Goal: Task Accomplishment & Management: Complete application form

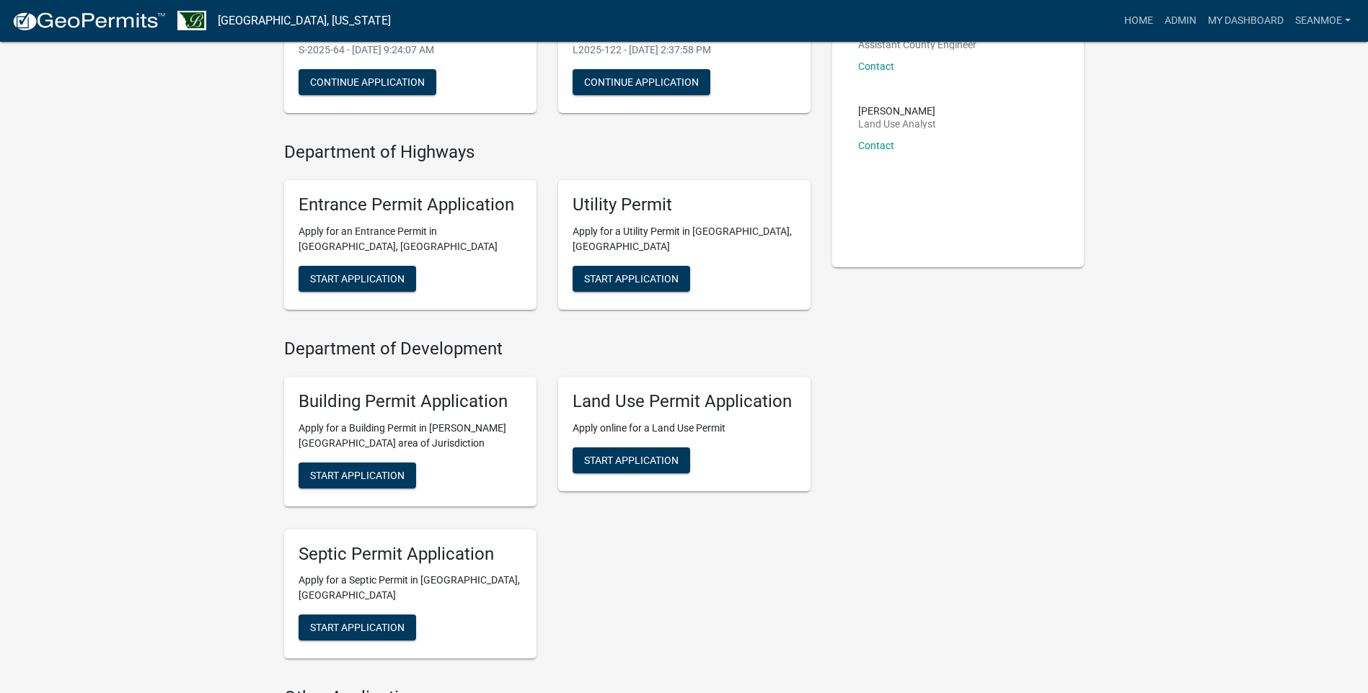
scroll to position [288, 0]
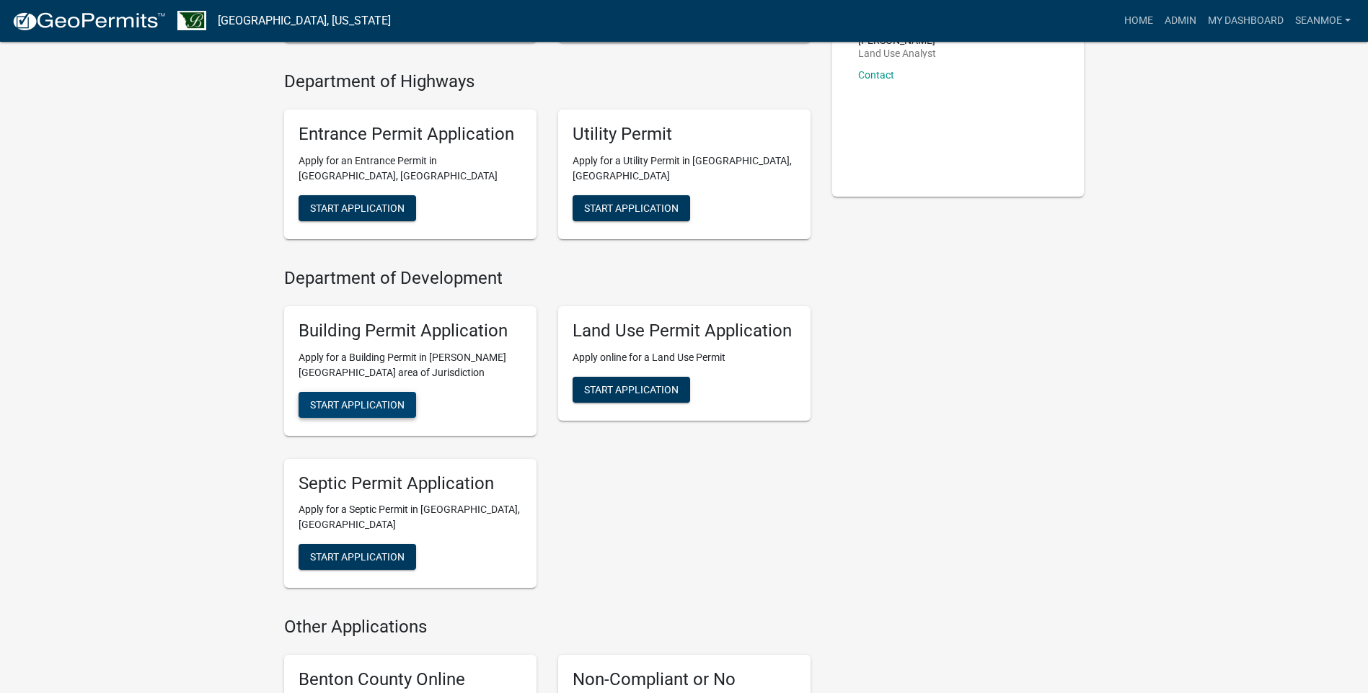
click at [386, 403] on span "Start Application" at bounding box center [357, 405] width 94 height 12
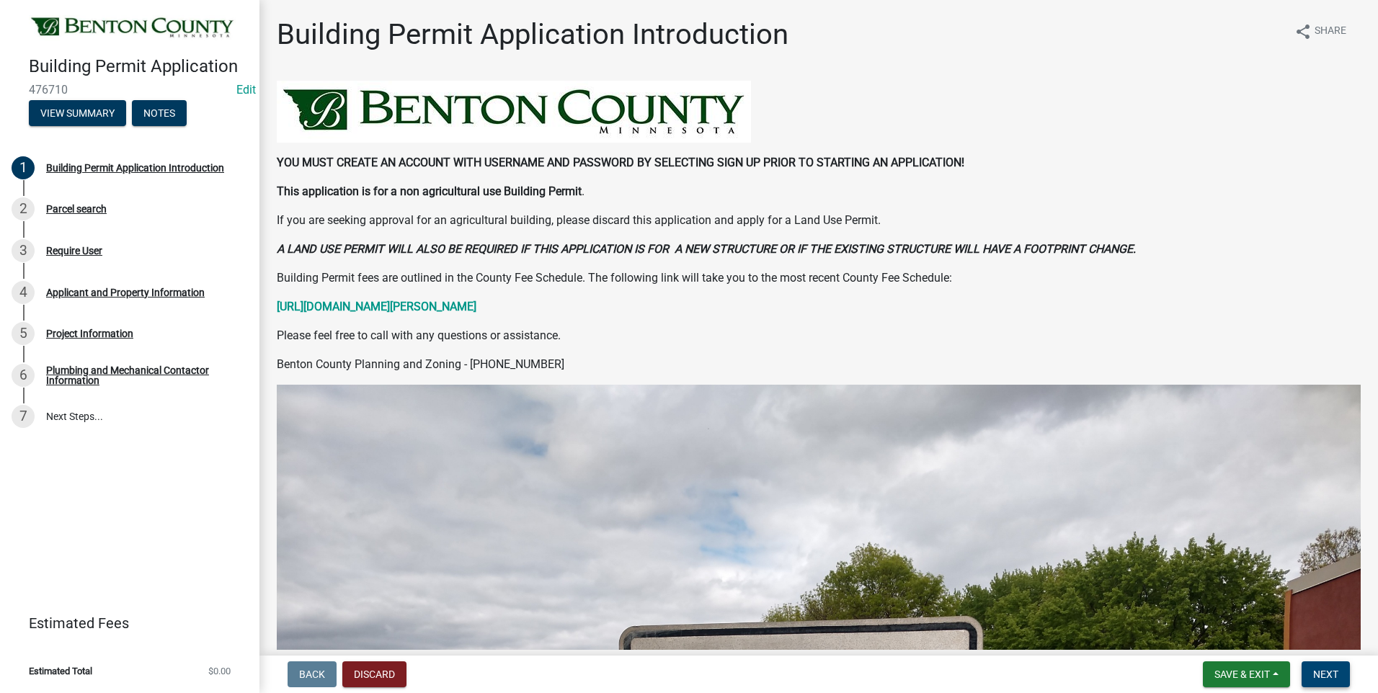
click at [1329, 675] on span "Next" at bounding box center [1325, 675] width 25 height 12
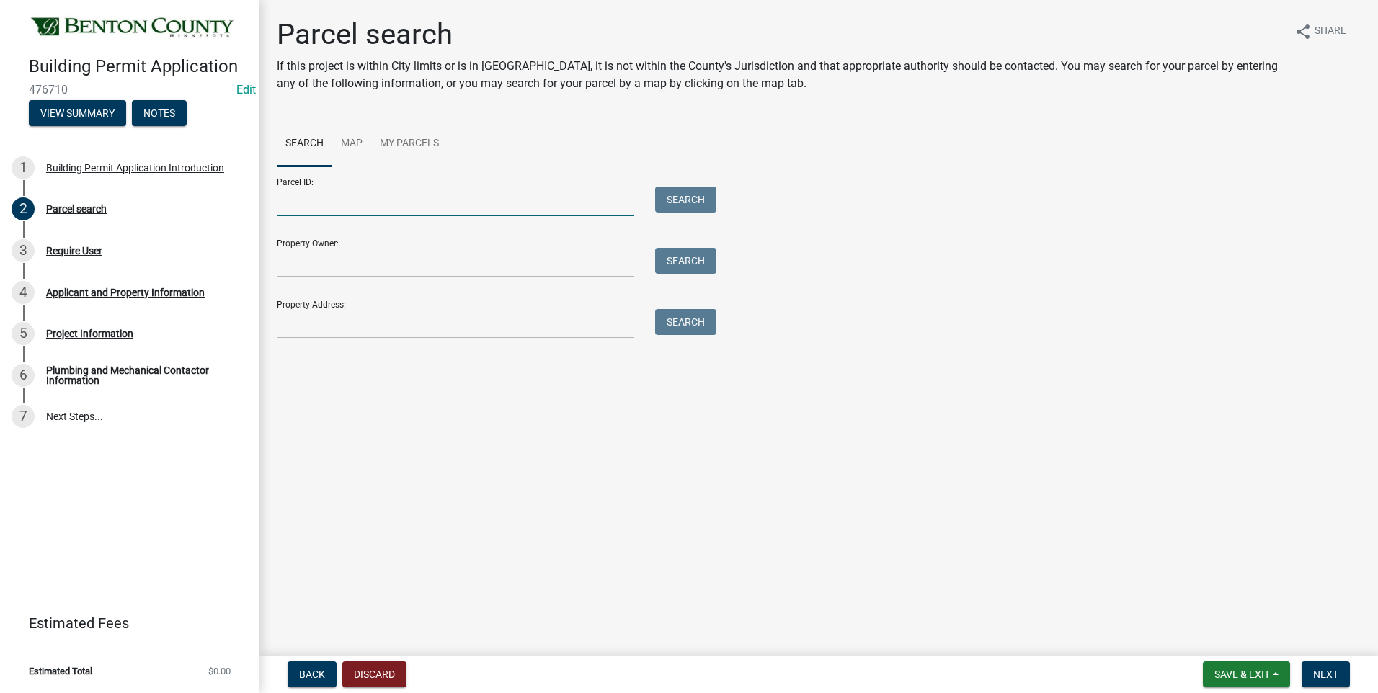
drag, startPoint x: 342, startPoint y: 202, endPoint x: 364, endPoint y: 451, distance: 250.4
click at [342, 202] on input "Parcel ID:" at bounding box center [455, 202] width 357 height 30
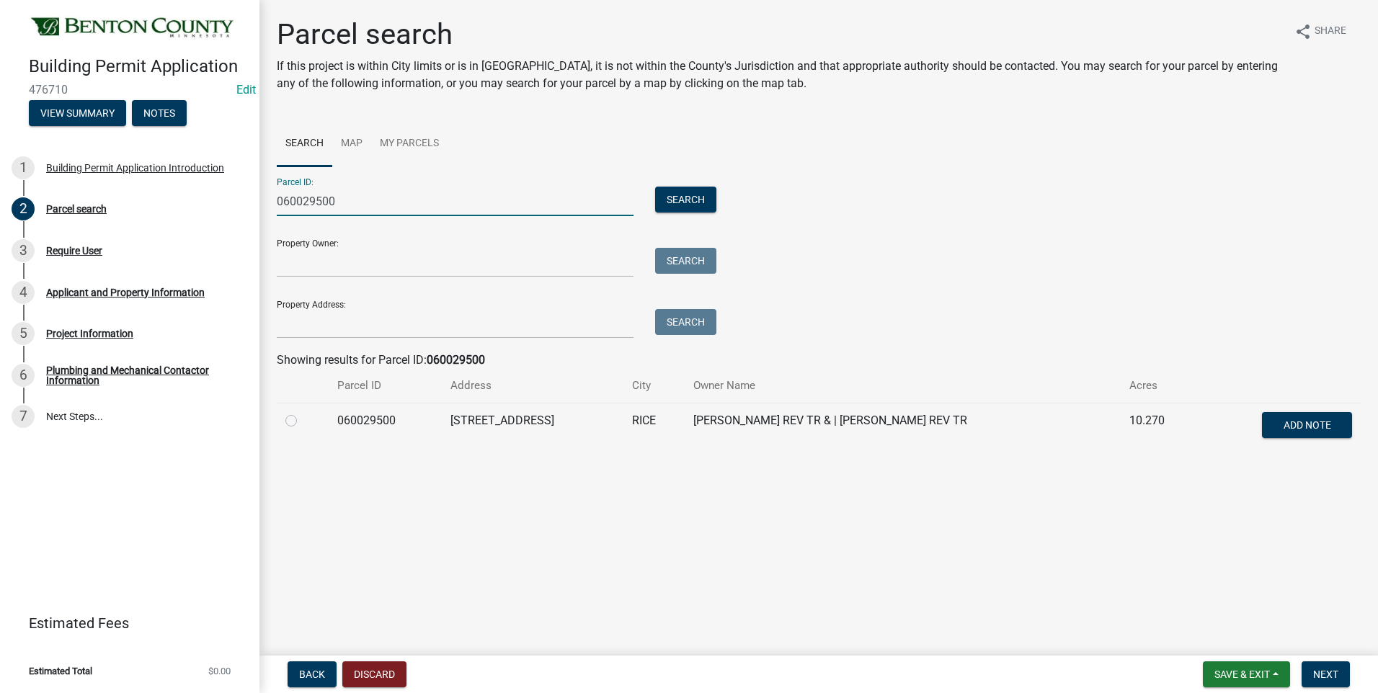
type input "060029500"
click at [303, 412] on label at bounding box center [303, 412] width 0 height 0
click at [303, 422] on input "radio" at bounding box center [307, 416] width 9 height 9
radio input "true"
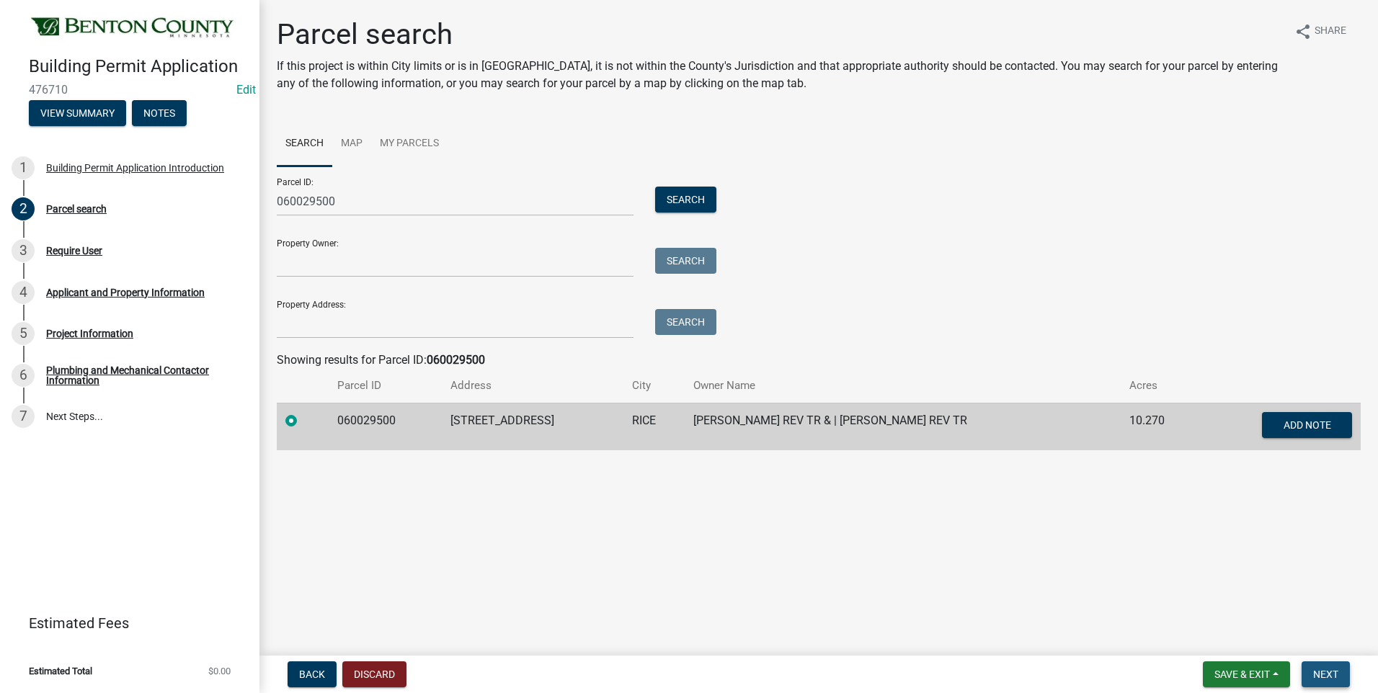
click at [1330, 669] on span "Next" at bounding box center [1325, 675] width 25 height 12
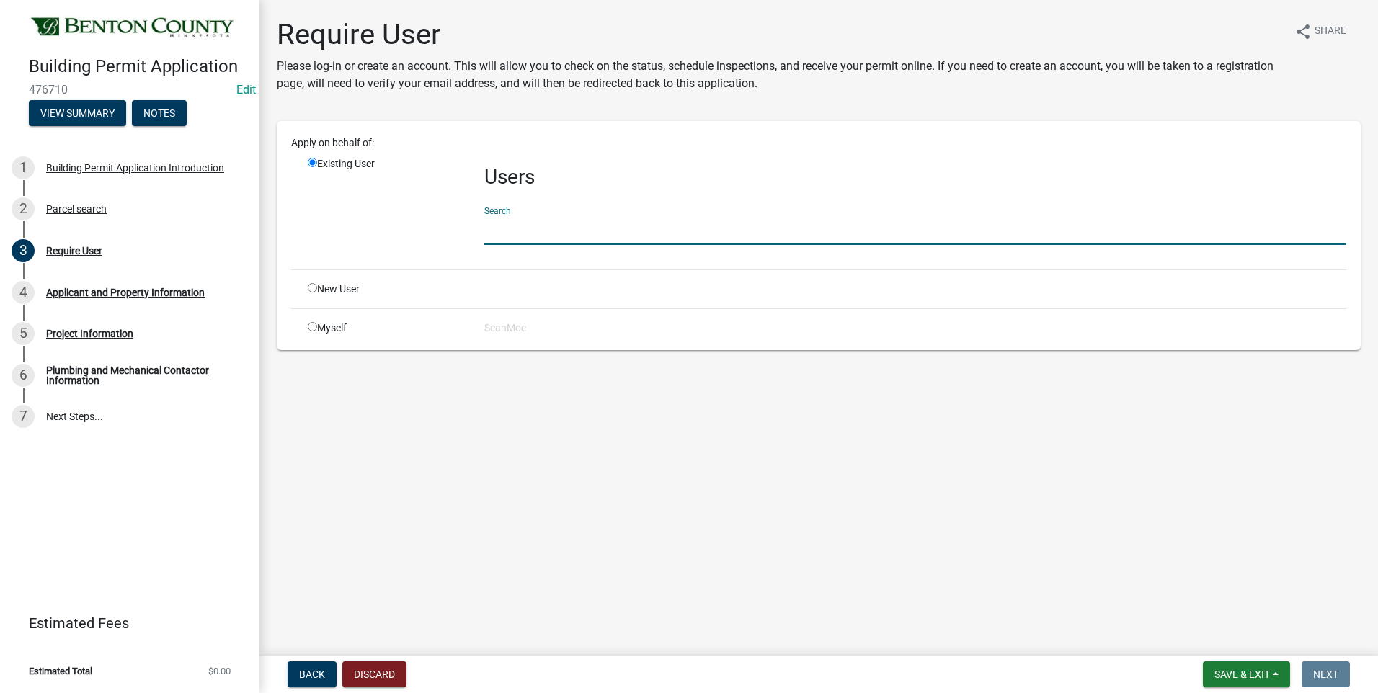
click at [597, 226] on input "text" at bounding box center [915, 231] width 862 height 30
type input "S"
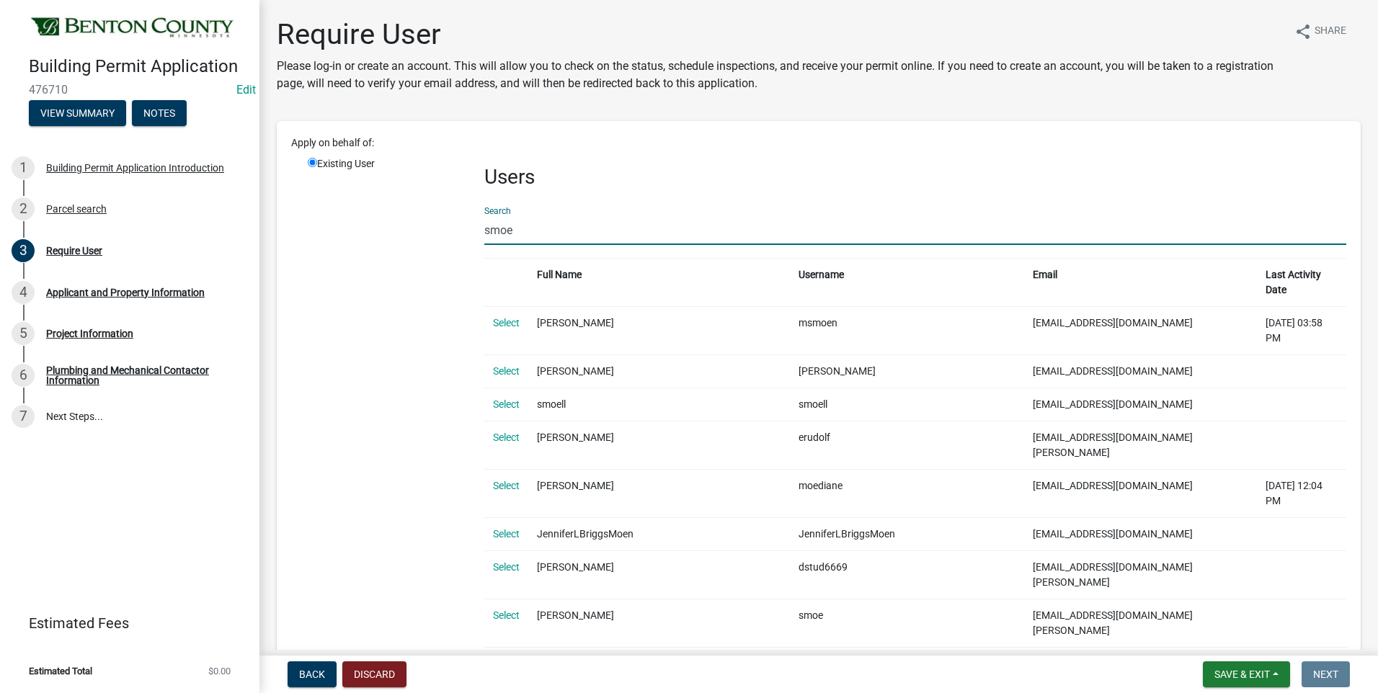
type input "smoe"
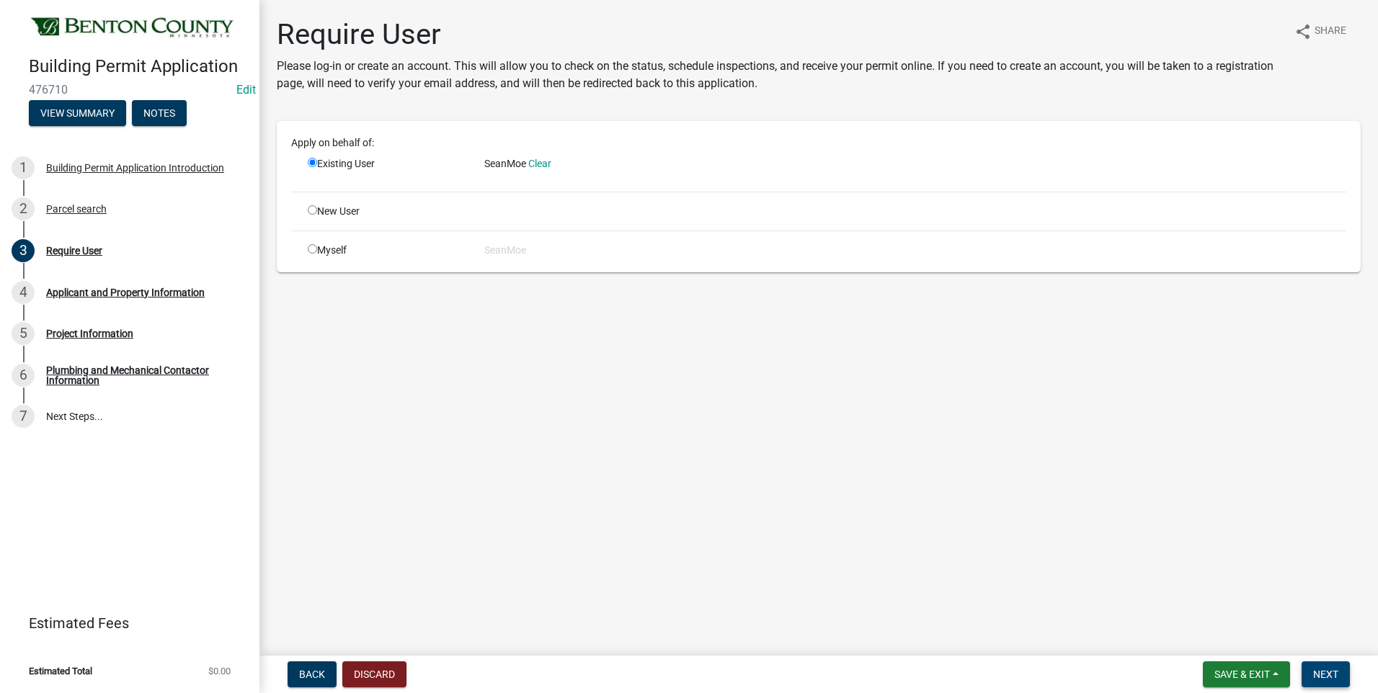
click at [1327, 672] on span "Next" at bounding box center [1325, 675] width 25 height 12
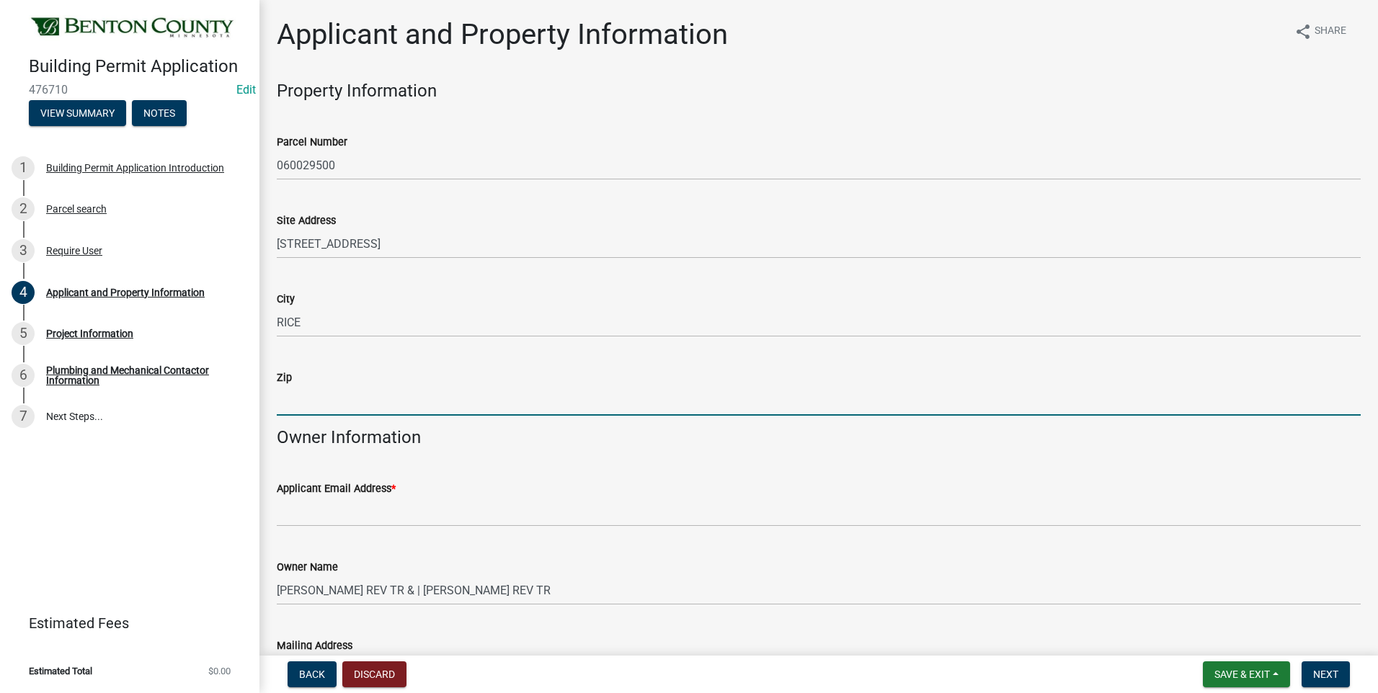
click at [325, 404] on input "Zip" at bounding box center [819, 401] width 1084 height 30
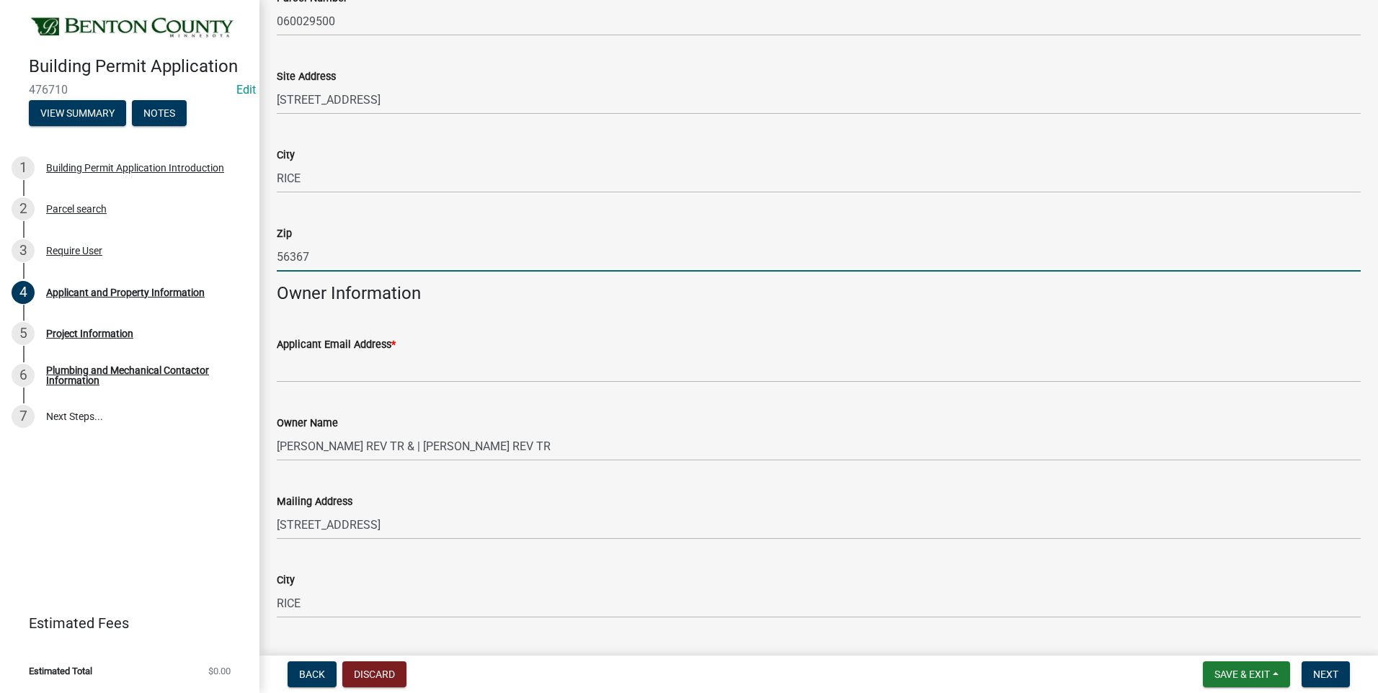
scroll to position [288, 0]
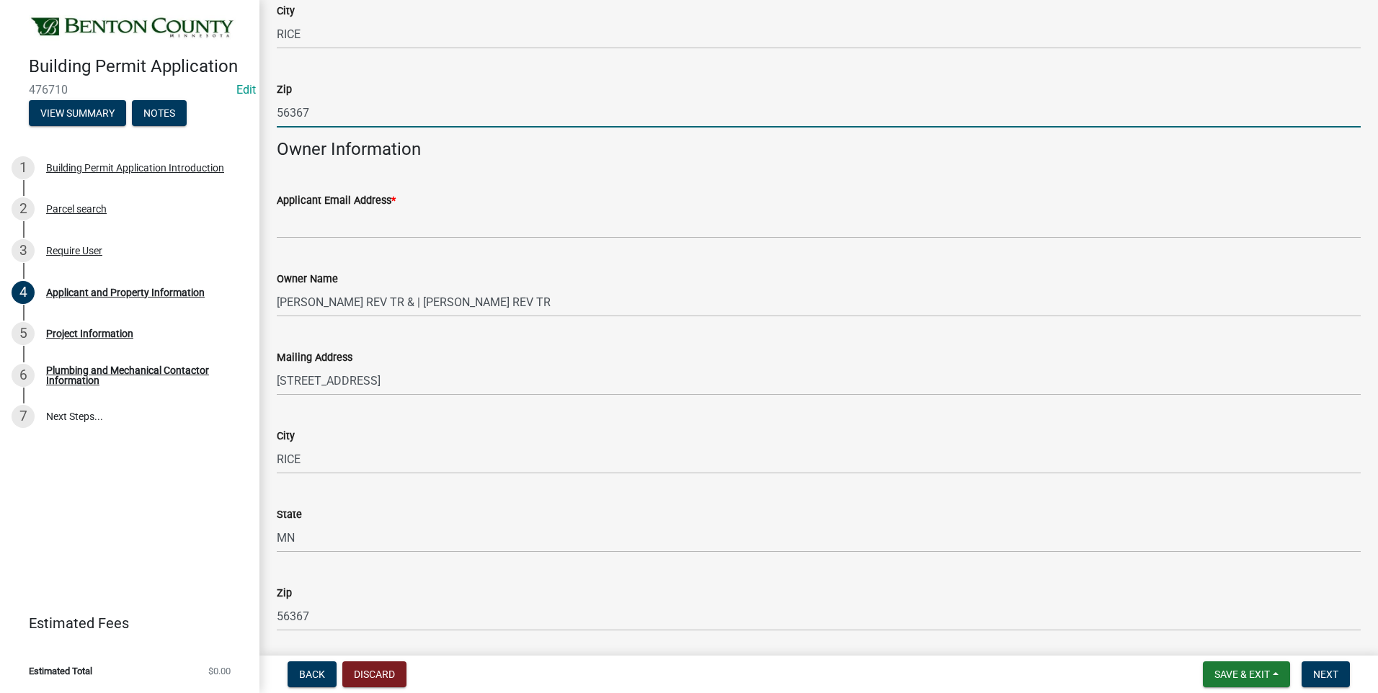
type input "56367"
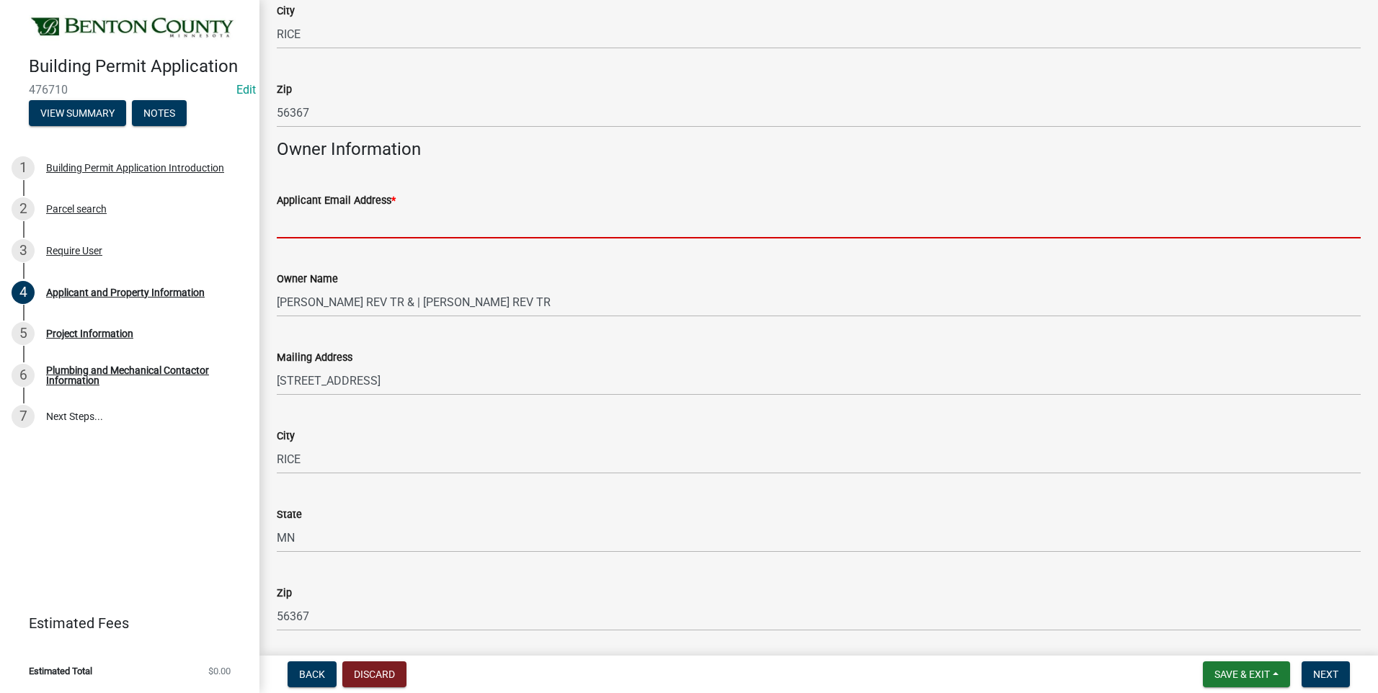
click at [409, 229] on input "Applicant Email Address *" at bounding box center [819, 224] width 1084 height 30
type input "smoe@co.benton.mn.us"
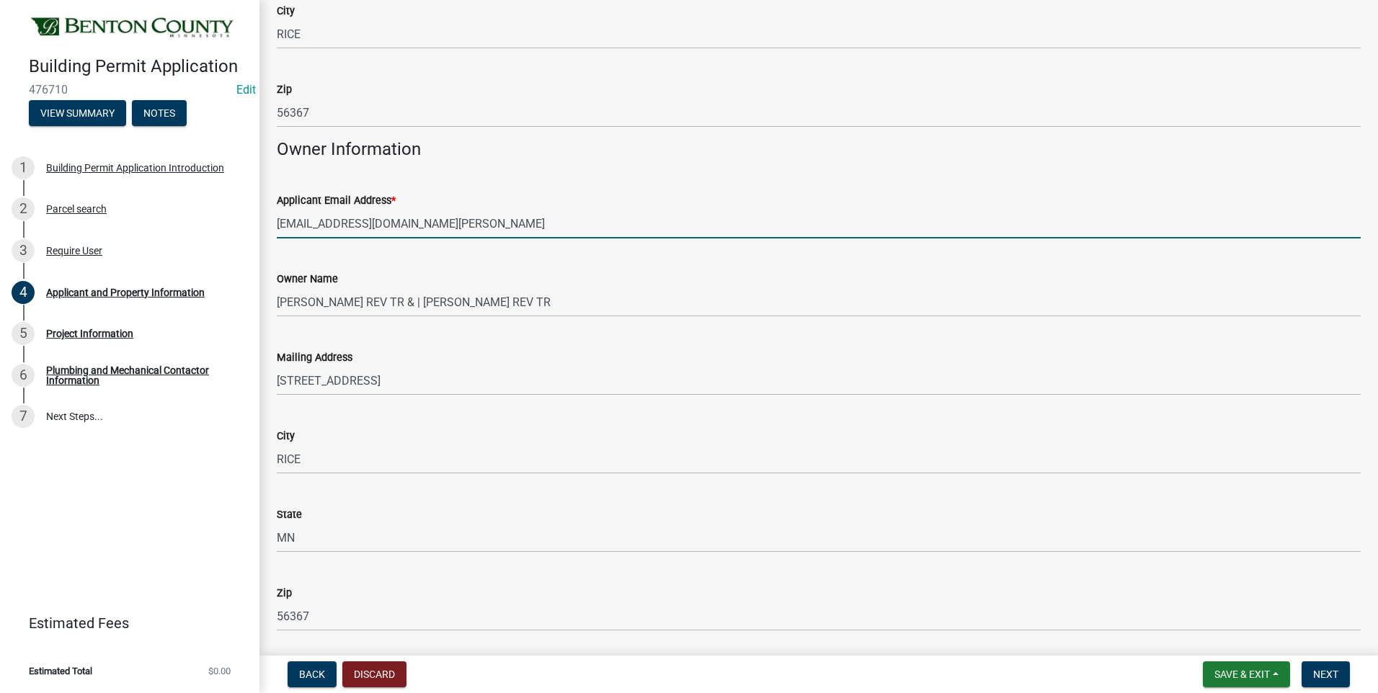
type input "3203451054"
type input "smoe@co.benton.mn.us"
type input "dkprokott@gmail.com"
type input "1175 125TH ST NW"
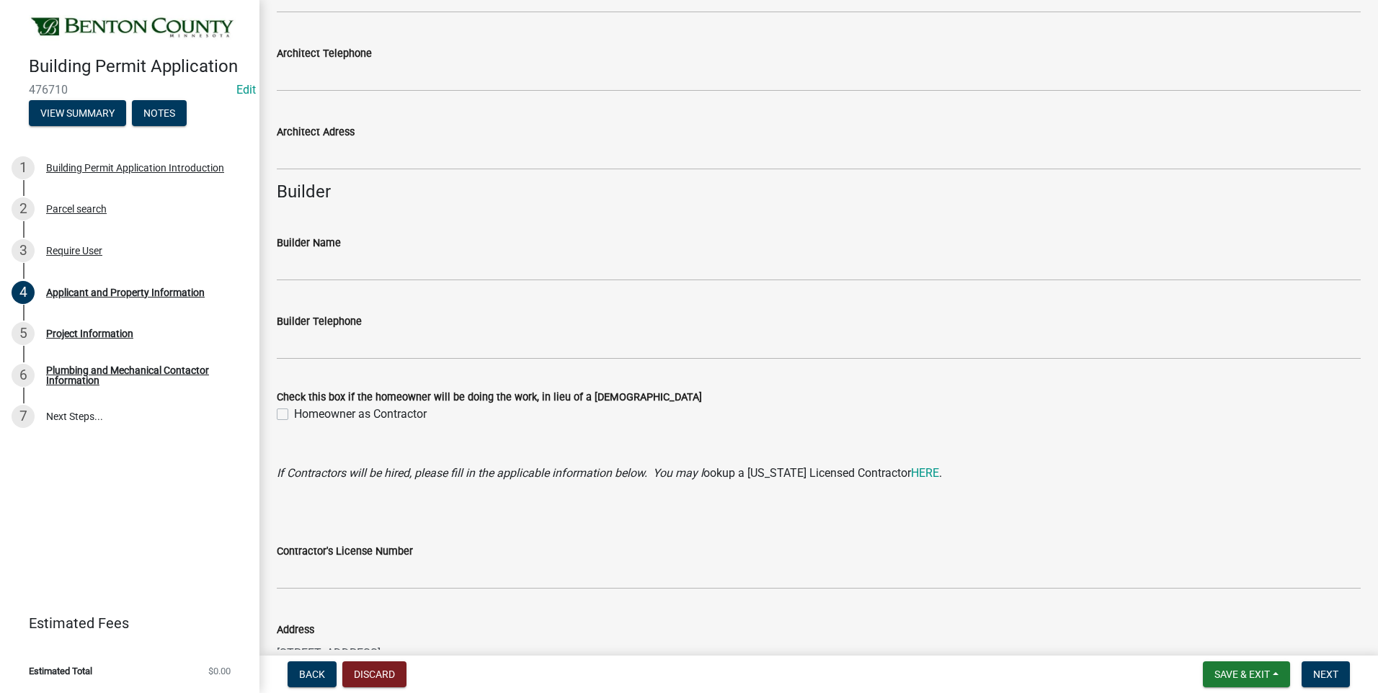
scroll to position [1260, 0]
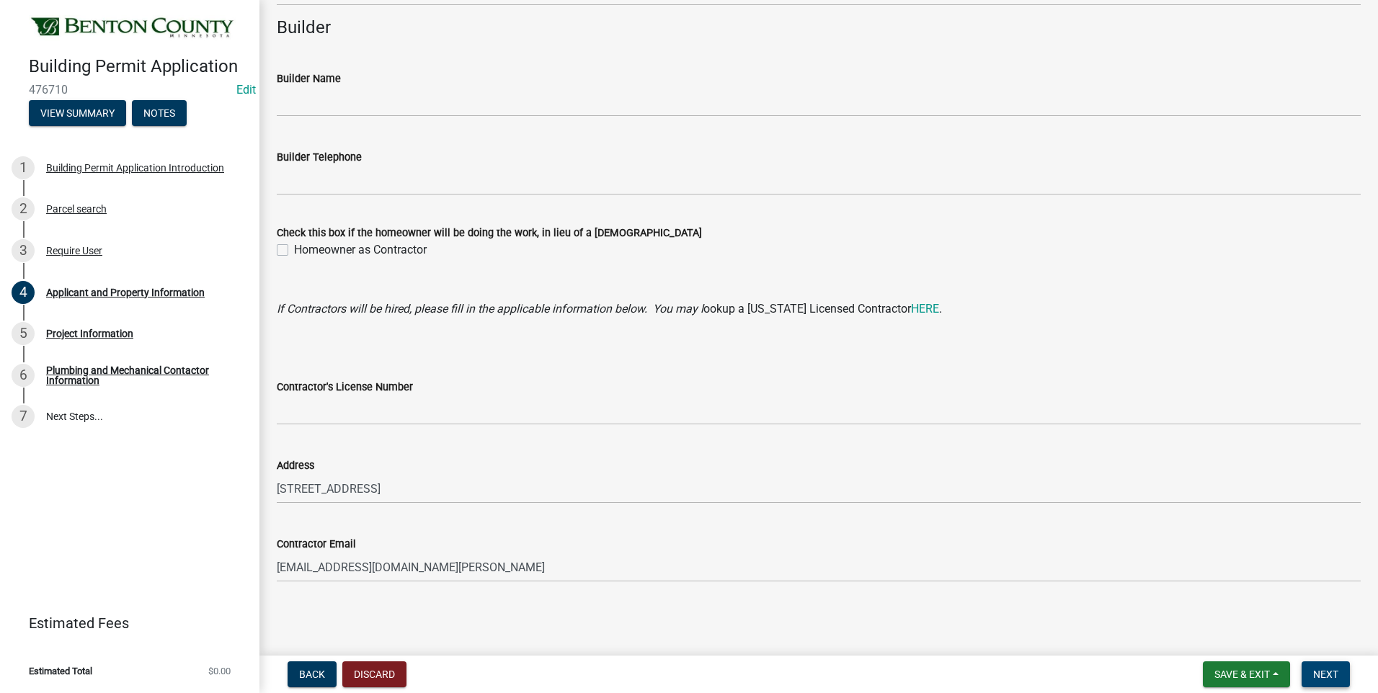
click at [1324, 680] on span "Next" at bounding box center [1325, 675] width 25 height 12
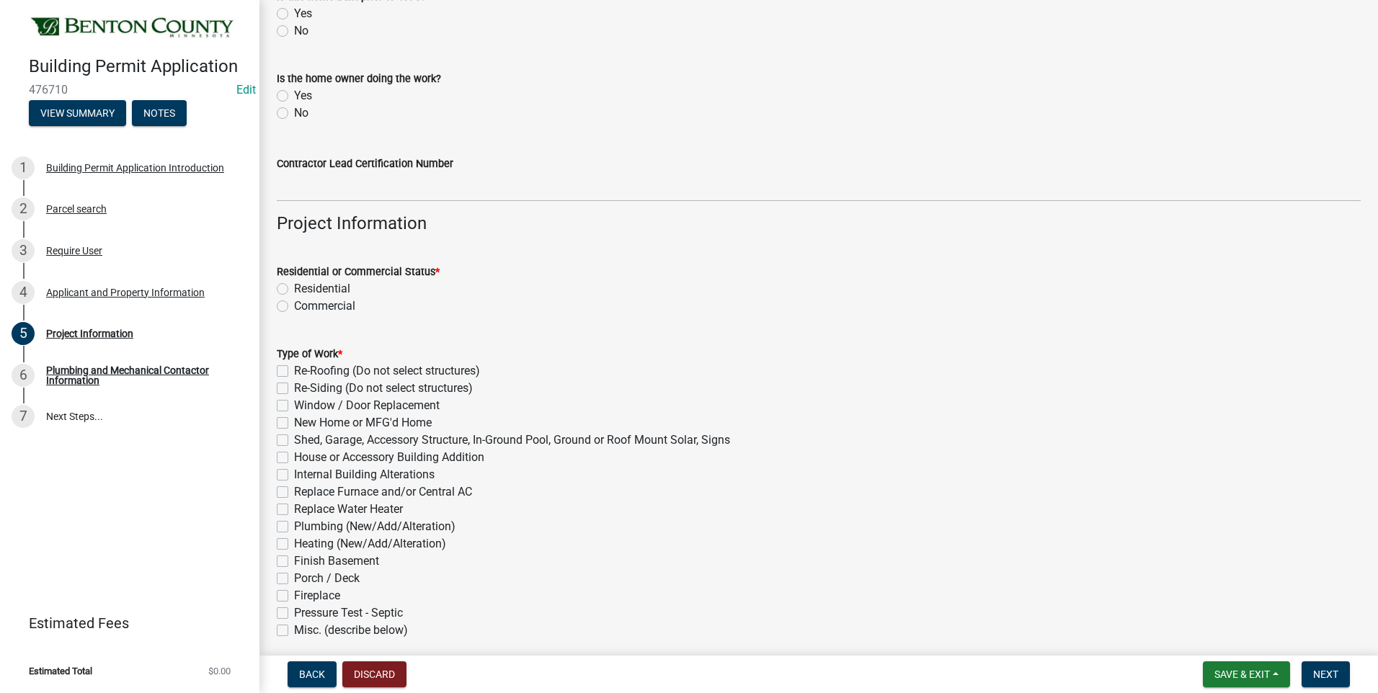
scroll to position [288, 0]
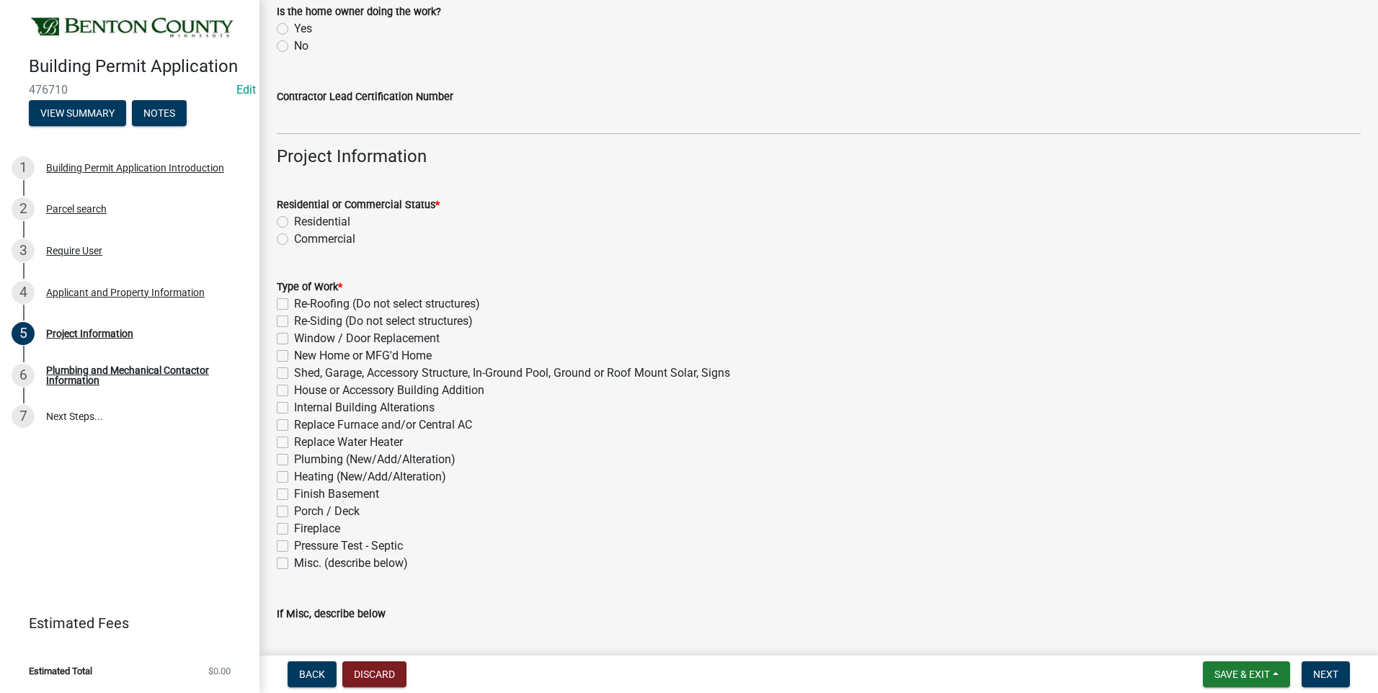
click at [294, 221] on label "Residential" at bounding box center [322, 221] width 56 height 17
click at [294, 221] on input "Residential" at bounding box center [298, 217] width 9 height 9
radio input "true"
click at [294, 548] on label "Pressure Test - Septic" at bounding box center [348, 546] width 109 height 17
click at [294, 547] on input "Pressure Test - Septic" at bounding box center [298, 542] width 9 height 9
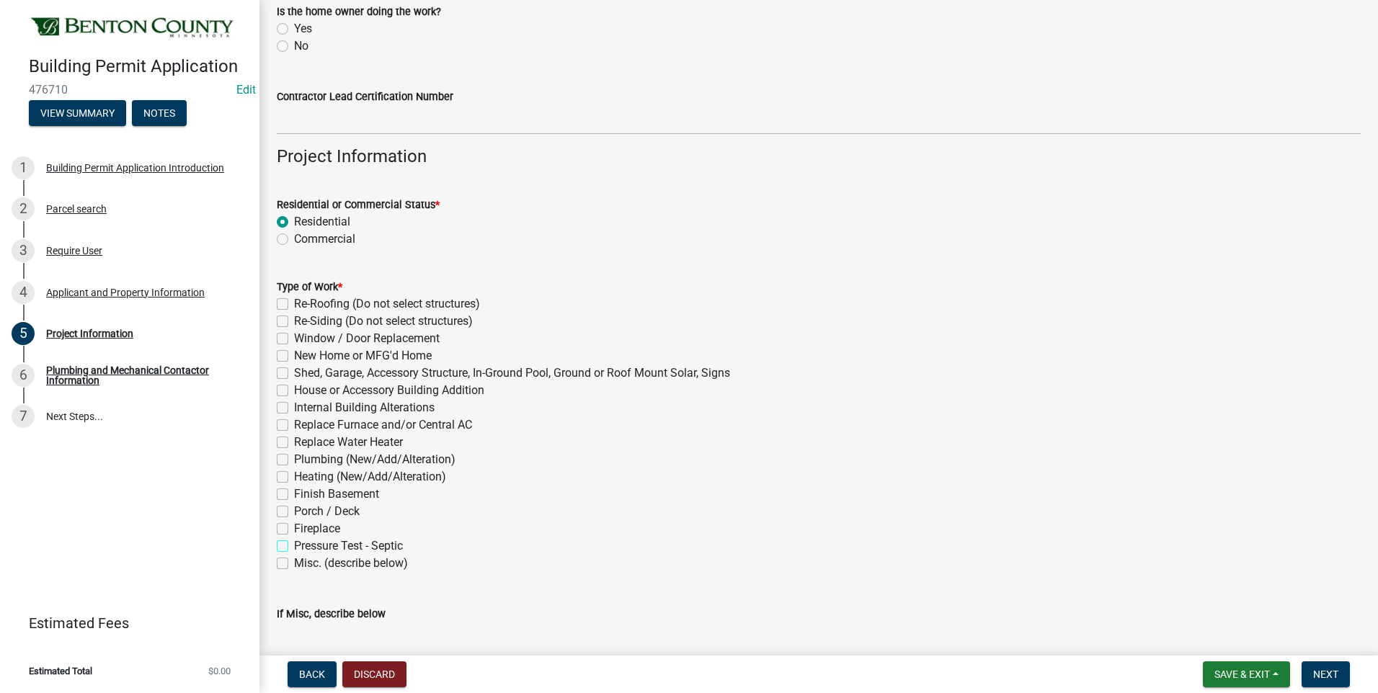
checkbox input "true"
checkbox input "false"
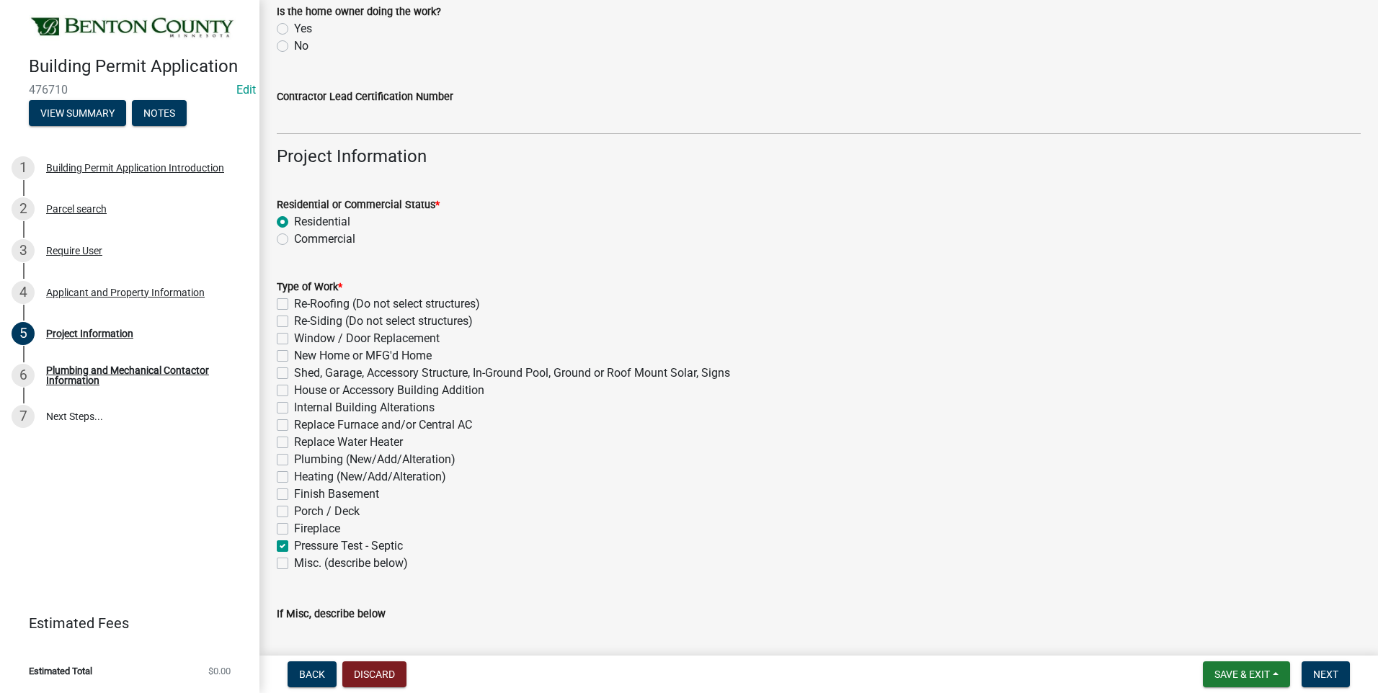
checkbox input "false"
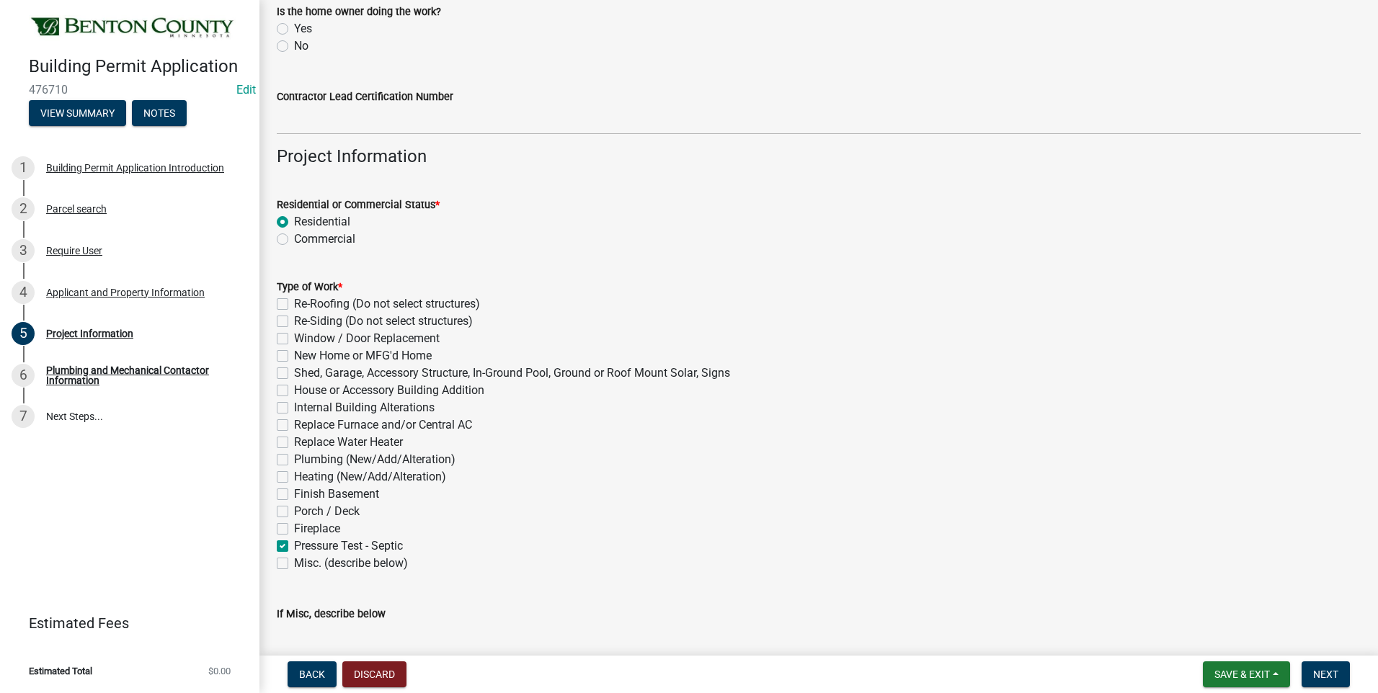
checkbox input "false"
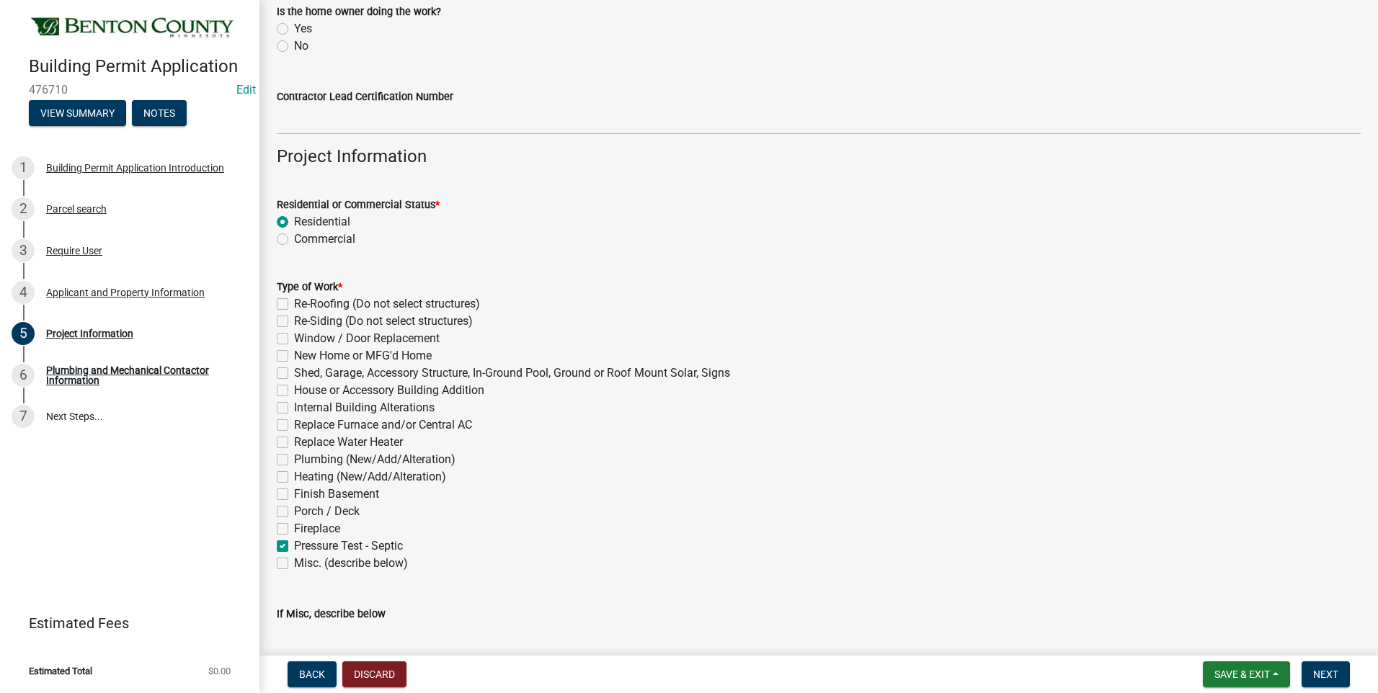
checkbox input "true"
checkbox input "false"
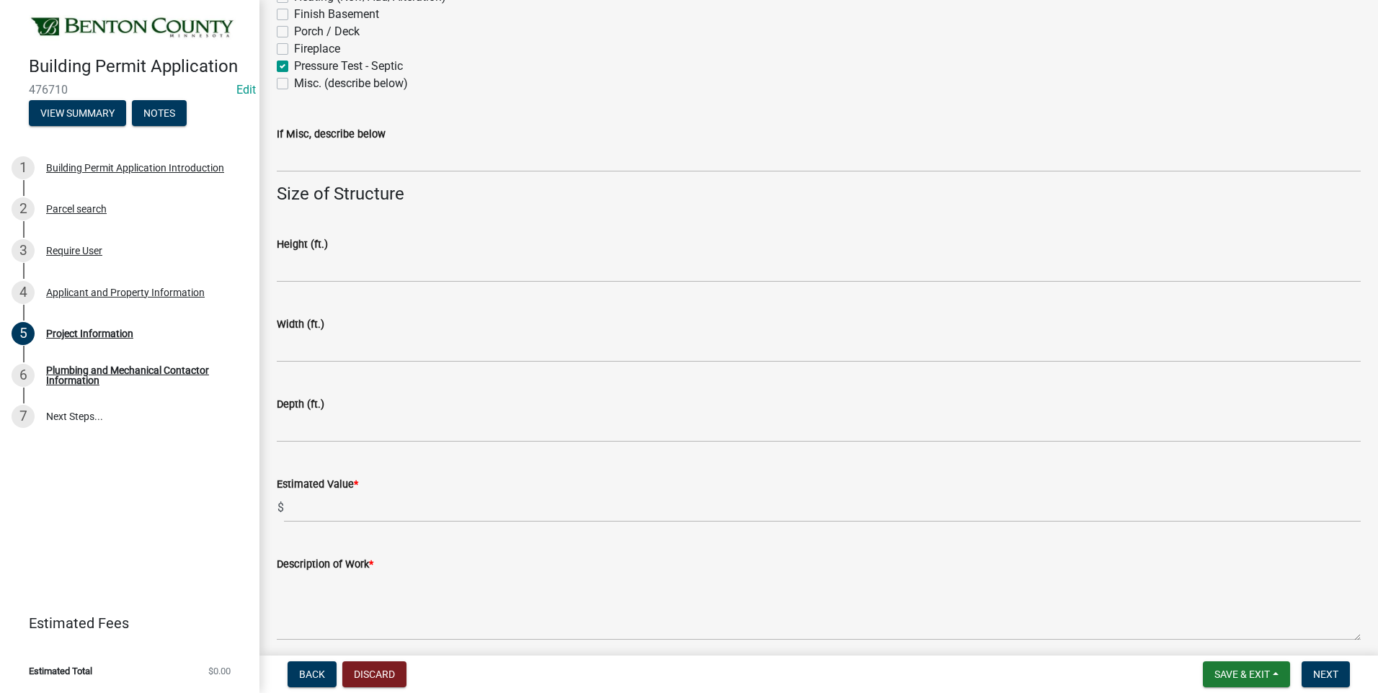
scroll to position [827, 0]
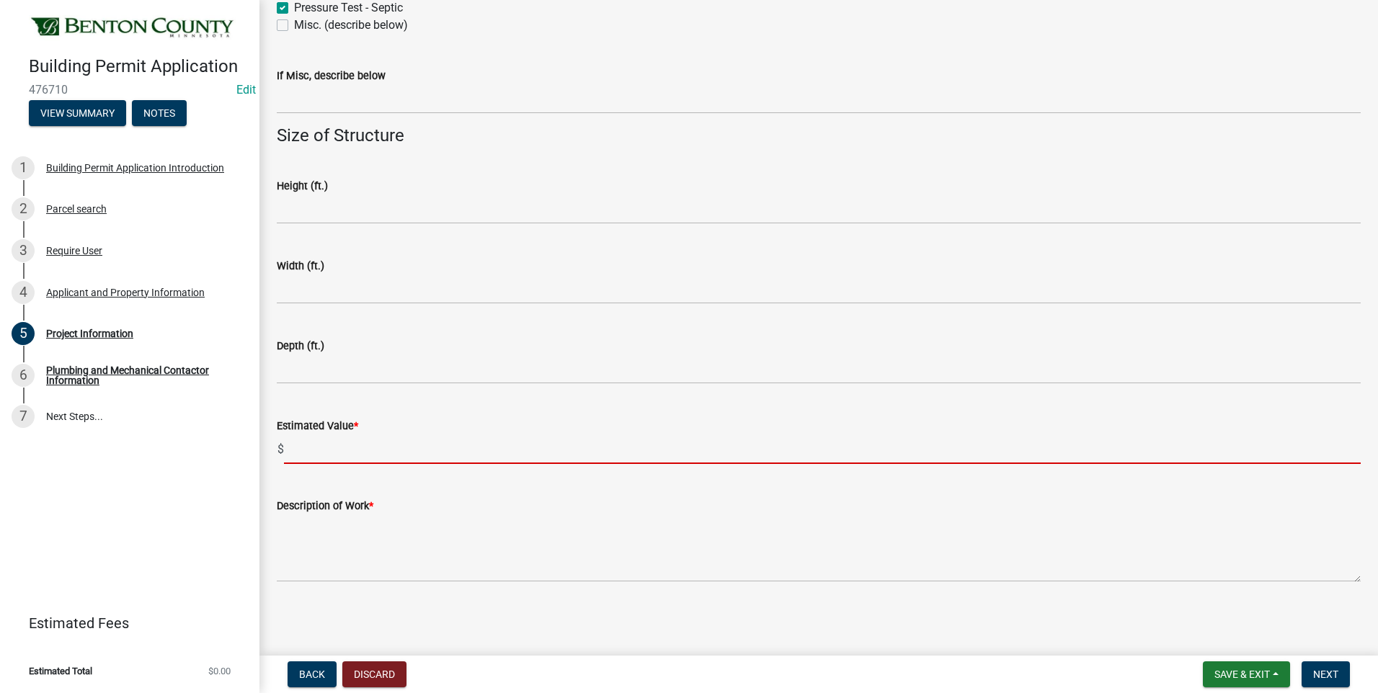
click at [343, 449] on input "text" at bounding box center [822, 450] width 1077 height 30
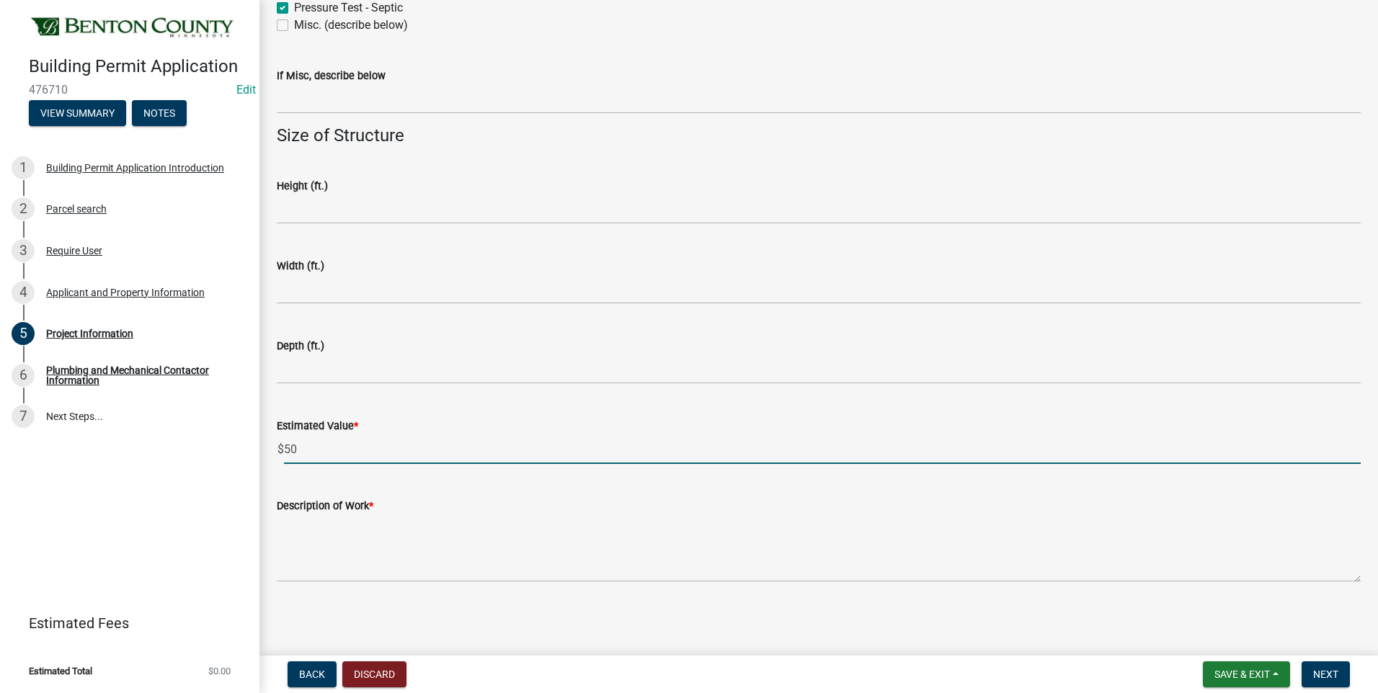
type input "50"
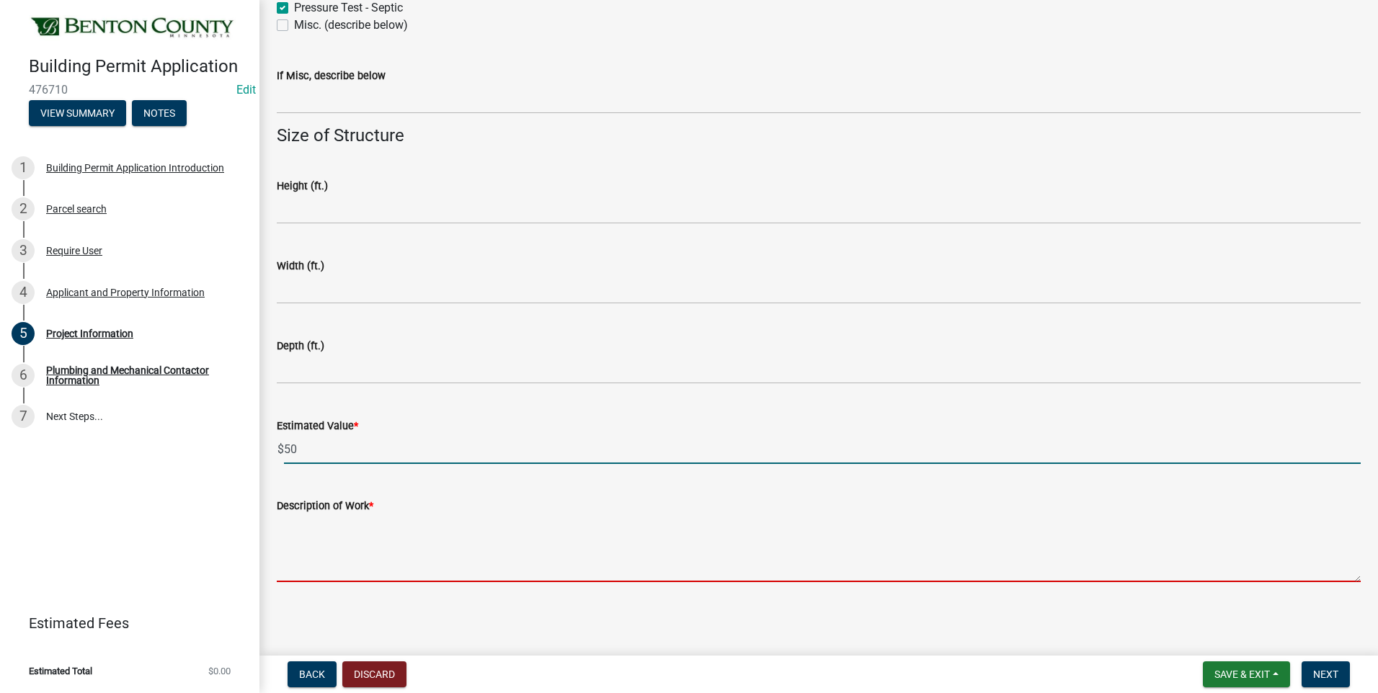
click at [355, 553] on textarea "Description of Work *" at bounding box center [819, 549] width 1084 height 68
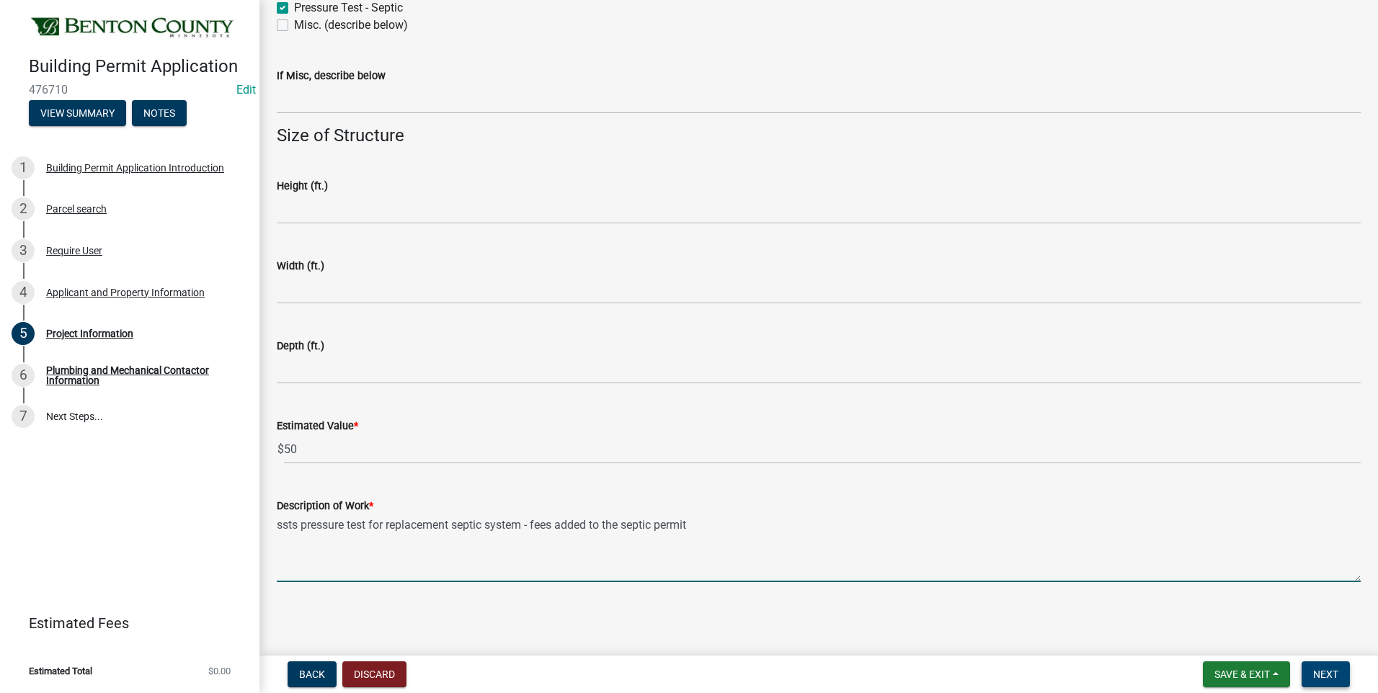
type textarea "ssts pressure test for replacement septic system - fees added to the septic per…"
click at [1329, 675] on span "Next" at bounding box center [1325, 675] width 25 height 12
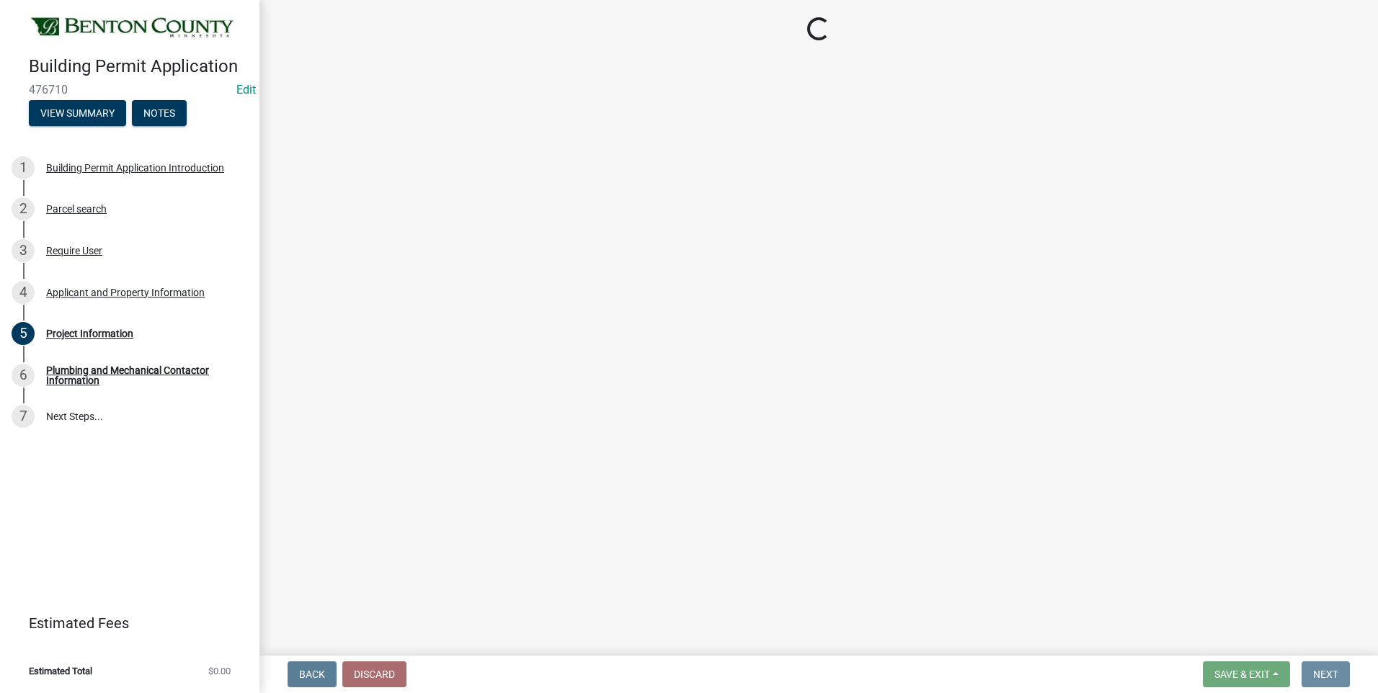
scroll to position [0, 0]
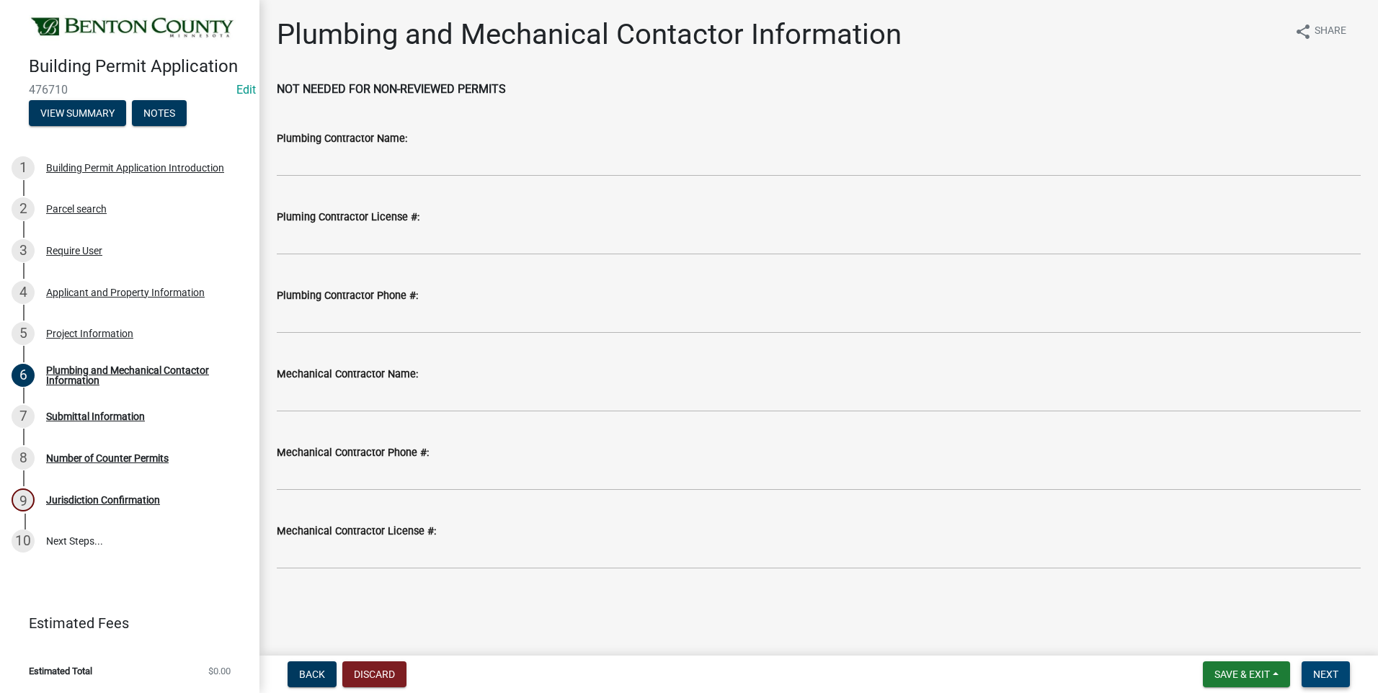
click at [1324, 670] on span "Next" at bounding box center [1325, 675] width 25 height 12
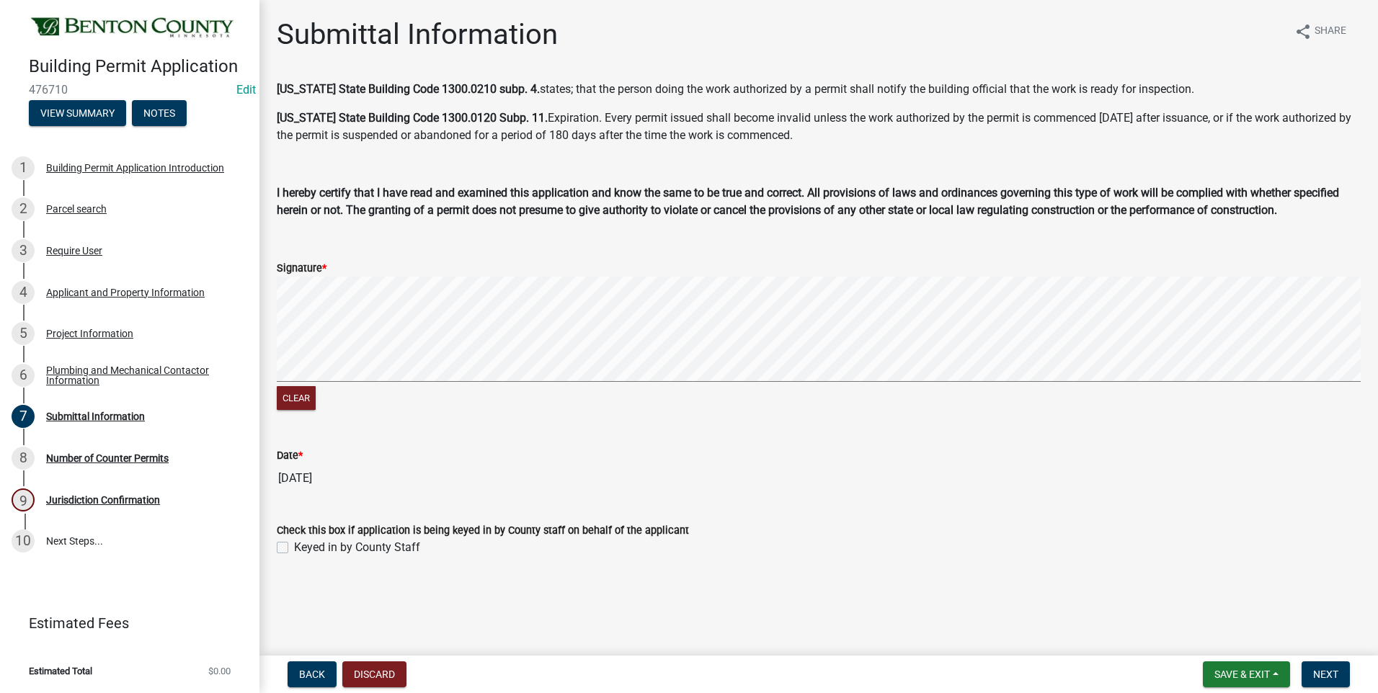
click at [294, 546] on label "Keyed in by County Staff" at bounding box center [357, 547] width 126 height 17
click at [294, 546] on input "Keyed in by County Staff" at bounding box center [298, 543] width 9 height 9
checkbox input "true"
click at [1313, 669] on span "Next" at bounding box center [1325, 675] width 25 height 12
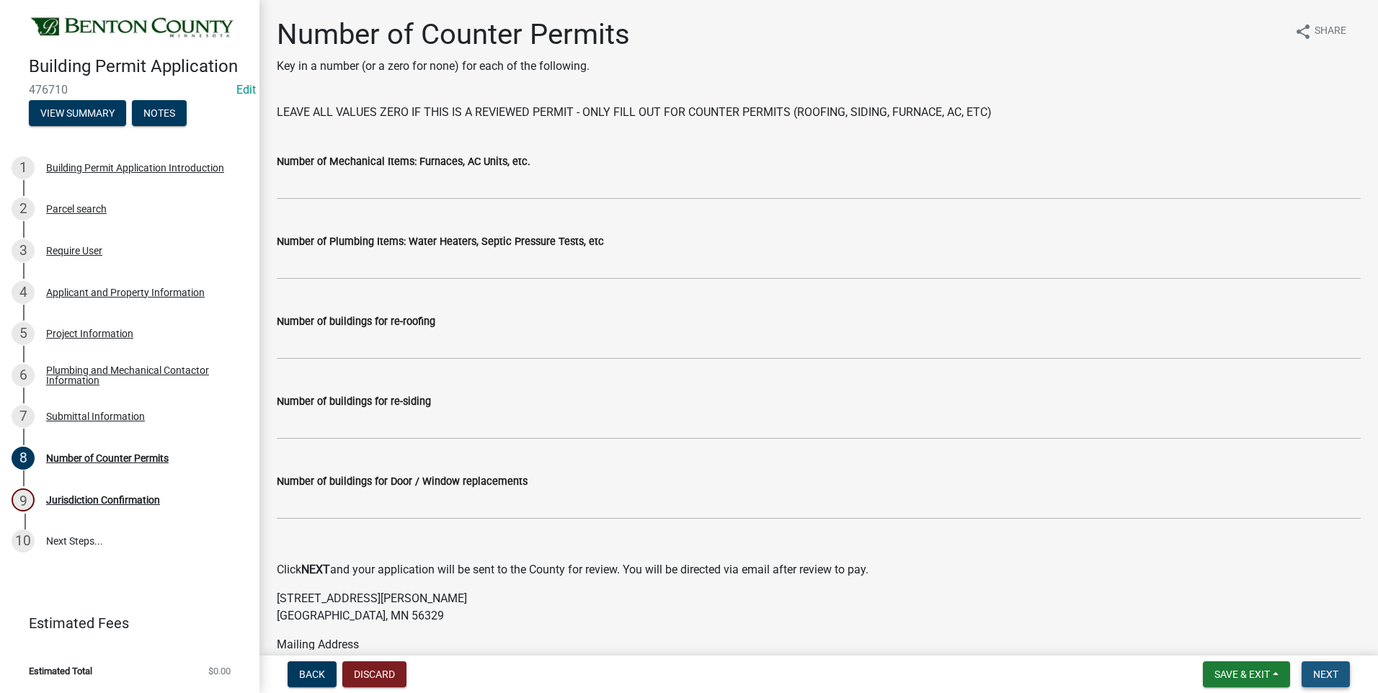
click at [1322, 676] on span "Next" at bounding box center [1325, 675] width 25 height 12
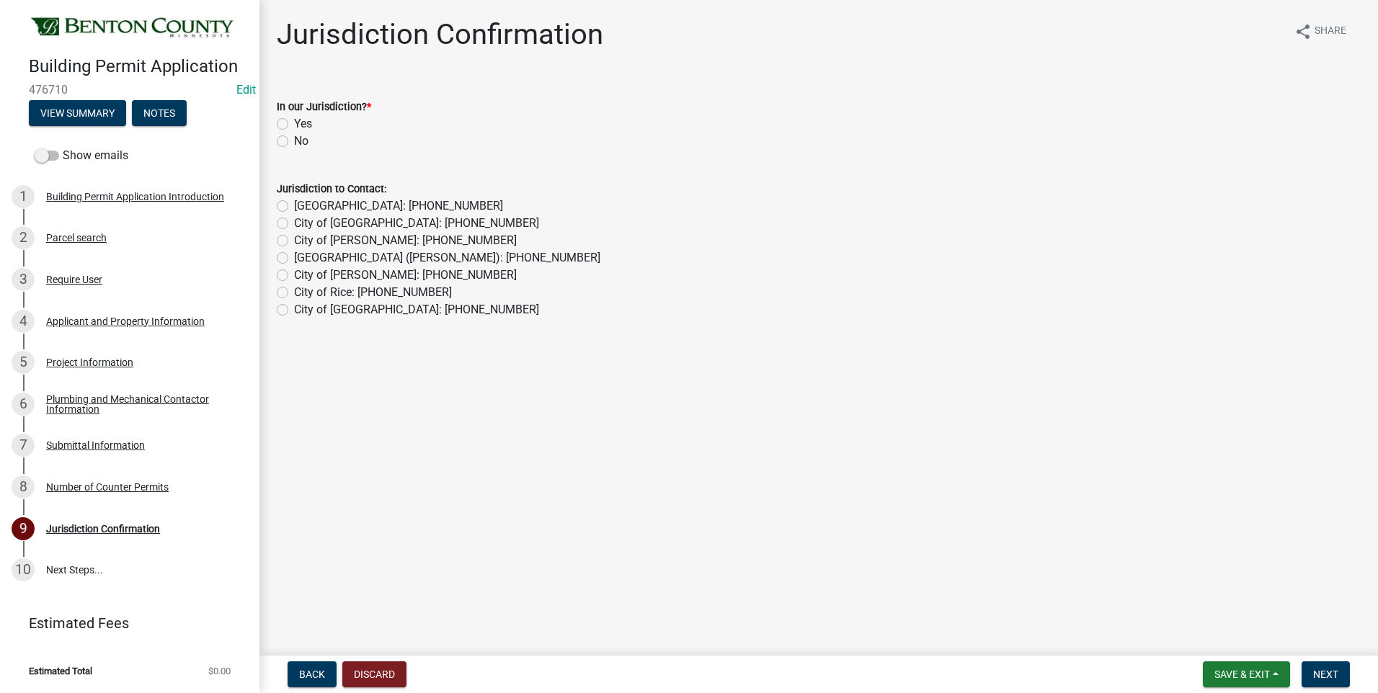
click at [294, 122] on label "Yes" at bounding box center [303, 123] width 18 height 17
click at [294, 122] on input "Yes" at bounding box center [298, 119] width 9 height 9
radio input "true"
click at [1325, 673] on span "Next" at bounding box center [1325, 675] width 25 height 12
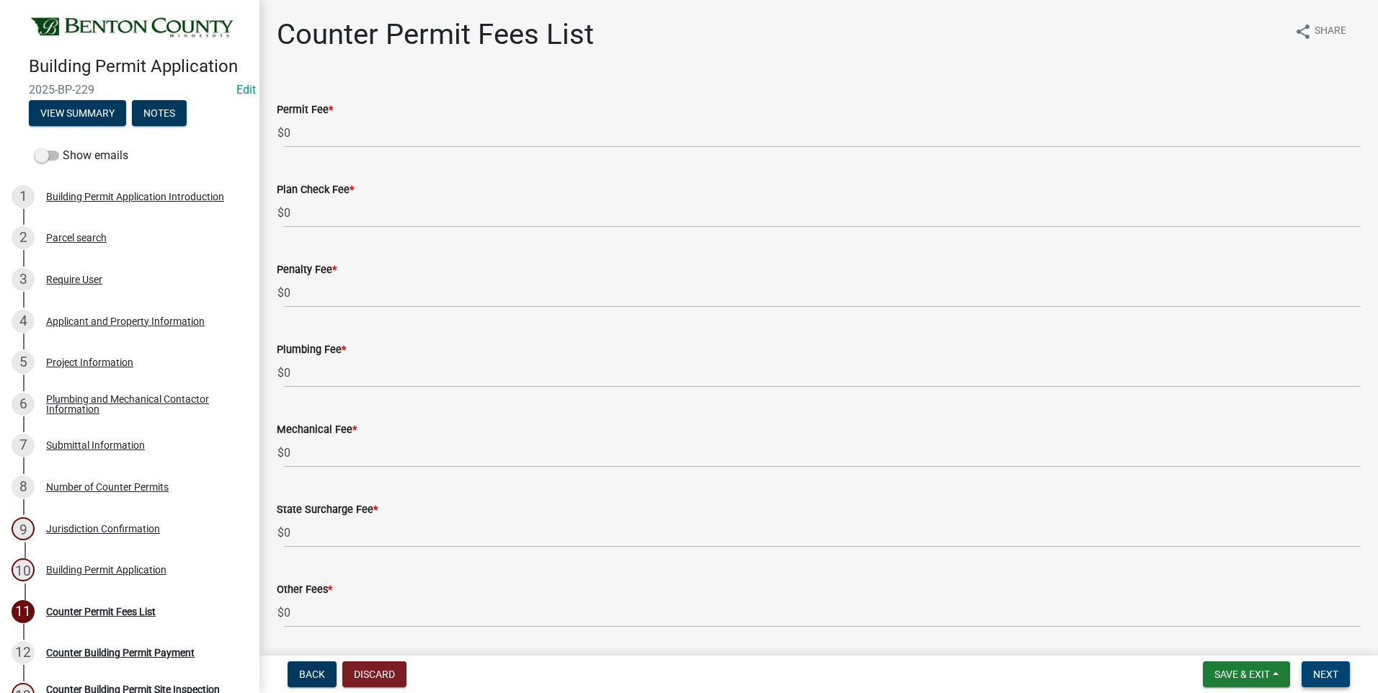
click at [1325, 673] on span "Next" at bounding box center [1325, 675] width 25 height 12
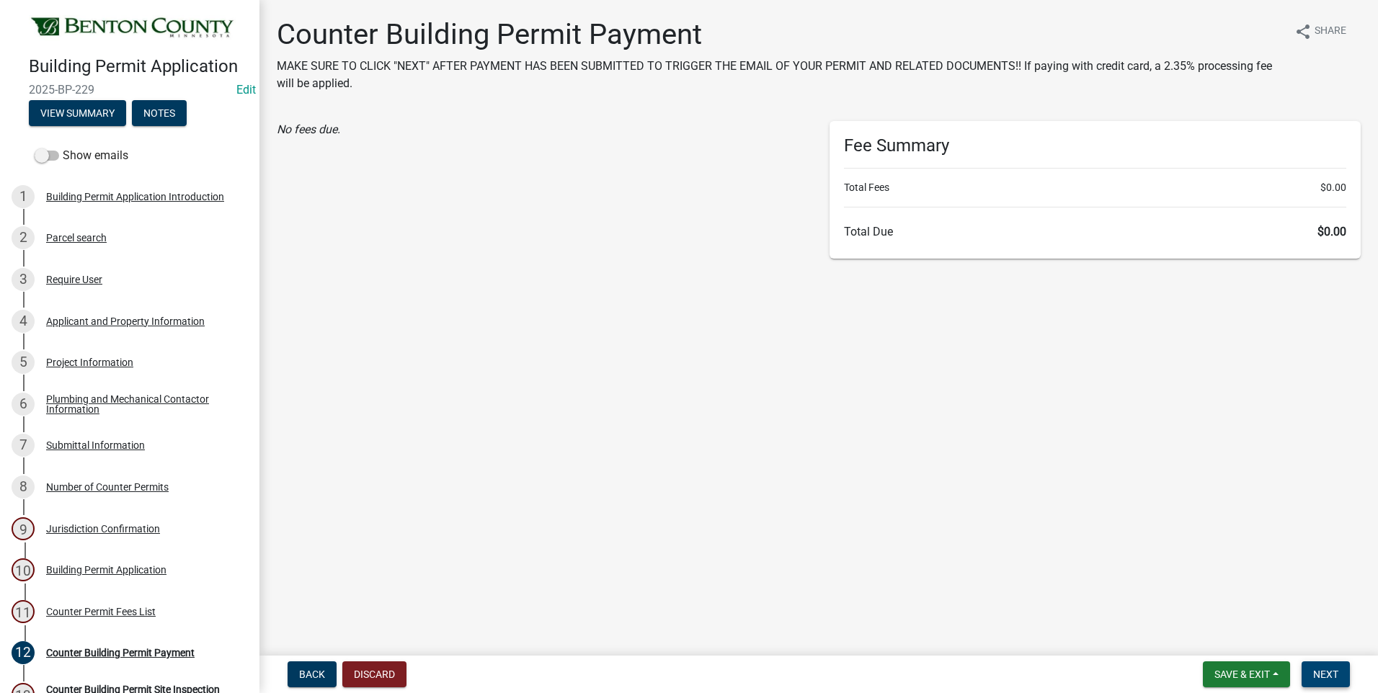
click at [1325, 673] on span "Next" at bounding box center [1325, 675] width 25 height 12
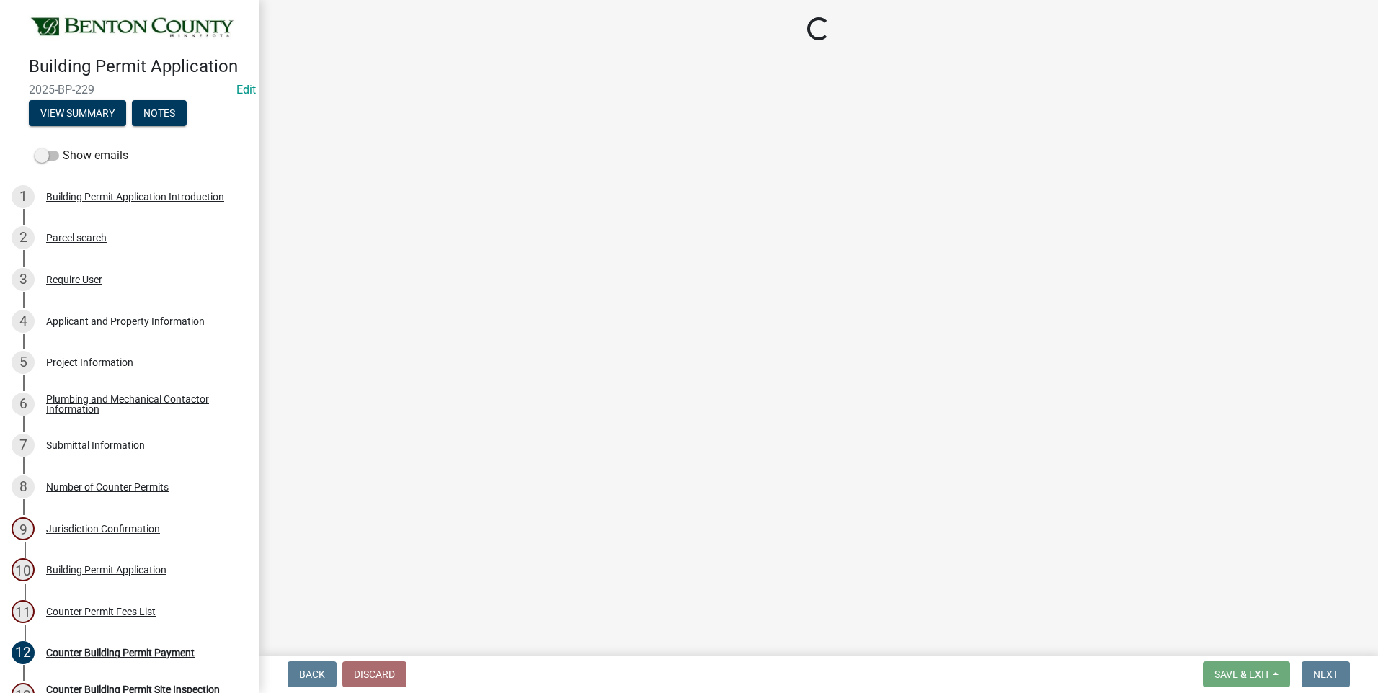
select select "17bfa135-5610-45df-8ce7-87530b7d86d4"
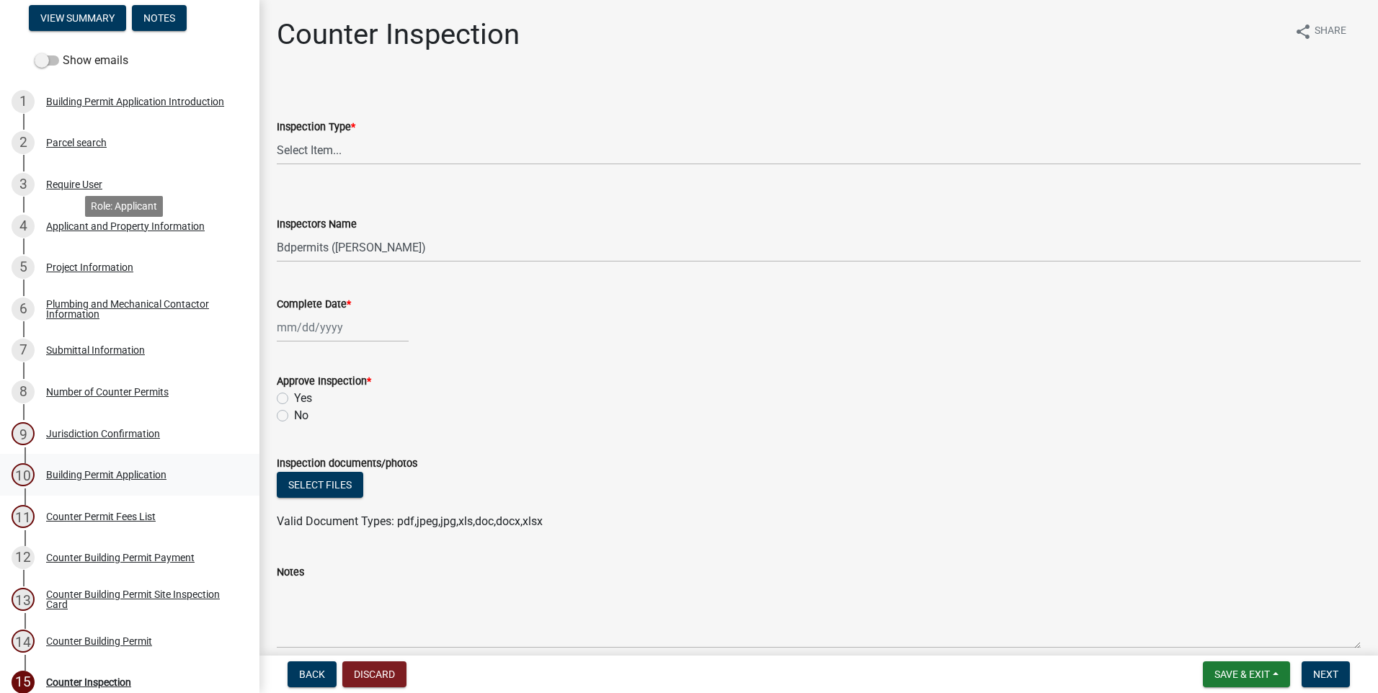
scroll to position [247, 0]
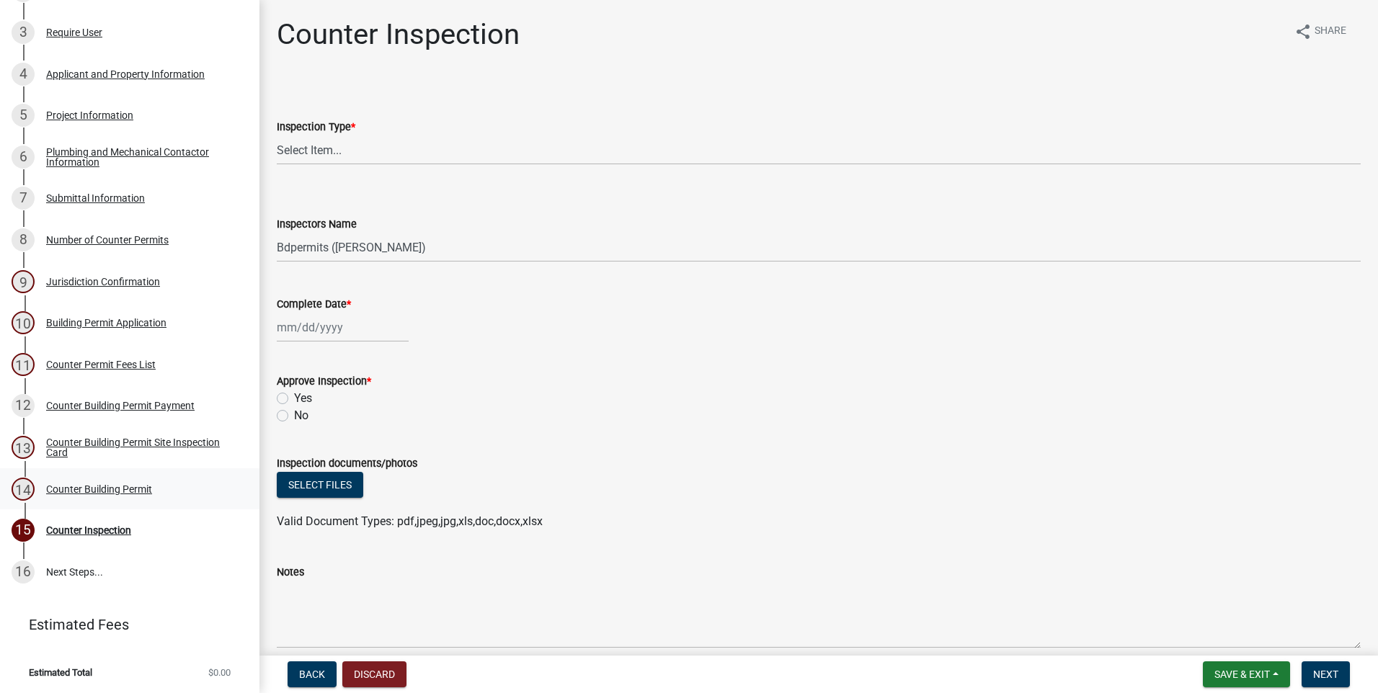
click at [110, 484] on div "Counter Building Permit" at bounding box center [99, 489] width 106 height 10
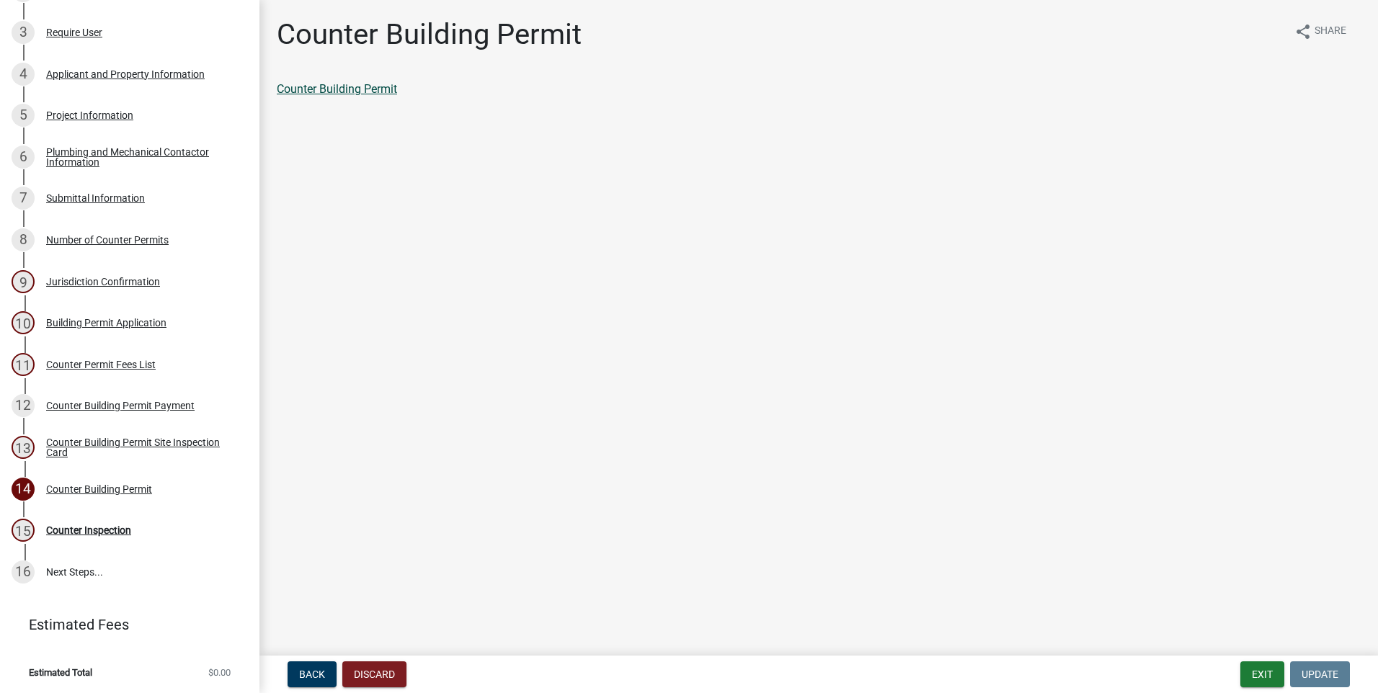
click at [360, 91] on link "Counter Building Permit" at bounding box center [337, 89] width 120 height 14
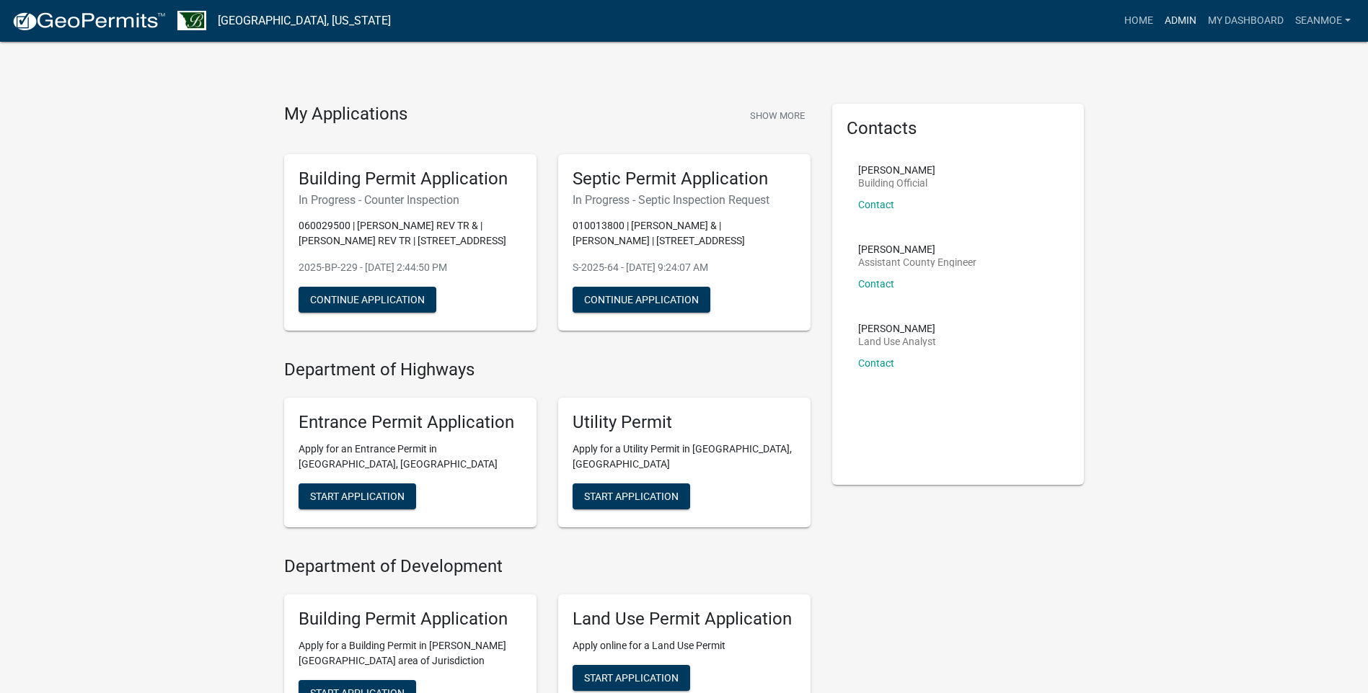
click at [1179, 22] on link "Admin" at bounding box center [1179, 20] width 43 height 27
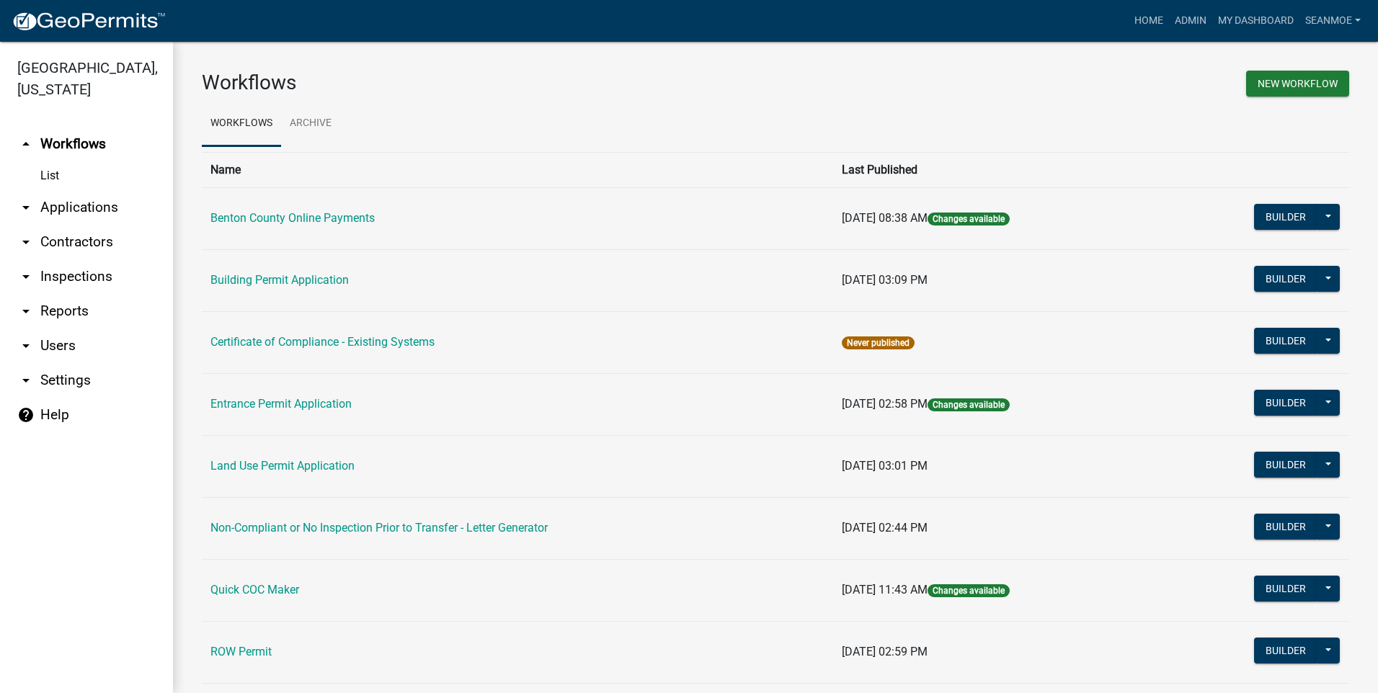
click at [91, 208] on link "arrow_drop_down Applications" at bounding box center [86, 207] width 173 height 35
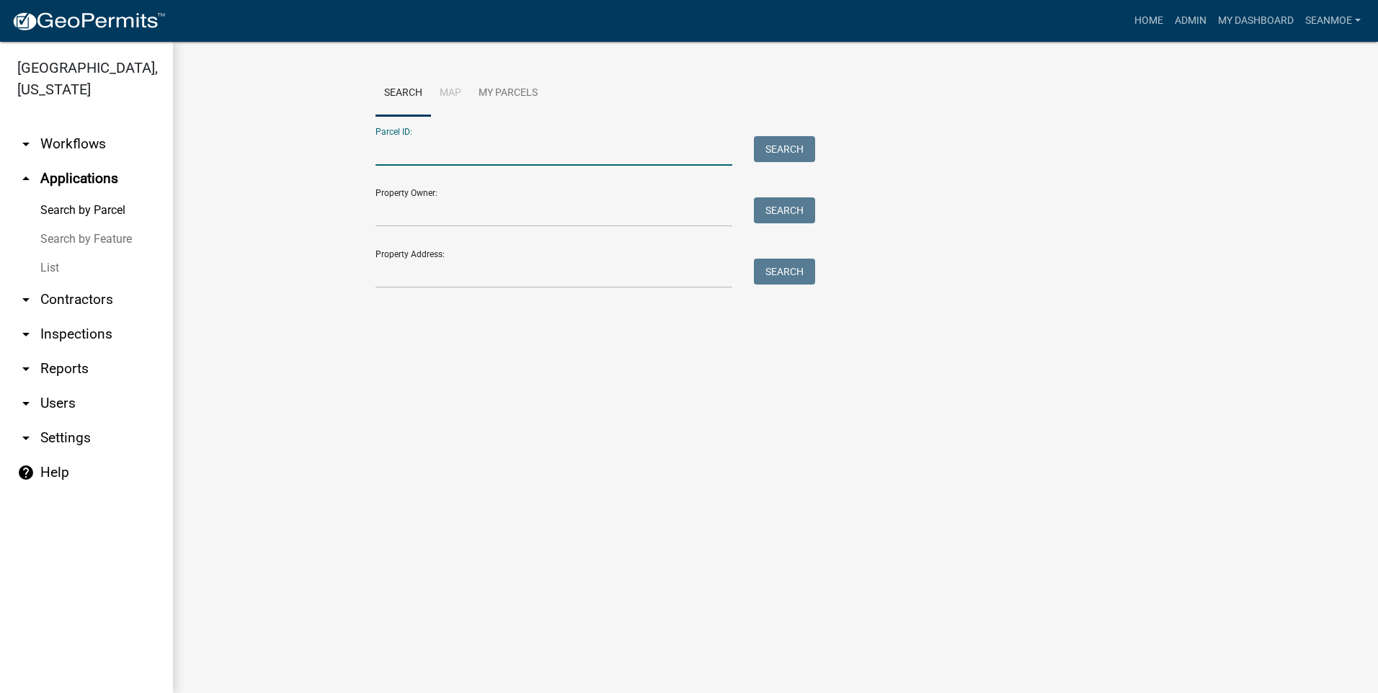
click at [430, 153] on input "Parcel ID:" at bounding box center [554, 151] width 357 height 30
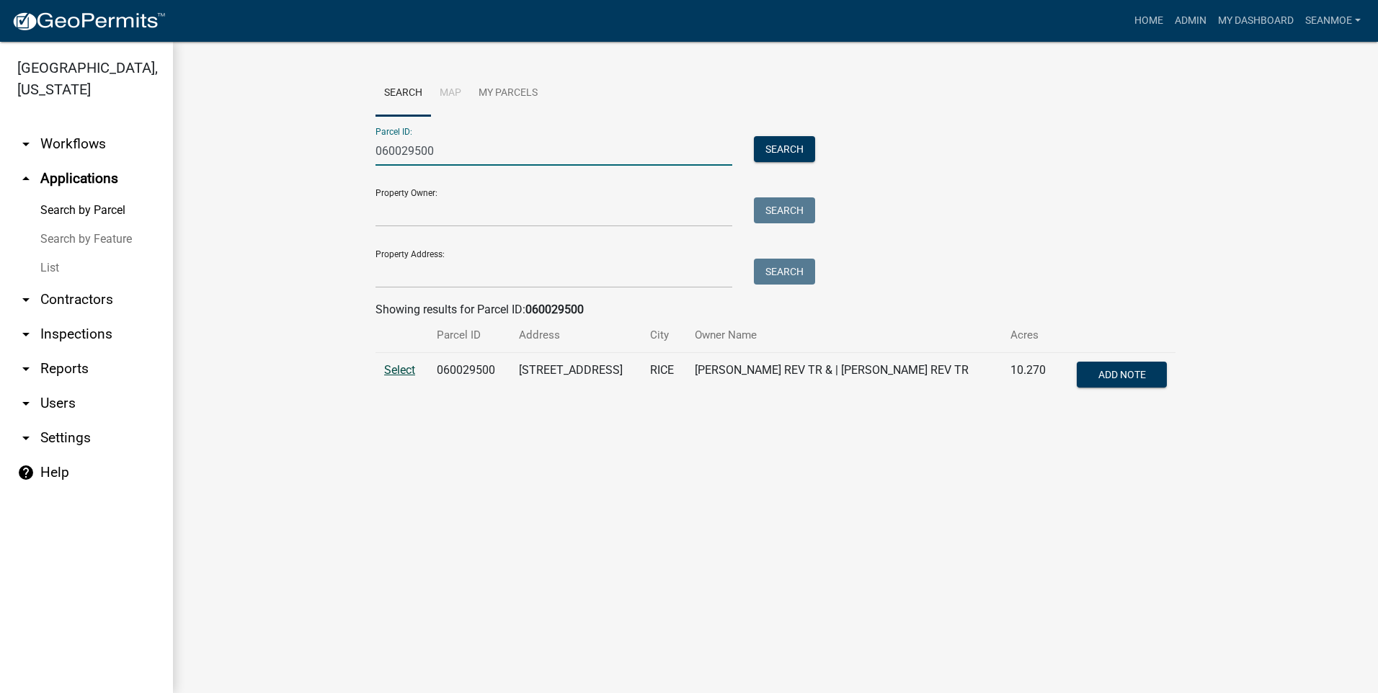
type input "060029500"
click at [396, 369] on span "Select" at bounding box center [399, 370] width 31 height 14
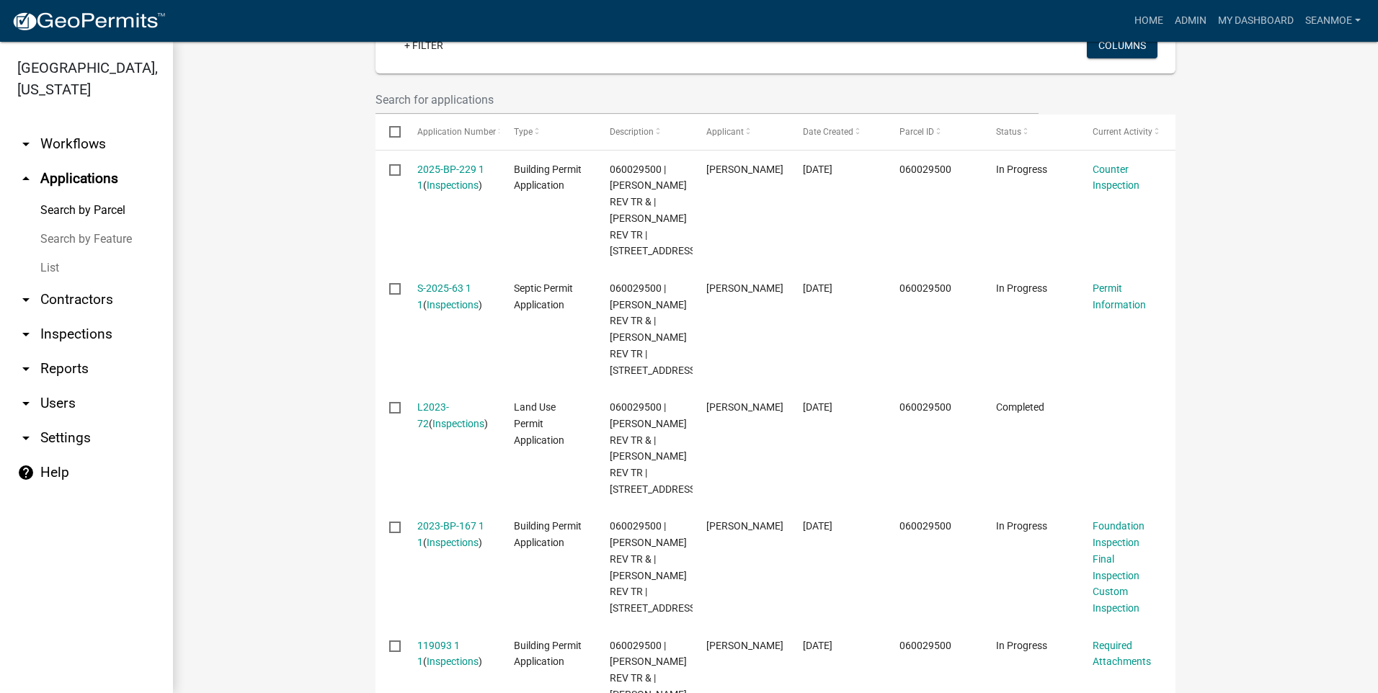
scroll to position [433, 0]
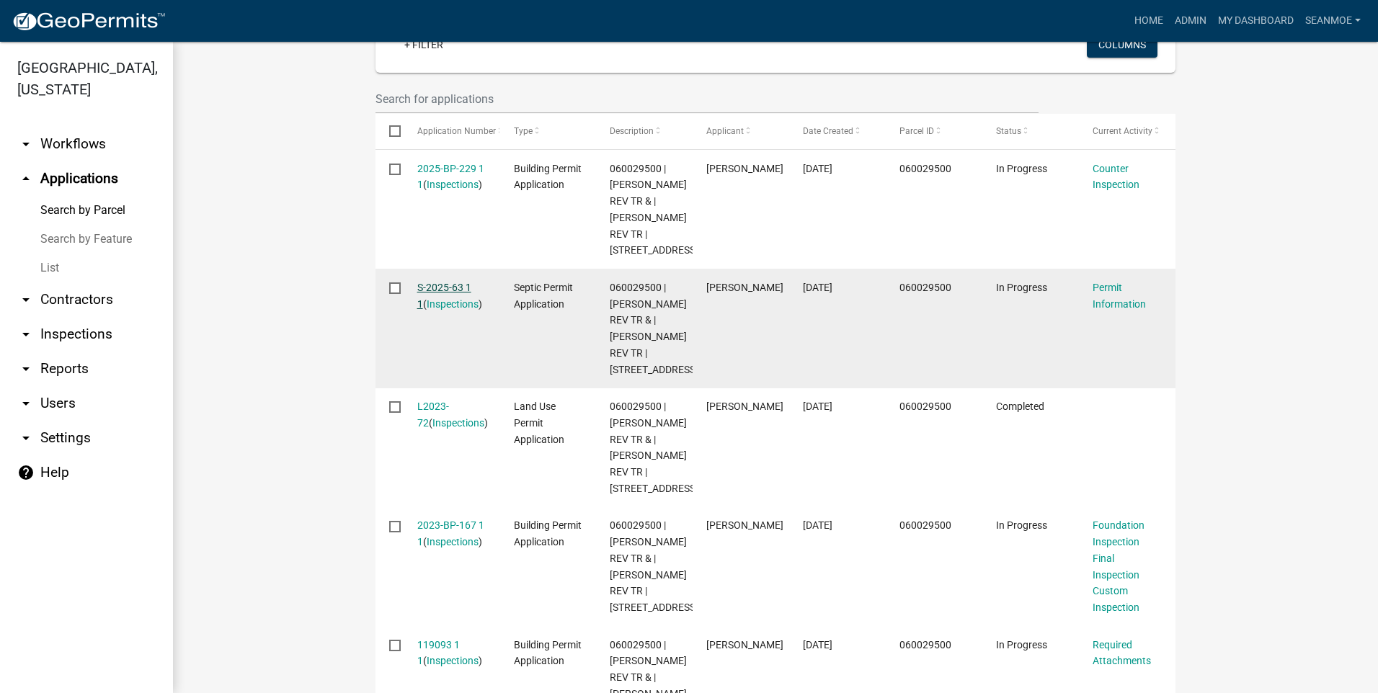
click at [445, 310] on link "S-2025-63 1 1" at bounding box center [444, 296] width 54 height 28
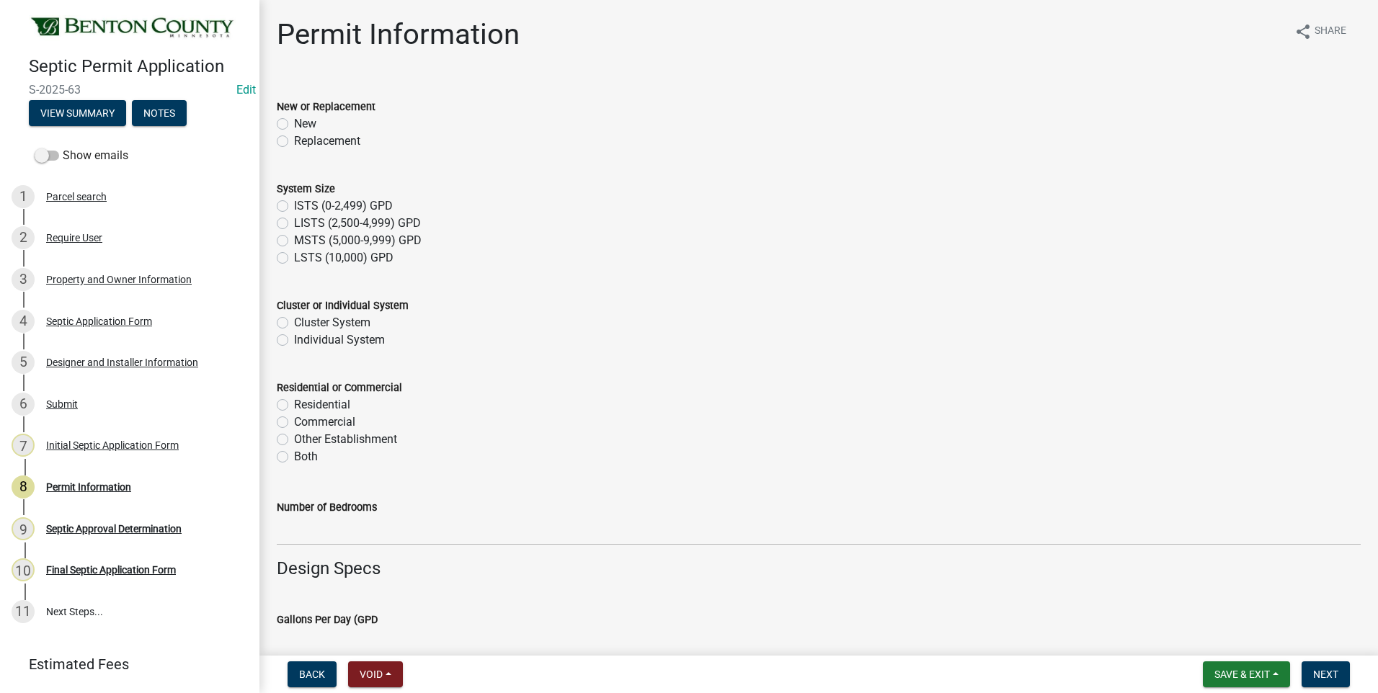
click at [294, 140] on label "Replacement" at bounding box center [327, 141] width 66 height 17
click at [294, 140] on input "Replacement" at bounding box center [298, 137] width 9 height 9
radio input "true"
click at [294, 205] on label "ISTS (0-2,499) GPD" at bounding box center [343, 206] width 99 height 17
click at [294, 205] on input "ISTS (0-2,499) GPD" at bounding box center [298, 202] width 9 height 9
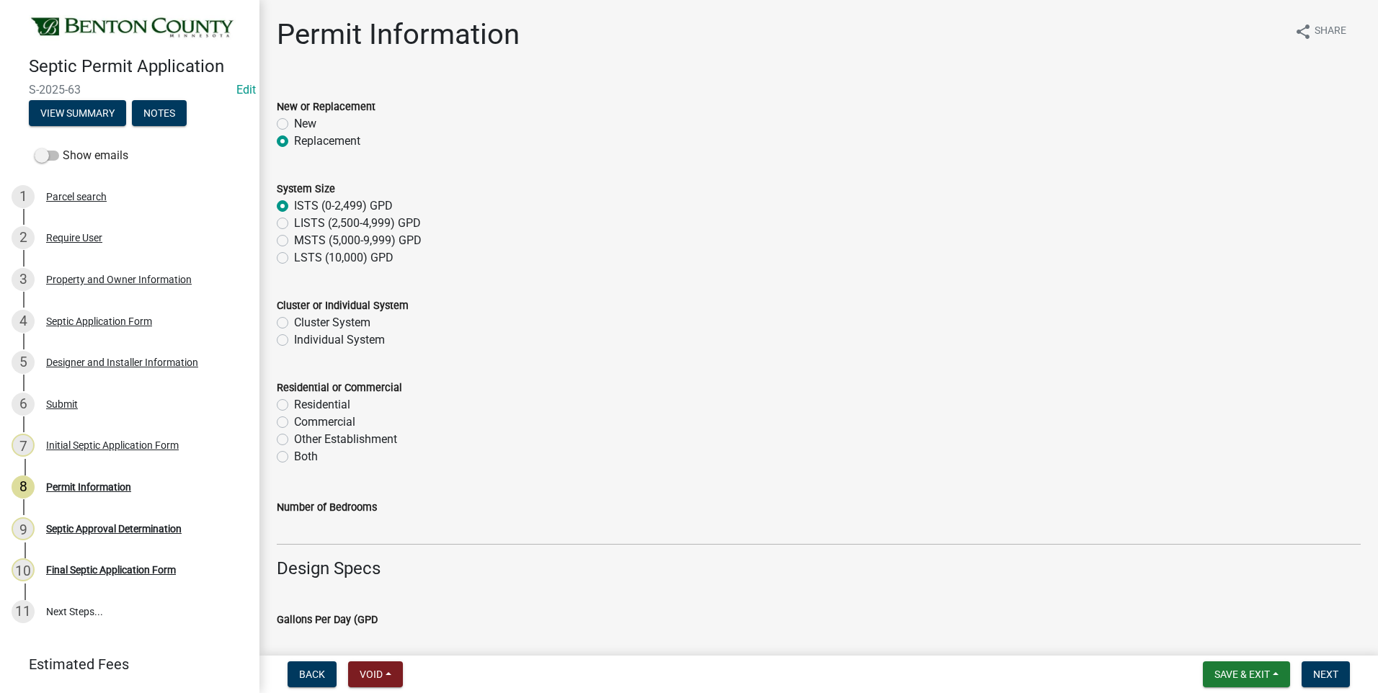
radio input "true"
click at [294, 341] on label "Individual System" at bounding box center [339, 340] width 91 height 17
click at [294, 341] on input "Individual System" at bounding box center [298, 336] width 9 height 9
radio input "true"
click at [294, 405] on label "Residential" at bounding box center [322, 404] width 56 height 17
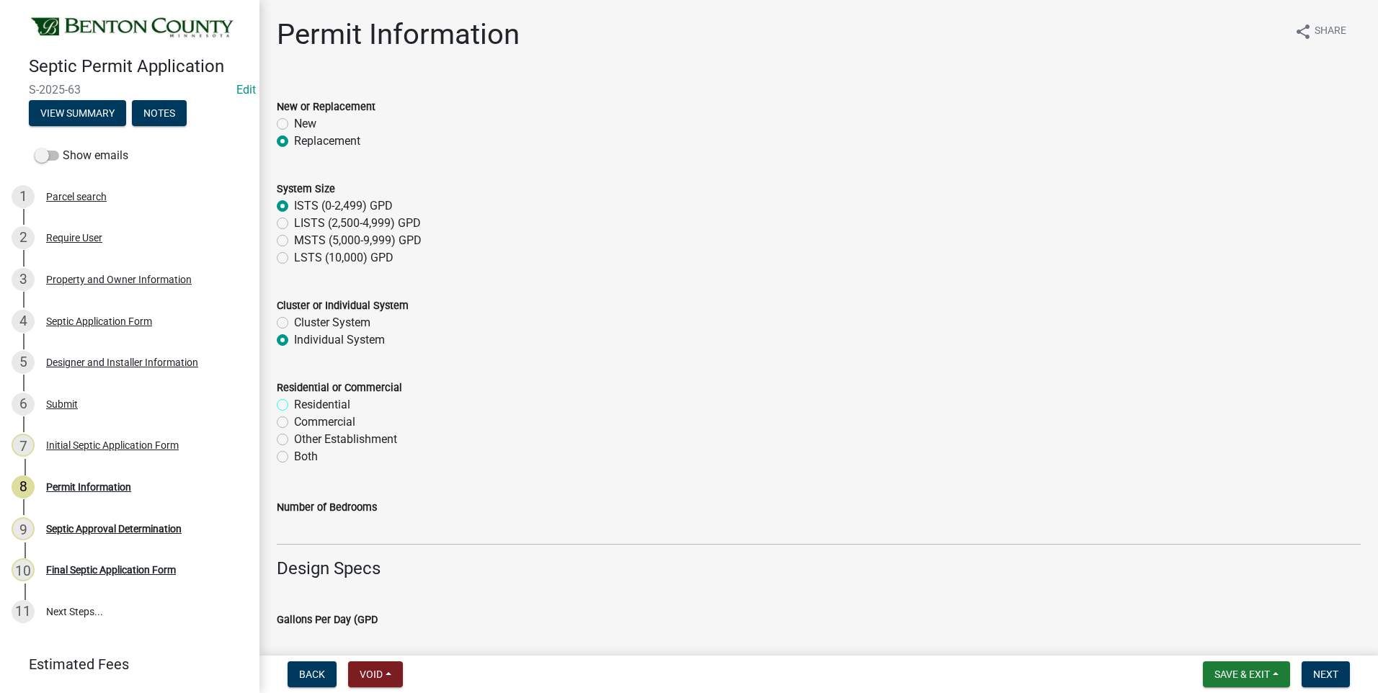
click at [294, 405] on input "Residential" at bounding box center [298, 400] width 9 height 9
radio input "true"
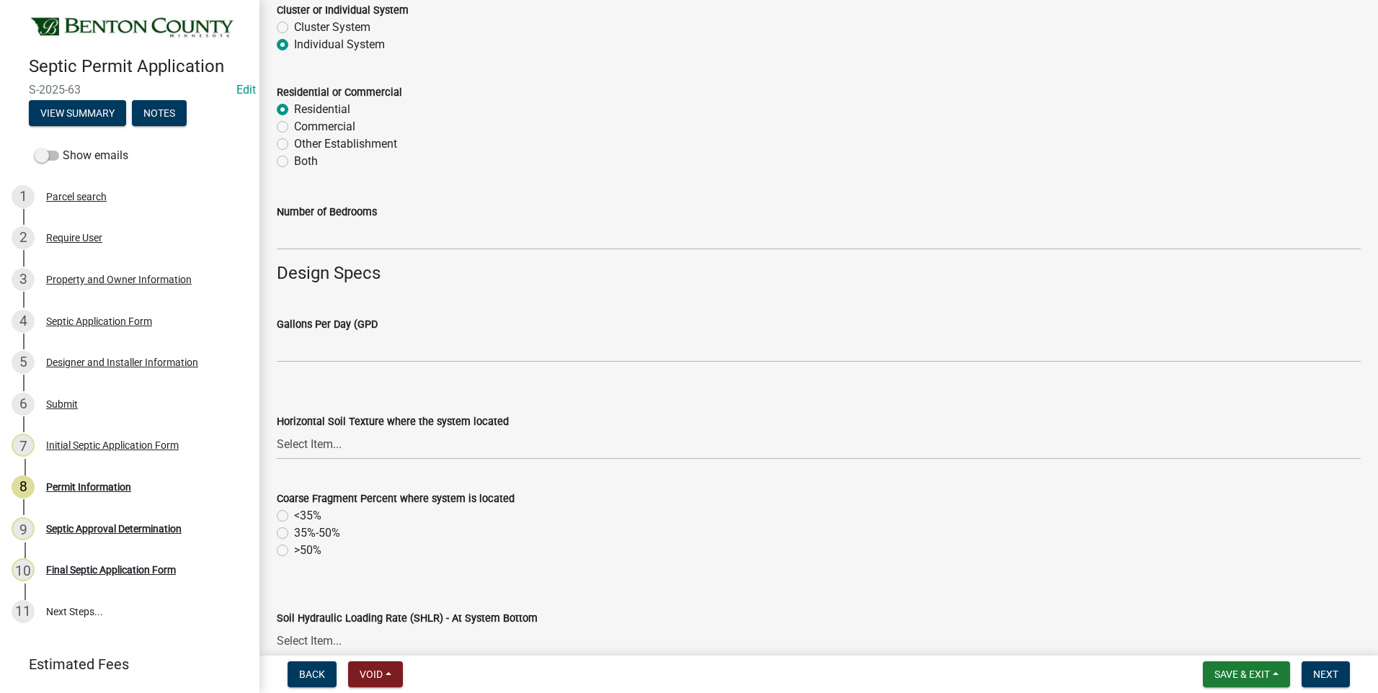
scroll to position [360, 0]
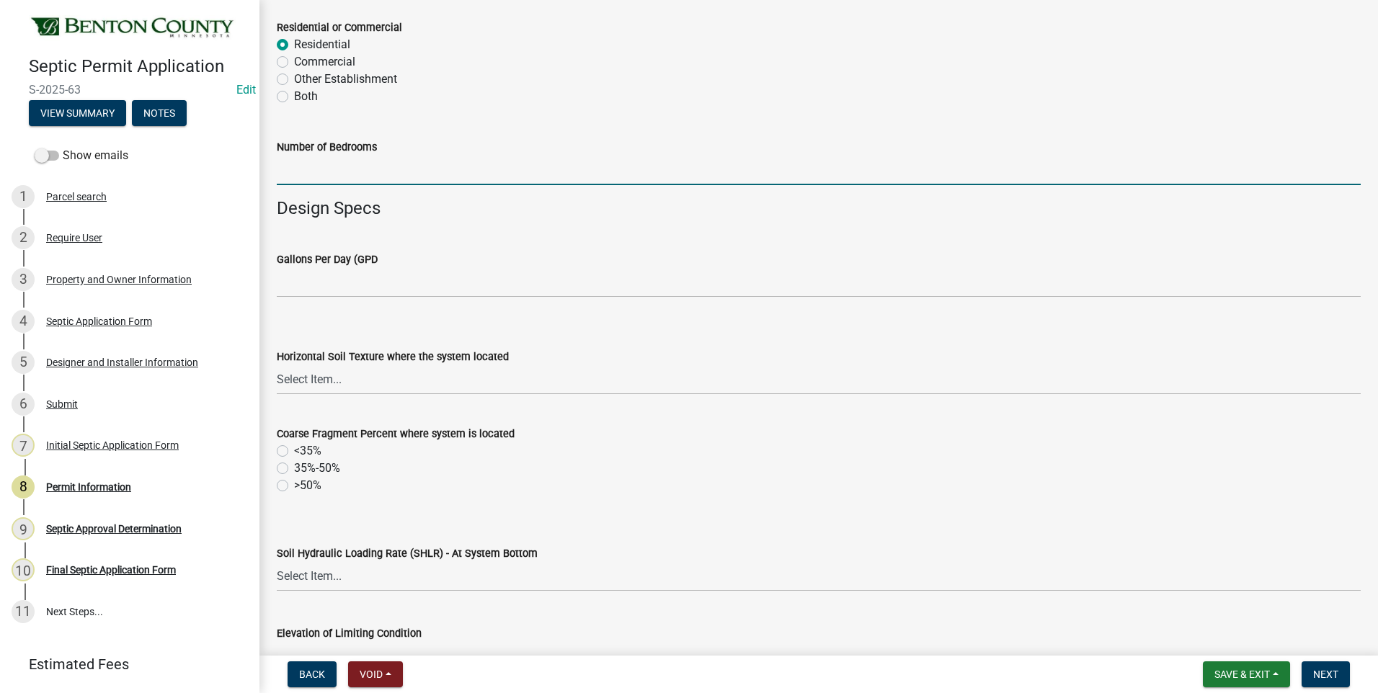
click at [345, 172] on input "text" at bounding box center [819, 171] width 1084 height 30
type input "4"
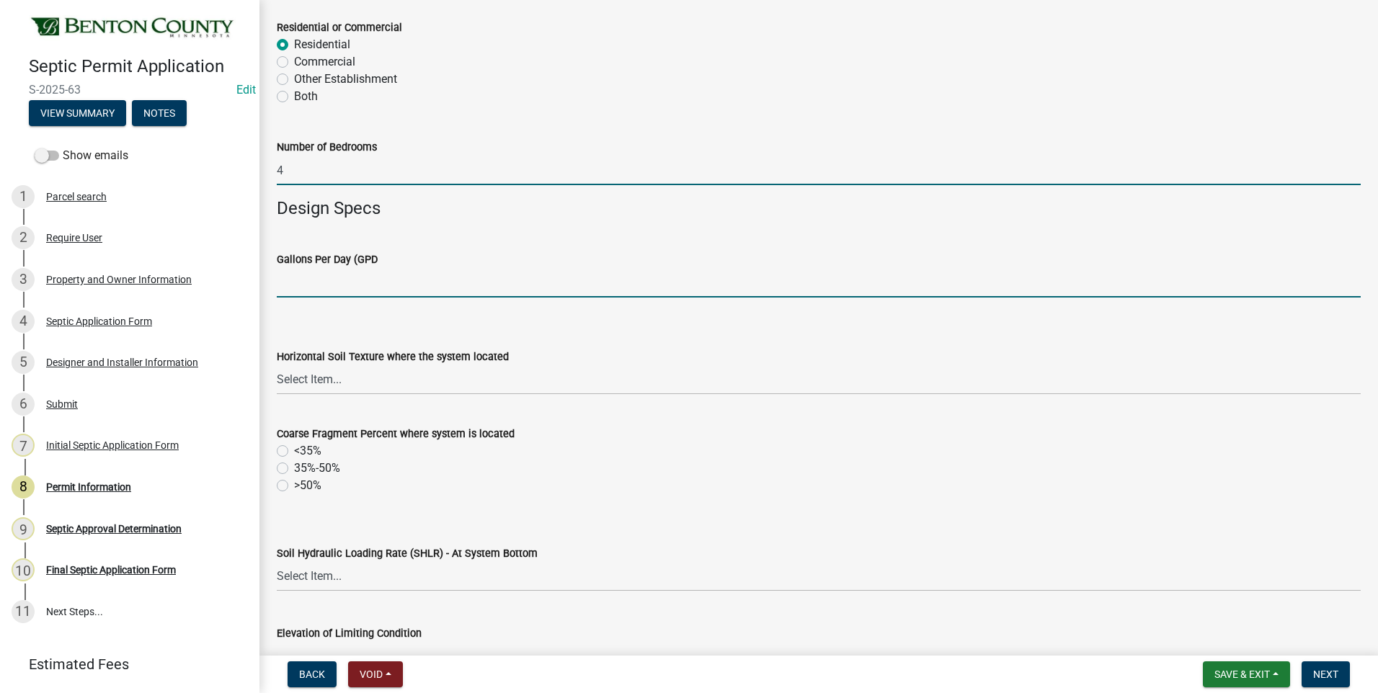
click at [351, 293] on input "text" at bounding box center [819, 283] width 1084 height 30
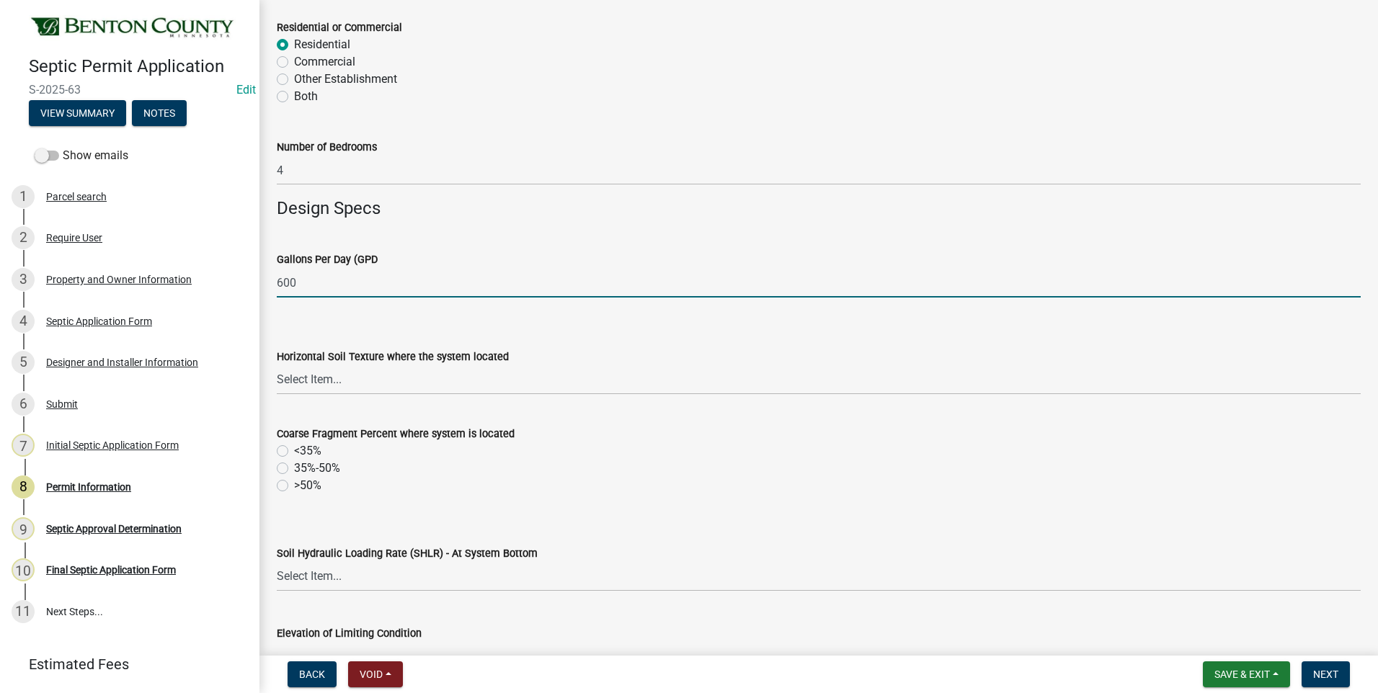
type input "600"
click at [303, 378] on select "Select Item... Sand Coarse Sand Loamy Sand Loamy Coarse Sand Loamy Fine Sand Lo…" at bounding box center [819, 380] width 1084 height 30
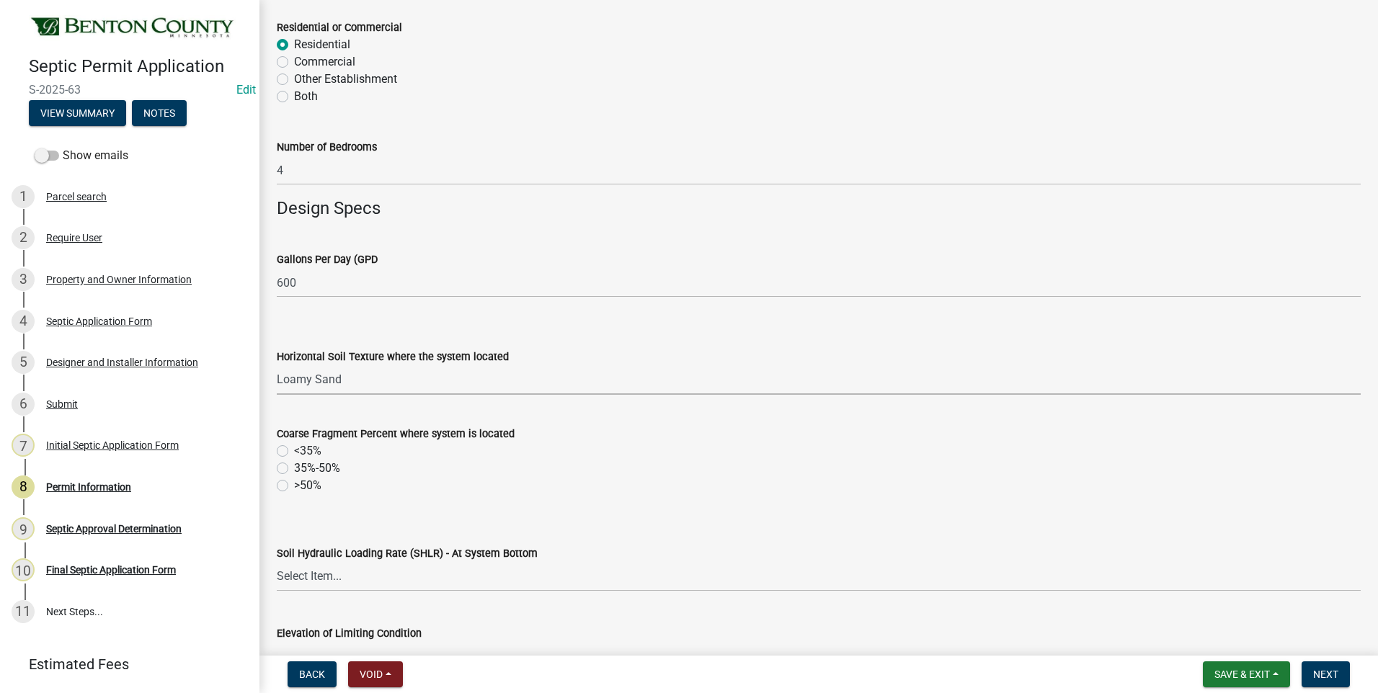
click at [277, 365] on select "Select Item... Sand Coarse Sand Loamy Sand Loamy Coarse Sand Loamy Fine Sand Lo…" at bounding box center [819, 380] width 1084 height 30
select select "c707ac53-534b-4871-bc88-0d5dd3a33e87"
click at [294, 452] on label "<35%" at bounding box center [307, 451] width 27 height 17
click at [294, 452] on input "<35%" at bounding box center [298, 447] width 9 height 9
radio input "true"
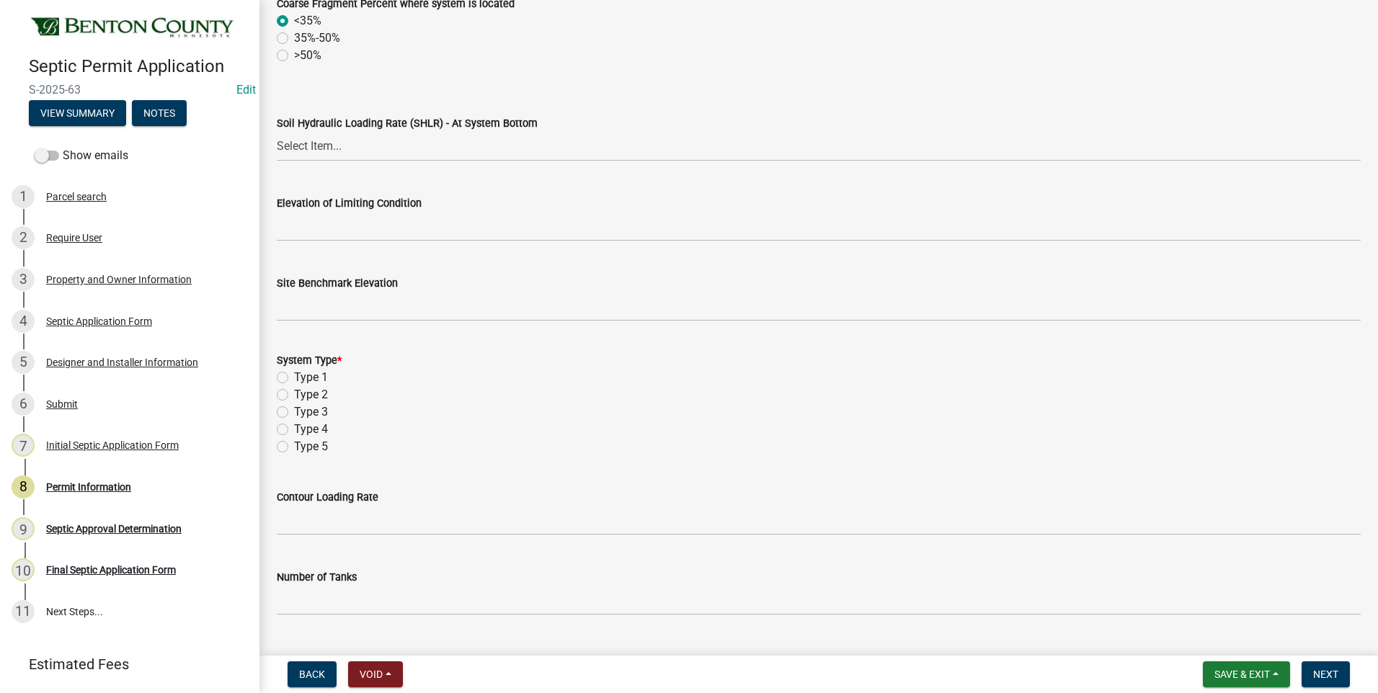
scroll to position [793, 0]
click at [319, 145] on select "Select Item... 1.2 0.78 0.68 0.6 0.52 0.5 0.45 0.42 0.24 0 Other" at bounding box center [819, 145] width 1084 height 30
click at [277, 130] on select "Select Item... 1.2 0.78 0.68 0.6 0.52 0.5 0.45 0.42 0.24 0 Other" at bounding box center [819, 145] width 1084 height 30
select select "c5a49509-ae76-4f7e-9346-4bc2dac286e0"
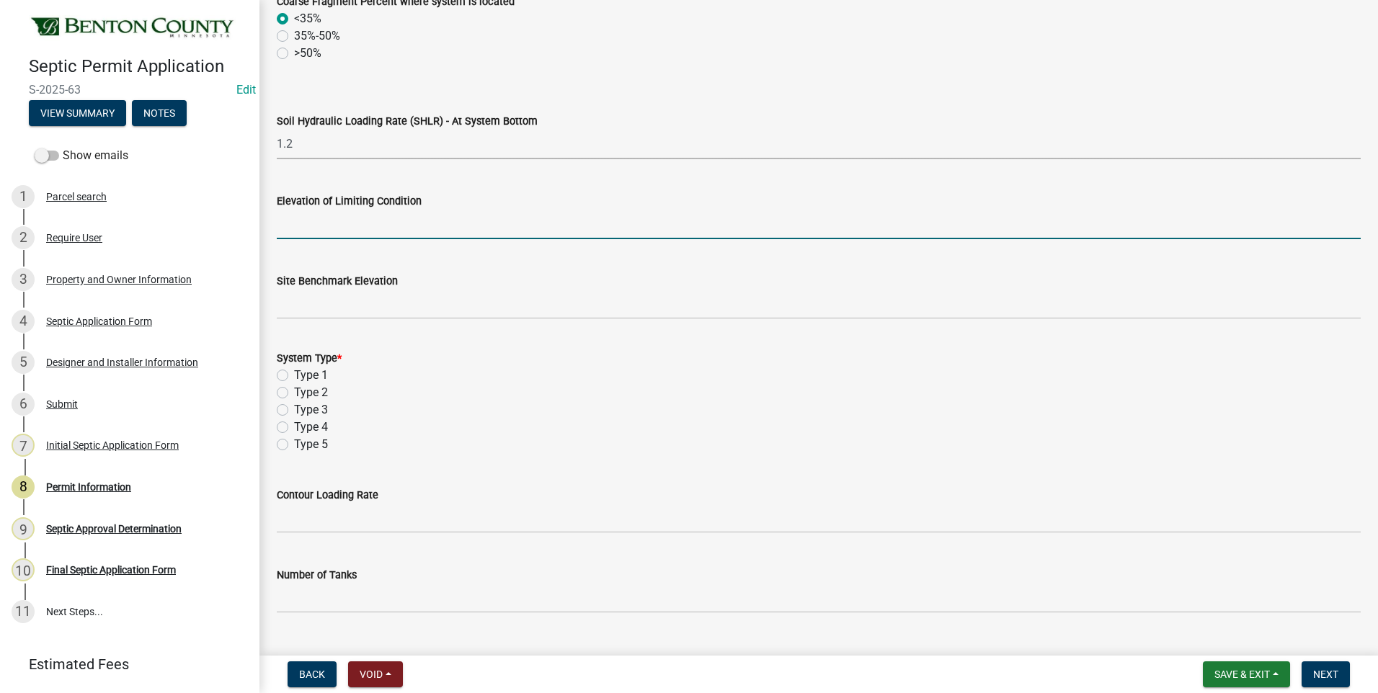
click at [346, 228] on input "text" at bounding box center [819, 225] width 1084 height 30
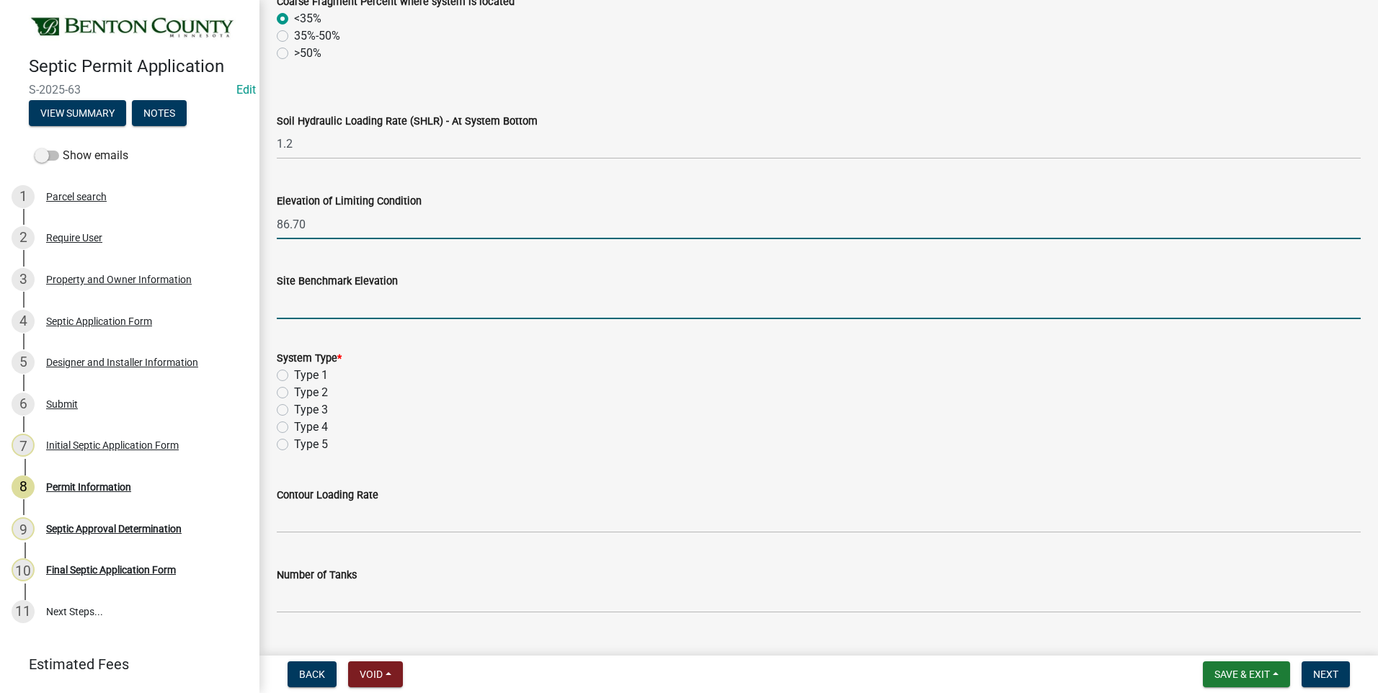
type input "86.7"
click at [329, 307] on input "text" at bounding box center [819, 305] width 1084 height 30
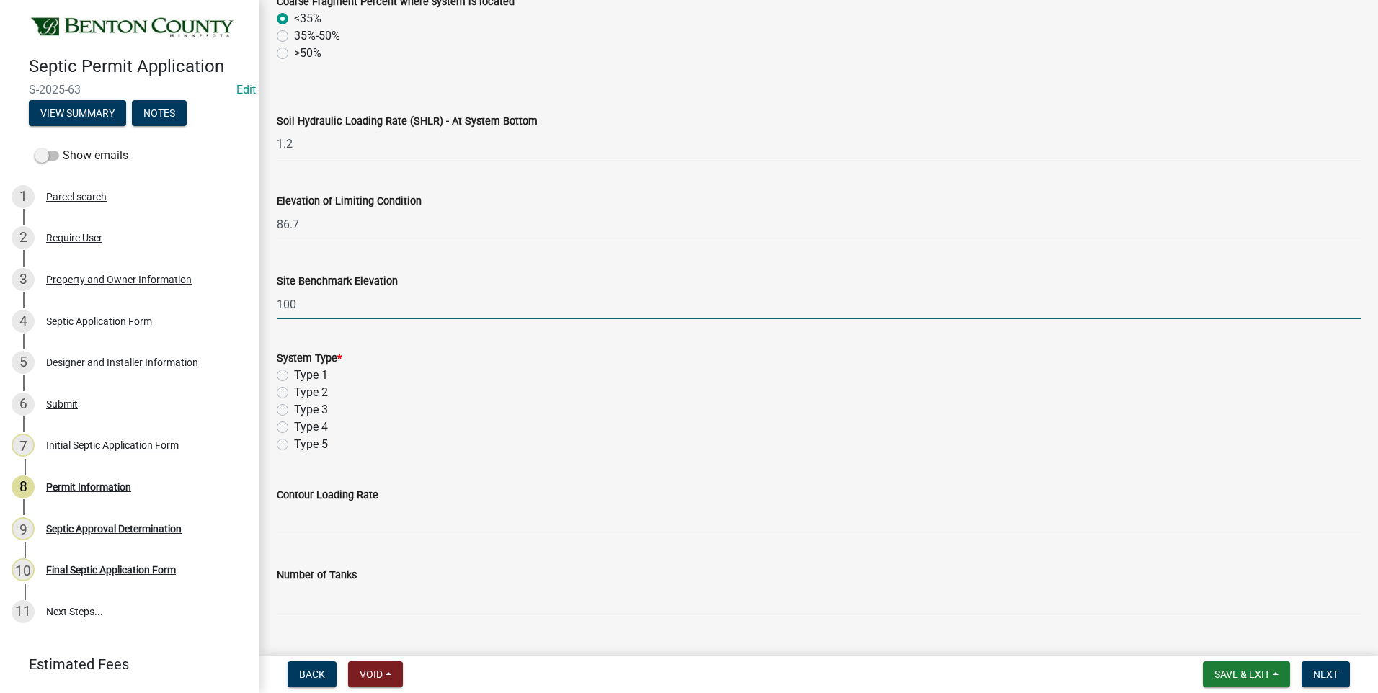
type input "100"
click at [294, 377] on label "Type 1" at bounding box center [311, 375] width 34 height 17
click at [294, 376] on input "Type 1" at bounding box center [298, 371] width 9 height 9
radio input "true"
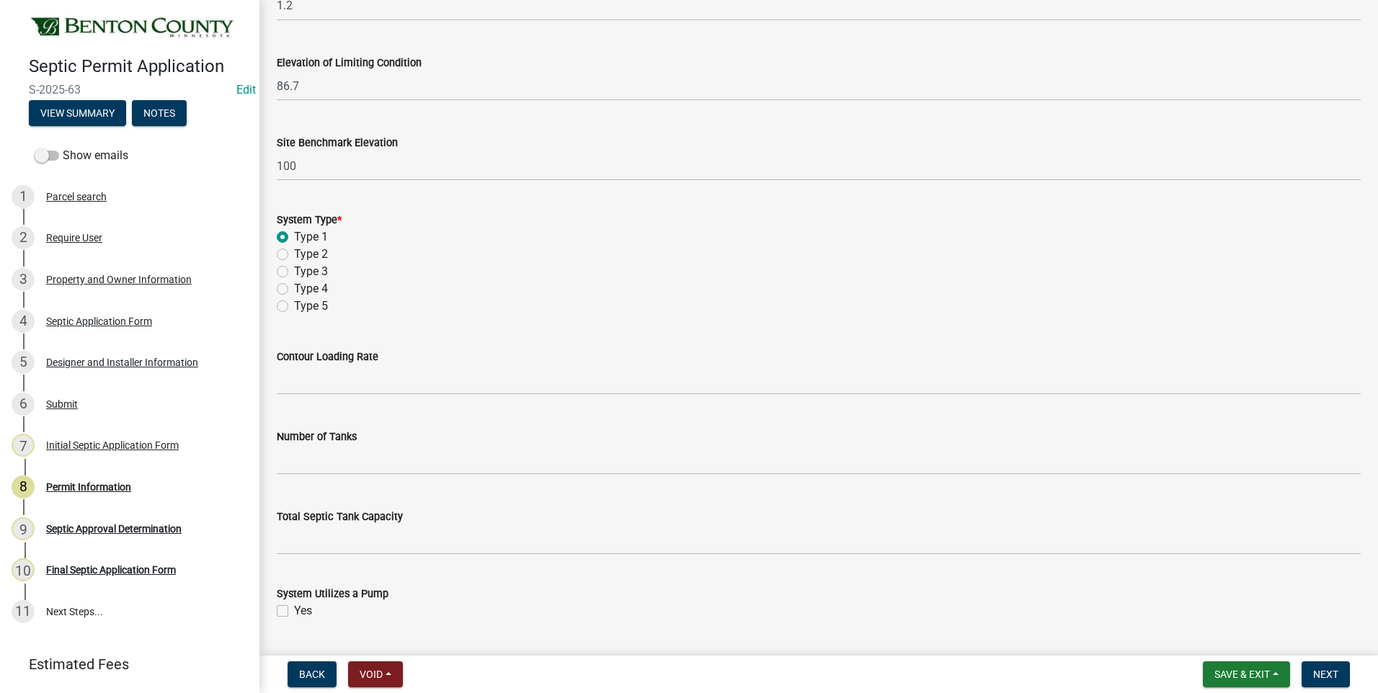
scroll to position [937, 0]
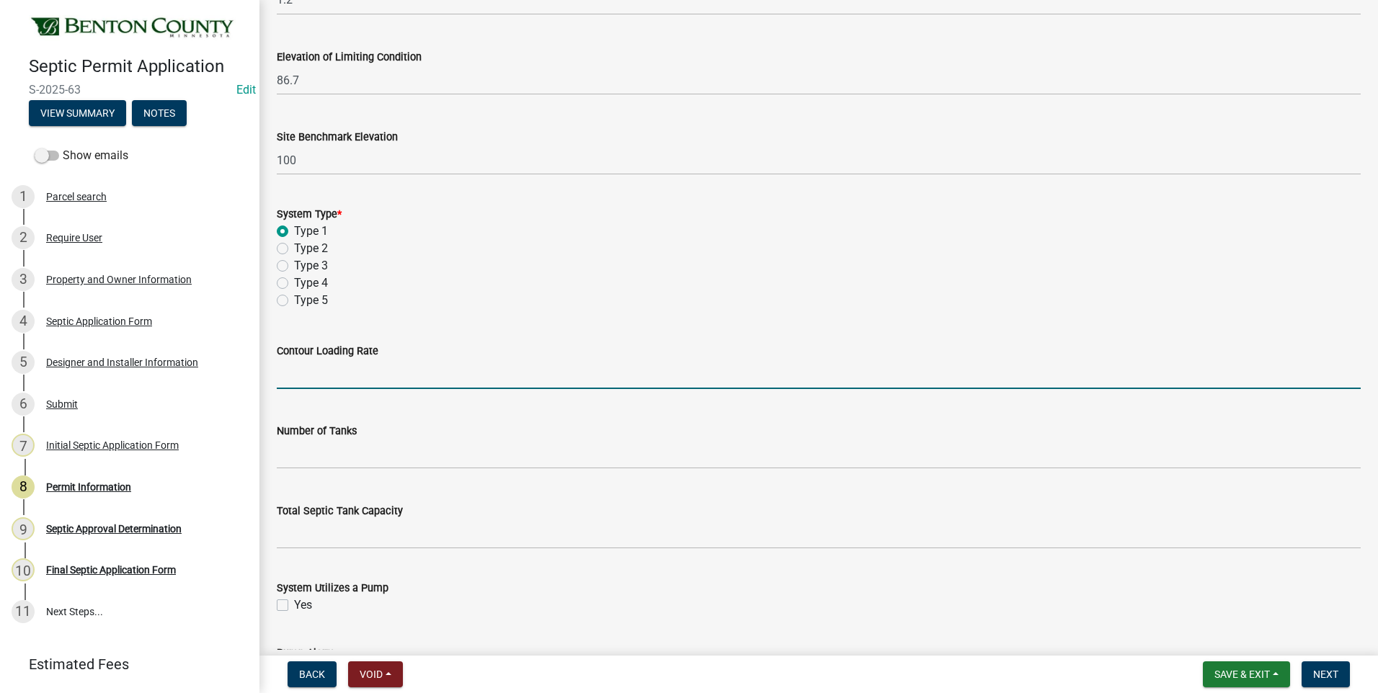
click at [377, 377] on input "text" at bounding box center [819, 375] width 1084 height 30
type input "19.2"
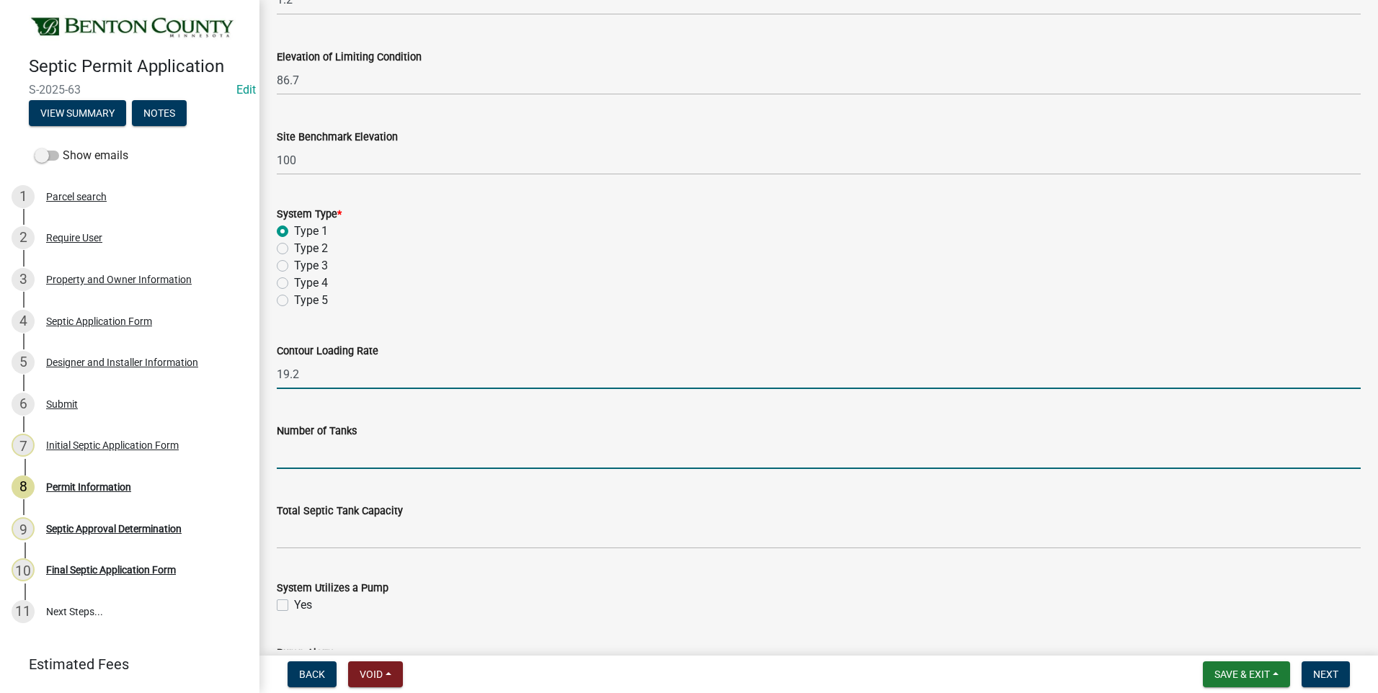
click at [373, 459] on input "text" at bounding box center [819, 455] width 1084 height 30
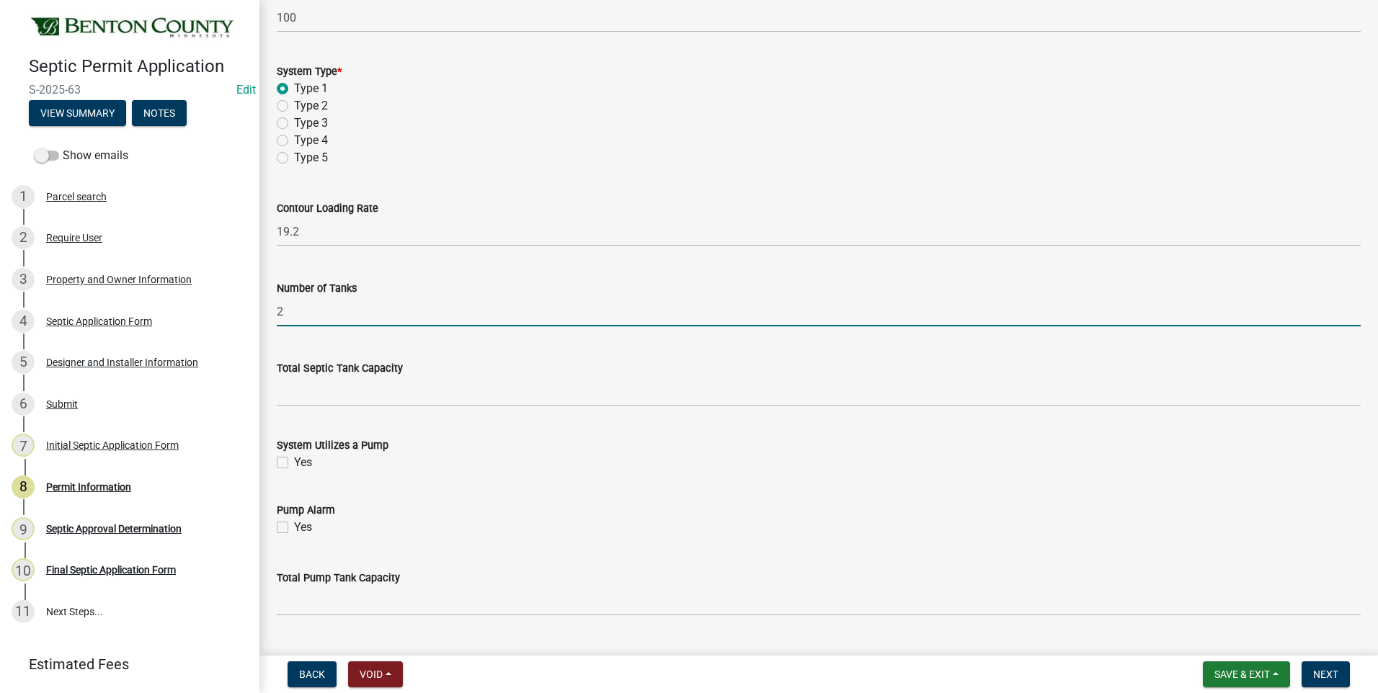
scroll to position [1081, 0]
type input "2"
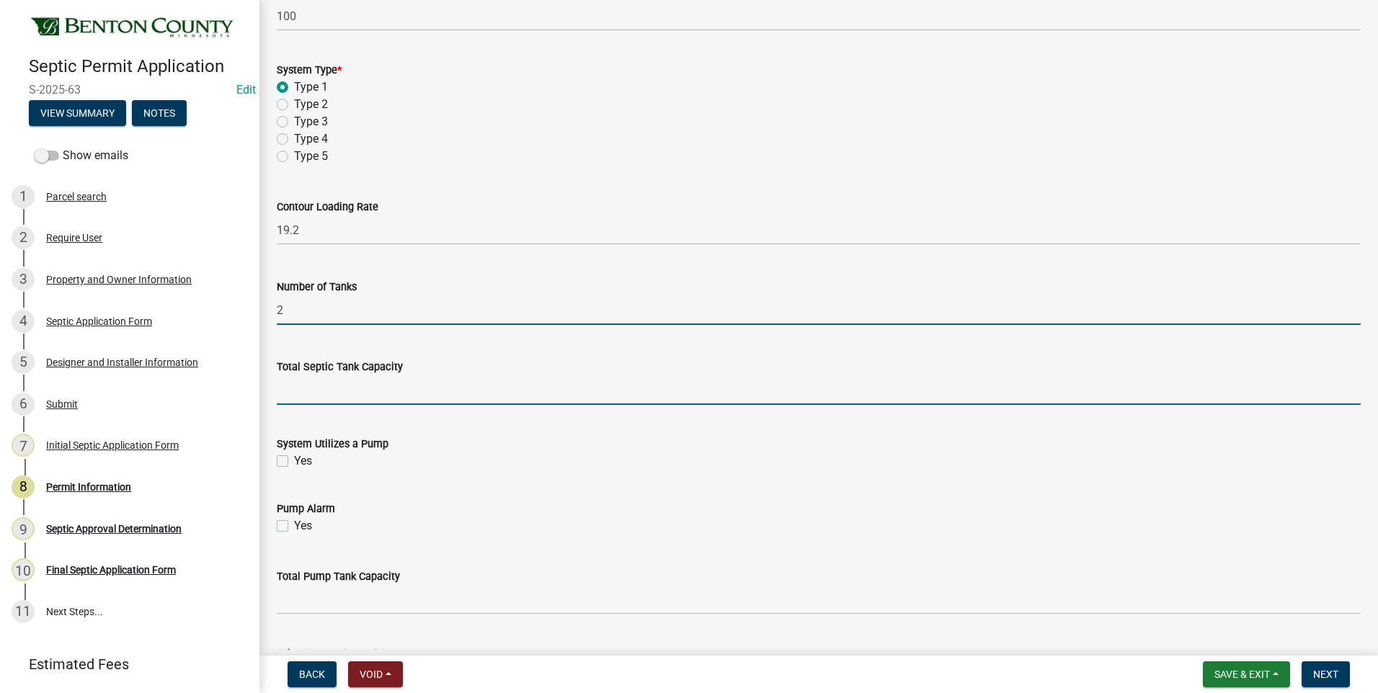
click at [420, 393] on input "text" at bounding box center [819, 391] width 1084 height 30
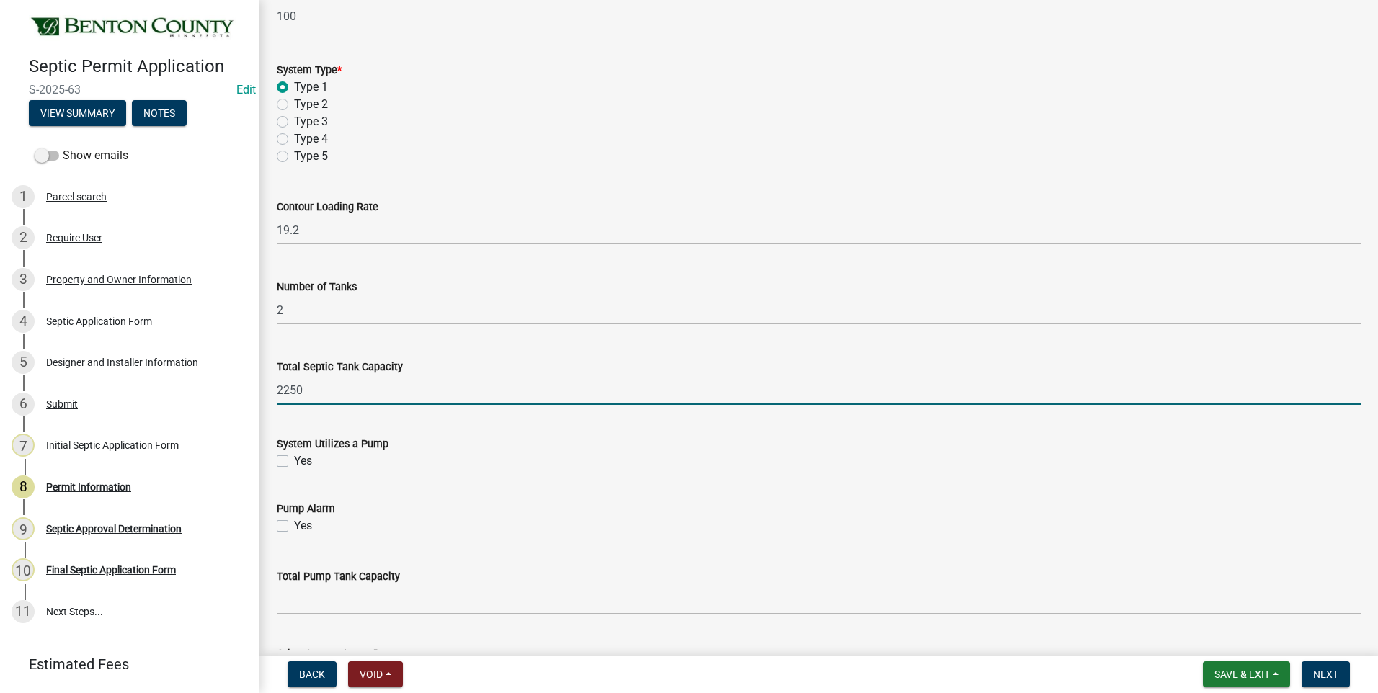
type input "2250"
click at [294, 459] on label "Yes" at bounding box center [303, 461] width 18 height 17
click at [294, 459] on input "Yes" at bounding box center [298, 457] width 9 height 9
checkbox input "true"
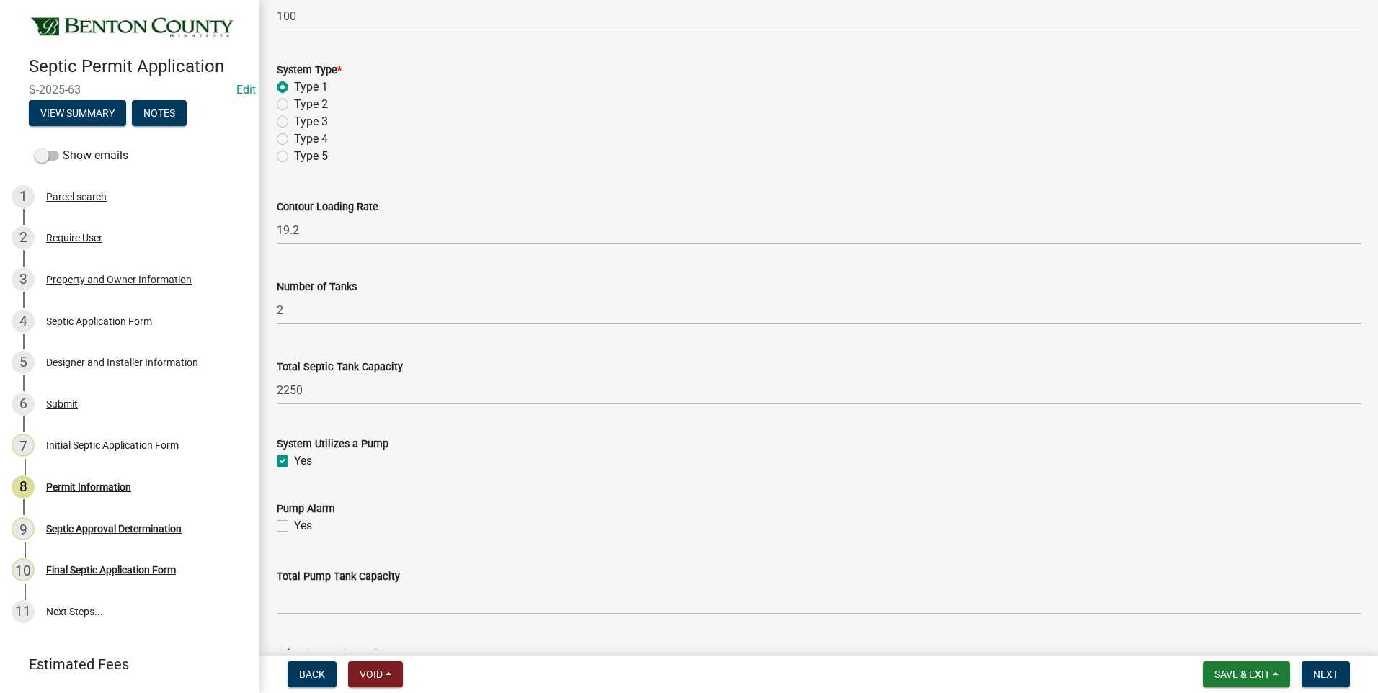
click at [294, 524] on label "Yes" at bounding box center [303, 526] width 18 height 17
click at [294, 524] on input "Yes" at bounding box center [298, 522] width 9 height 9
checkbox input "true"
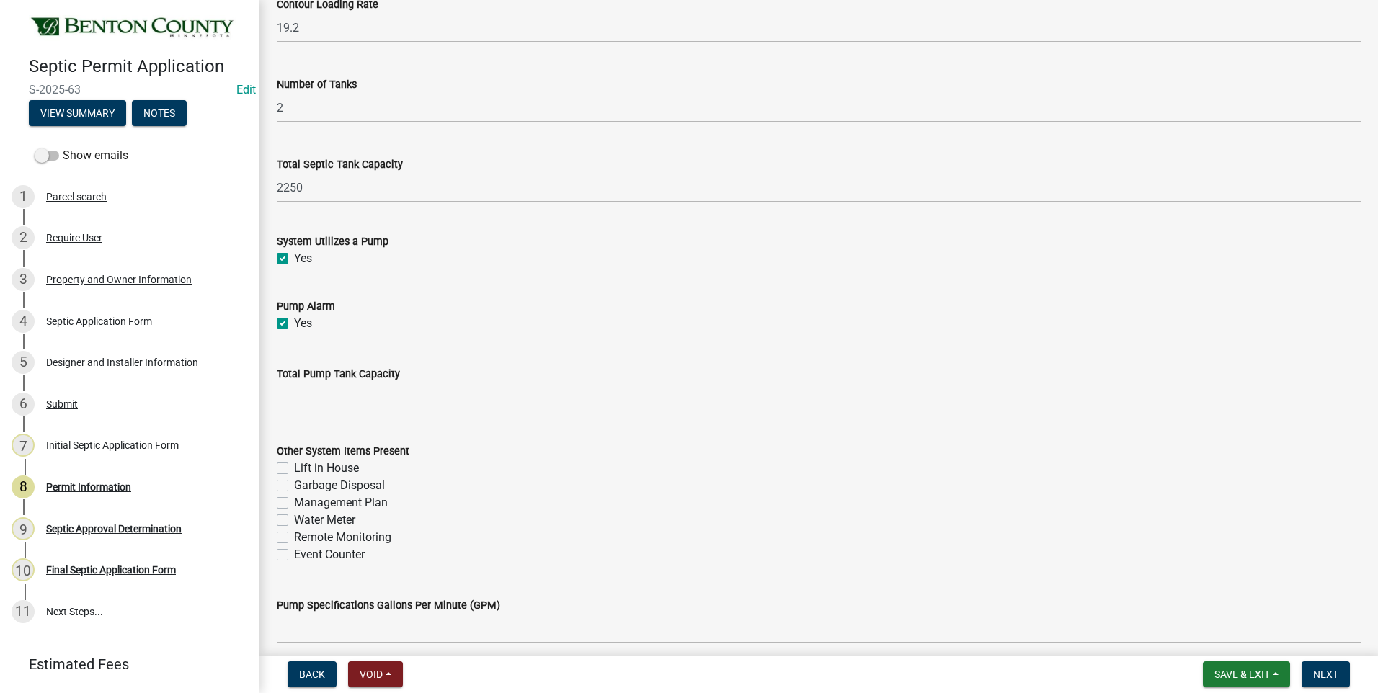
scroll to position [1298, 0]
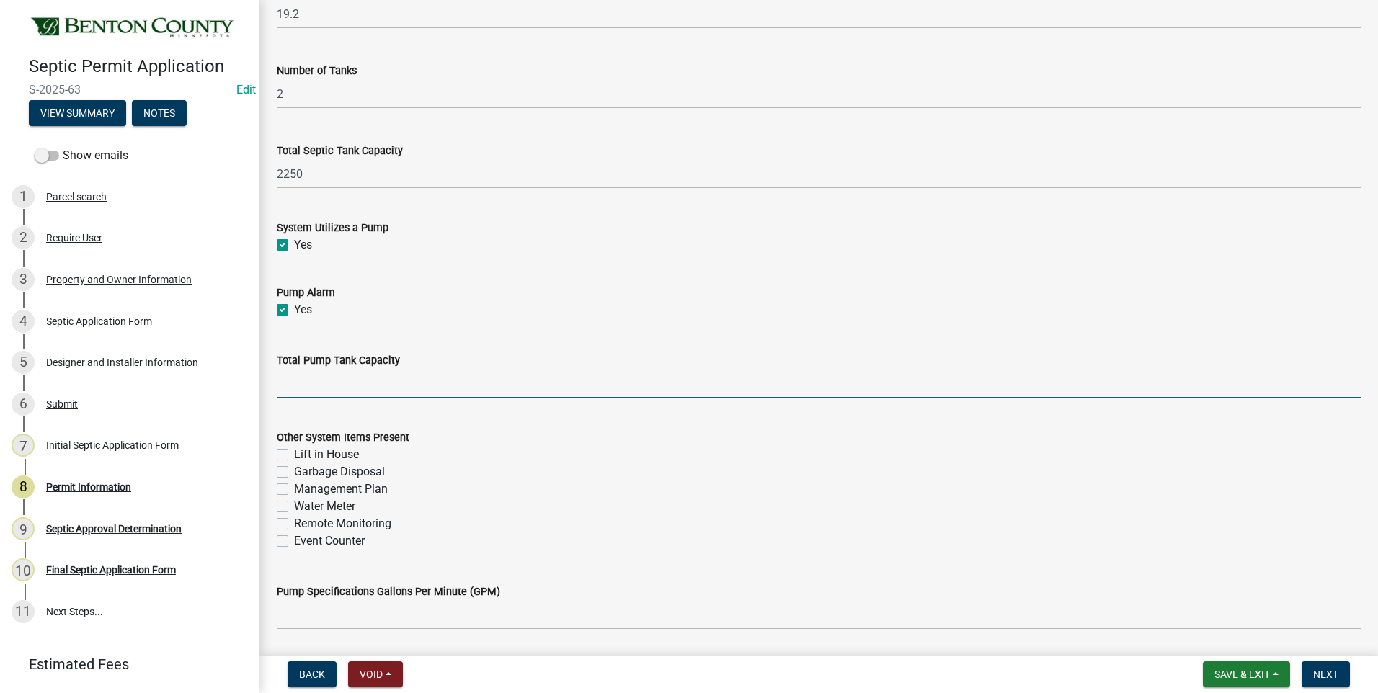
click at [422, 385] on input "text" at bounding box center [819, 384] width 1084 height 30
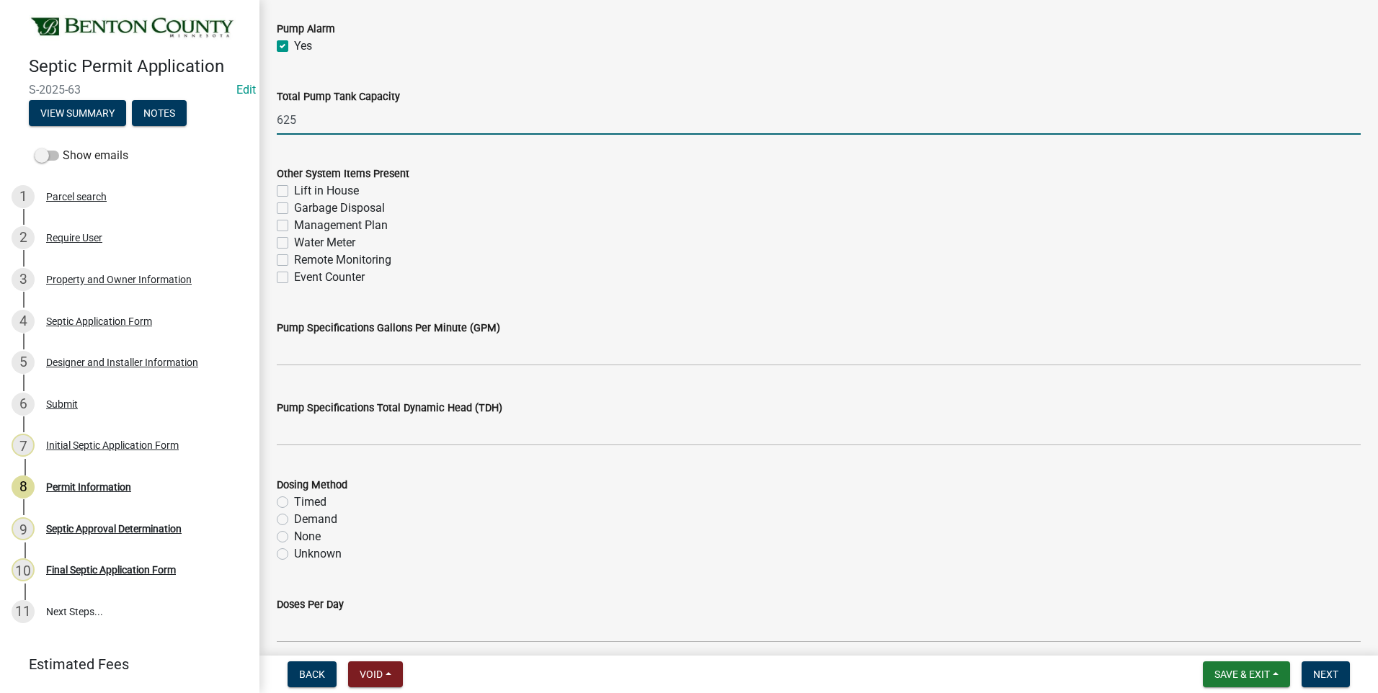
scroll to position [1586, 0]
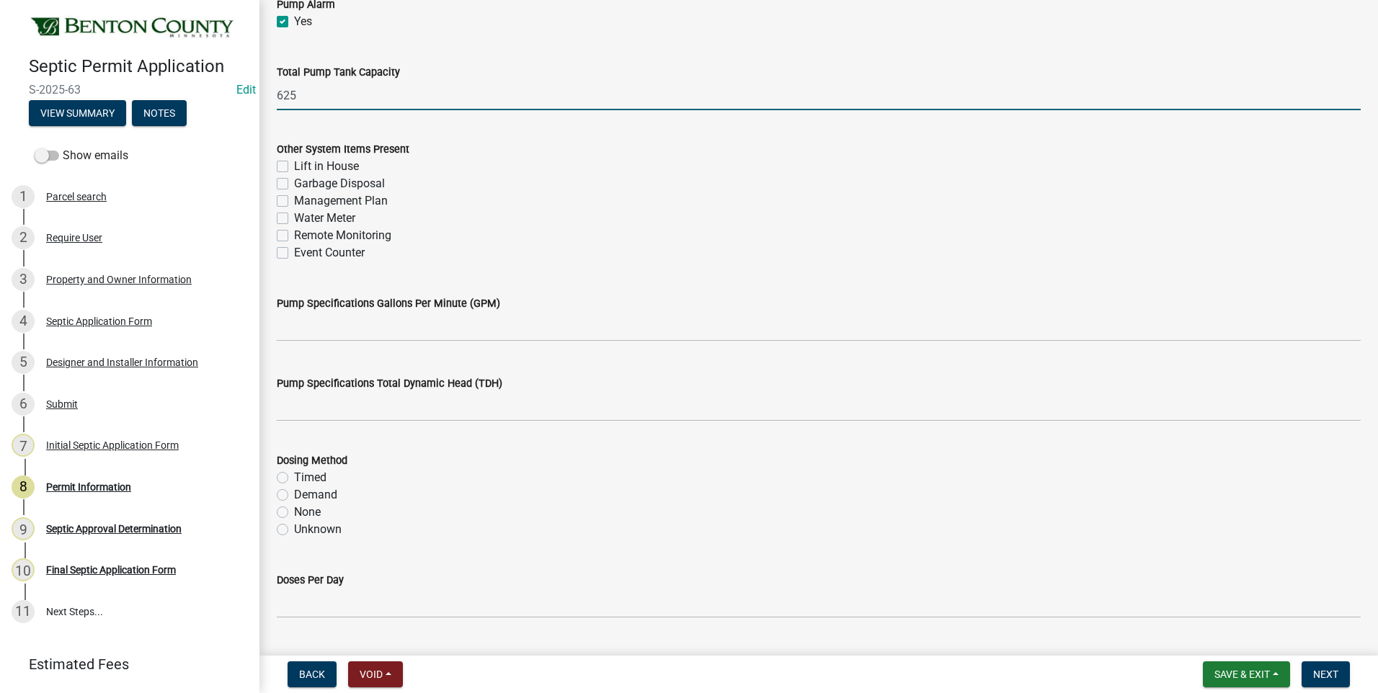
type input "625"
drag, startPoint x: 283, startPoint y: 200, endPoint x: 283, endPoint y: 241, distance: 41.1
click at [294, 200] on label "Management Plan" at bounding box center [341, 200] width 94 height 17
click at [294, 200] on input "Management Plan" at bounding box center [298, 196] width 9 height 9
checkbox input "true"
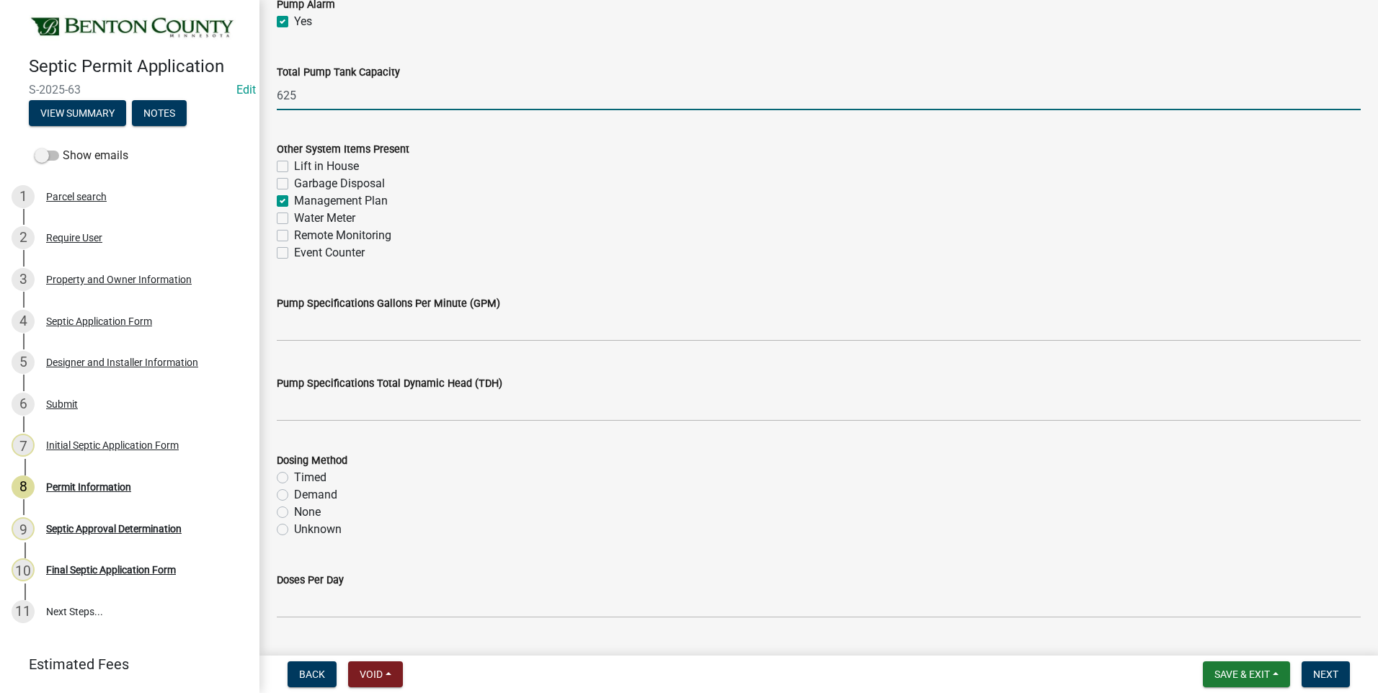
checkbox input "false"
checkbox input "true"
checkbox input "false"
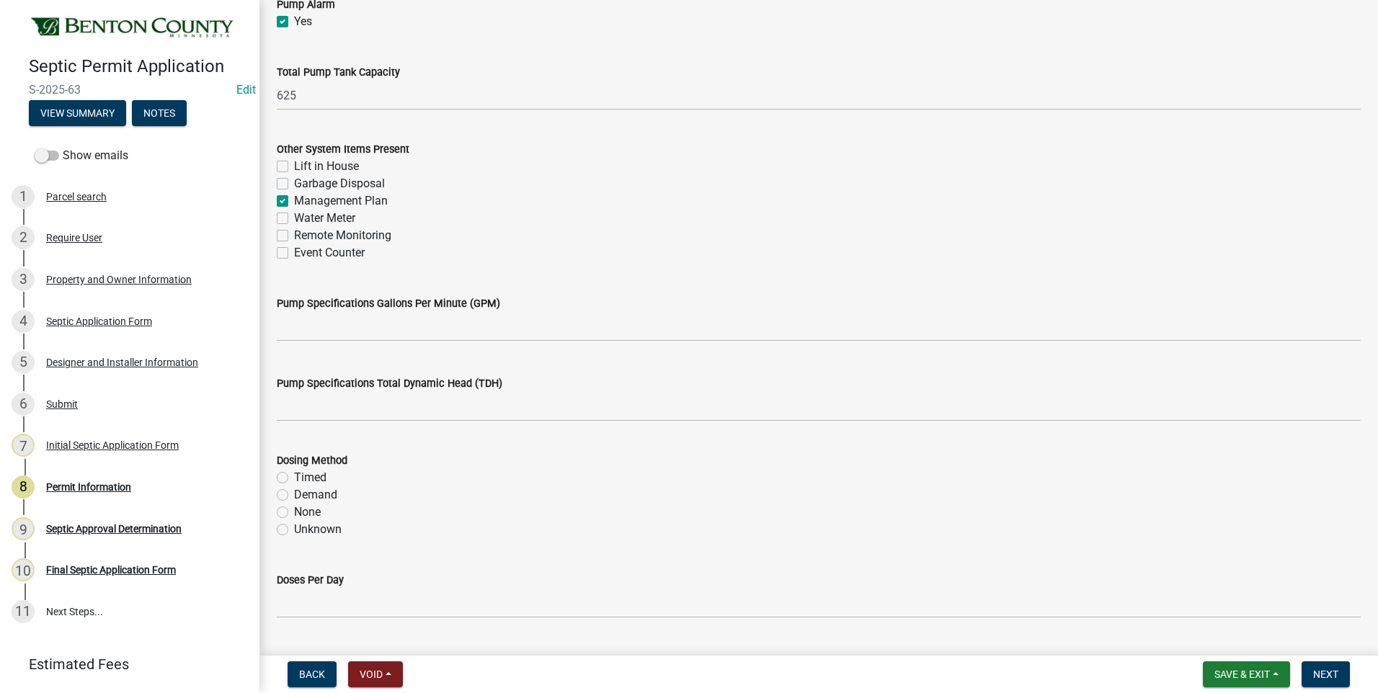
click at [294, 254] on label "Event Counter" at bounding box center [329, 252] width 71 height 17
click at [294, 254] on input "Event Counter" at bounding box center [298, 248] width 9 height 9
checkbox input "true"
checkbox input "false"
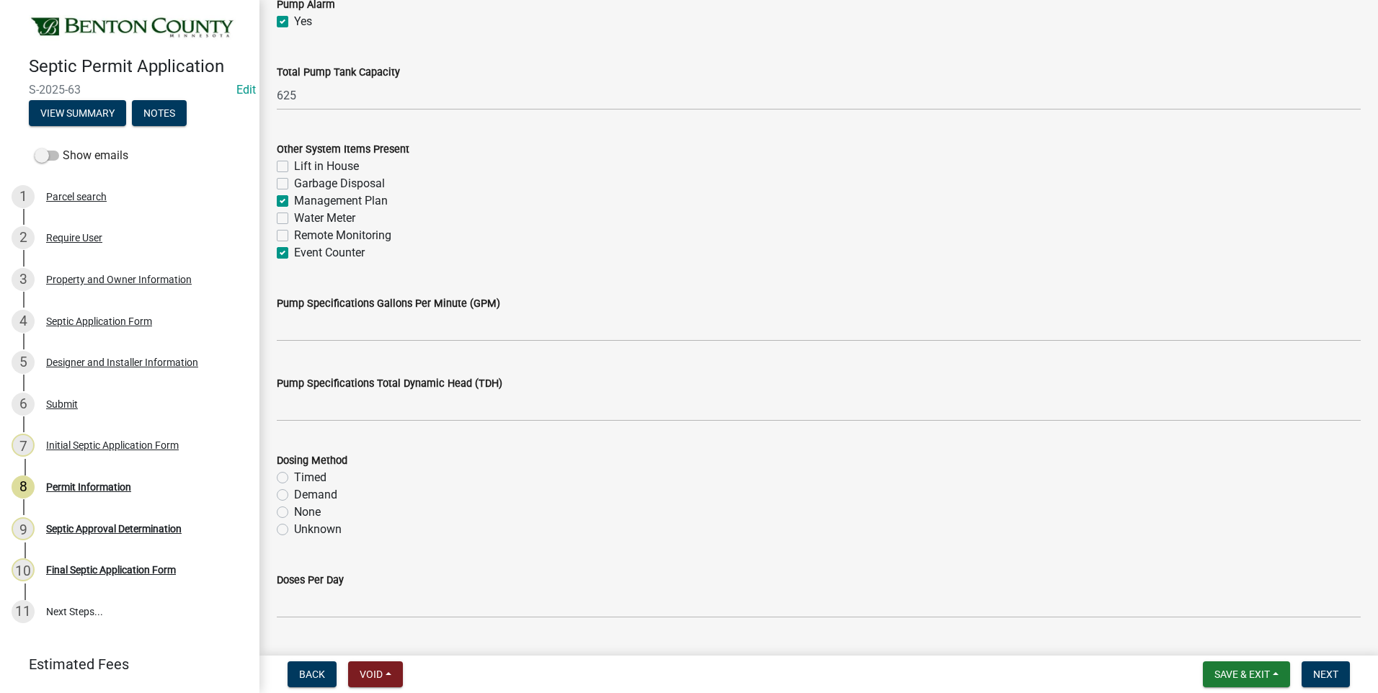
checkbox input "true"
checkbox input "false"
checkbox input "true"
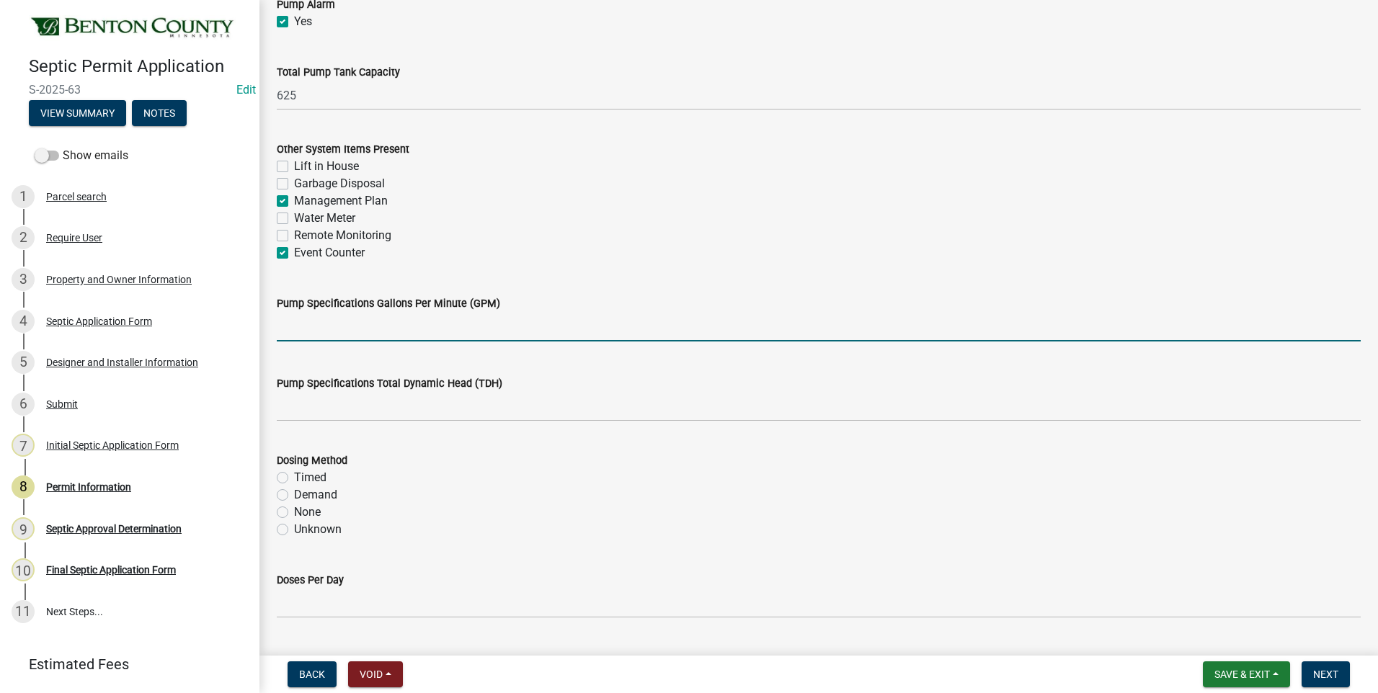
click at [365, 326] on input "text" at bounding box center [819, 327] width 1084 height 30
type input "37"
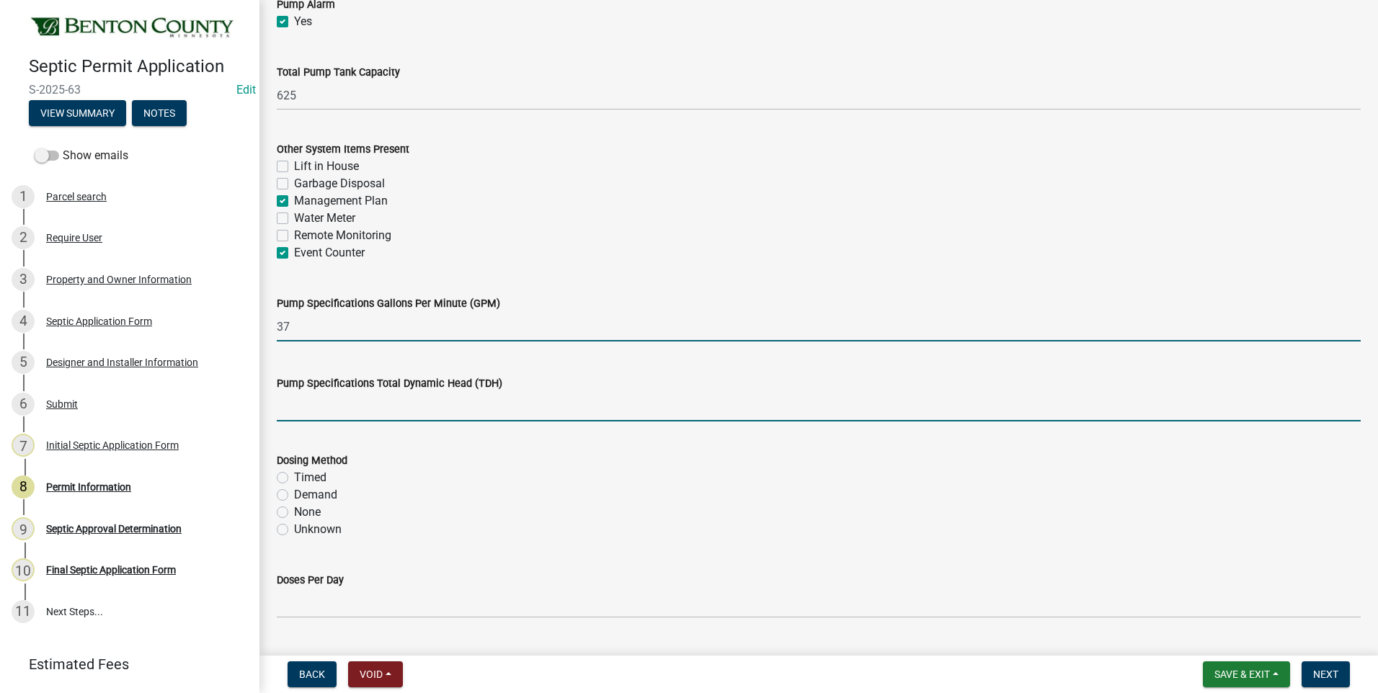
click at [361, 409] on input "text" at bounding box center [819, 407] width 1084 height 30
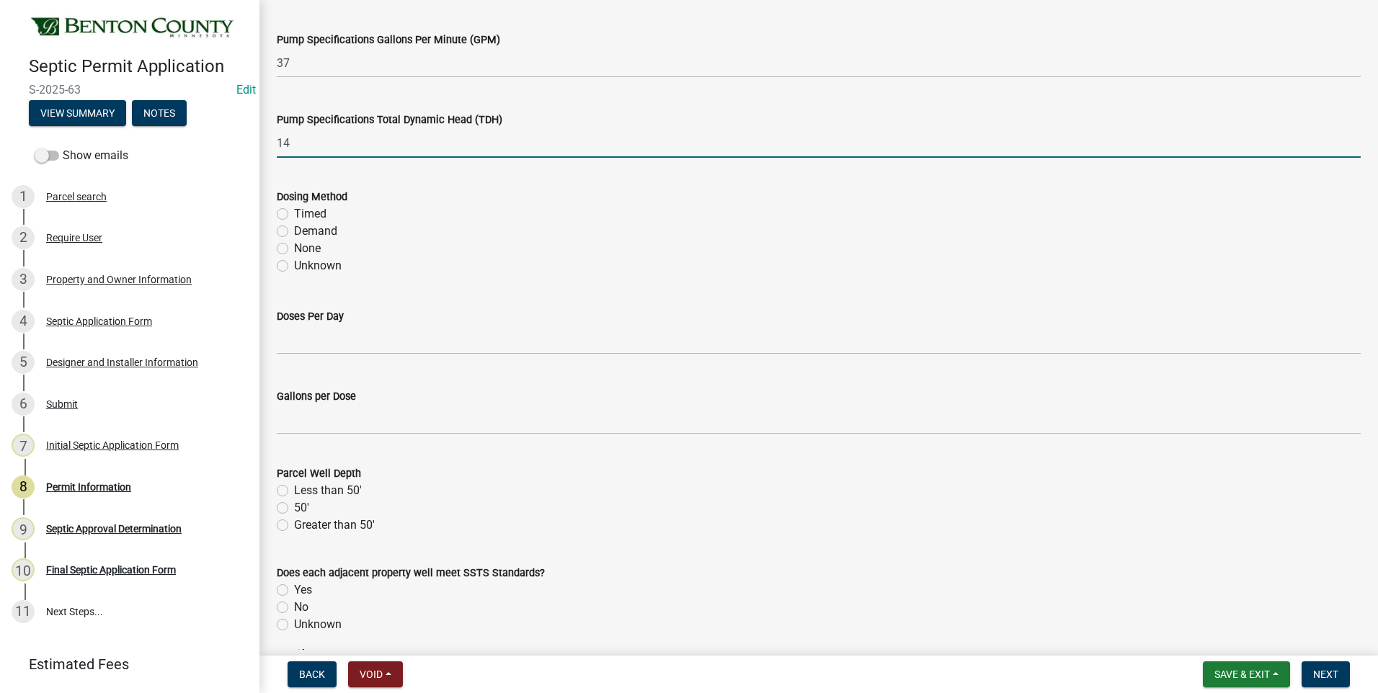
scroll to position [1874, 0]
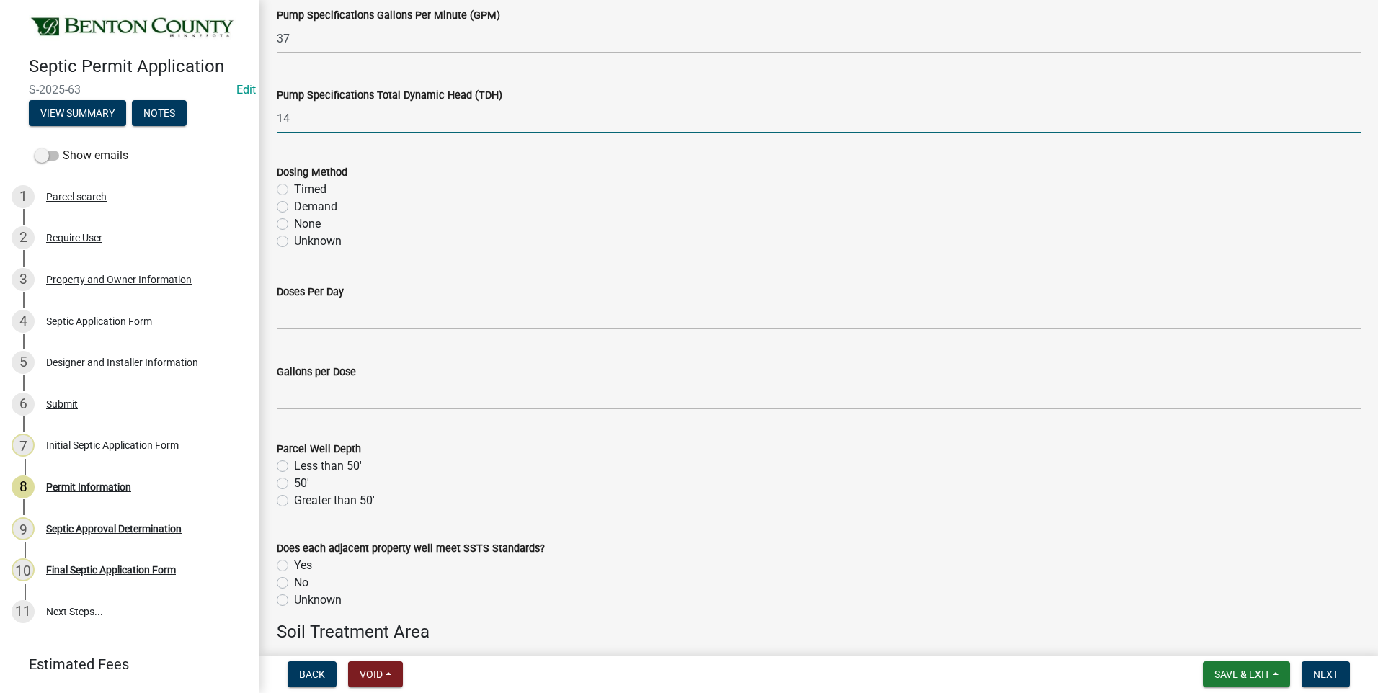
type input "14"
click at [294, 205] on label "Demand" at bounding box center [315, 206] width 43 height 17
click at [294, 205] on input "Demand" at bounding box center [298, 202] width 9 height 9
radio input "true"
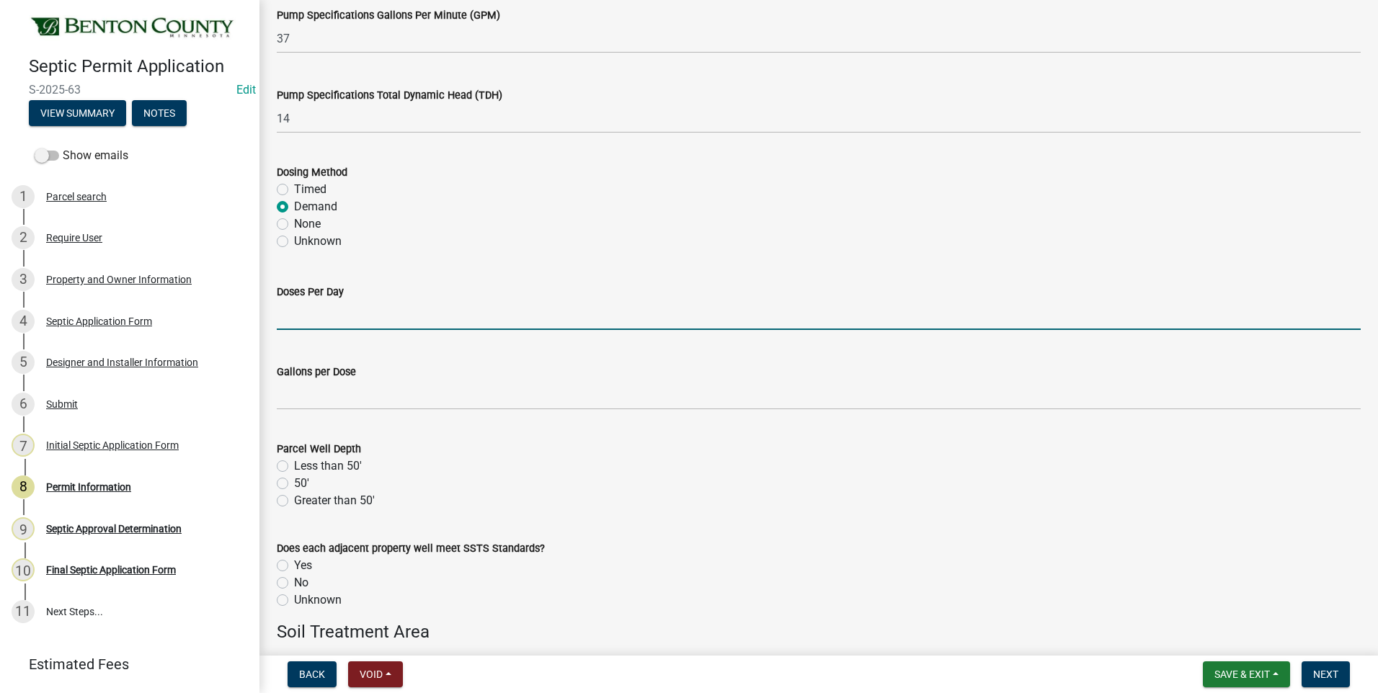
click at [352, 311] on input "text" at bounding box center [819, 316] width 1084 height 30
type input "6"
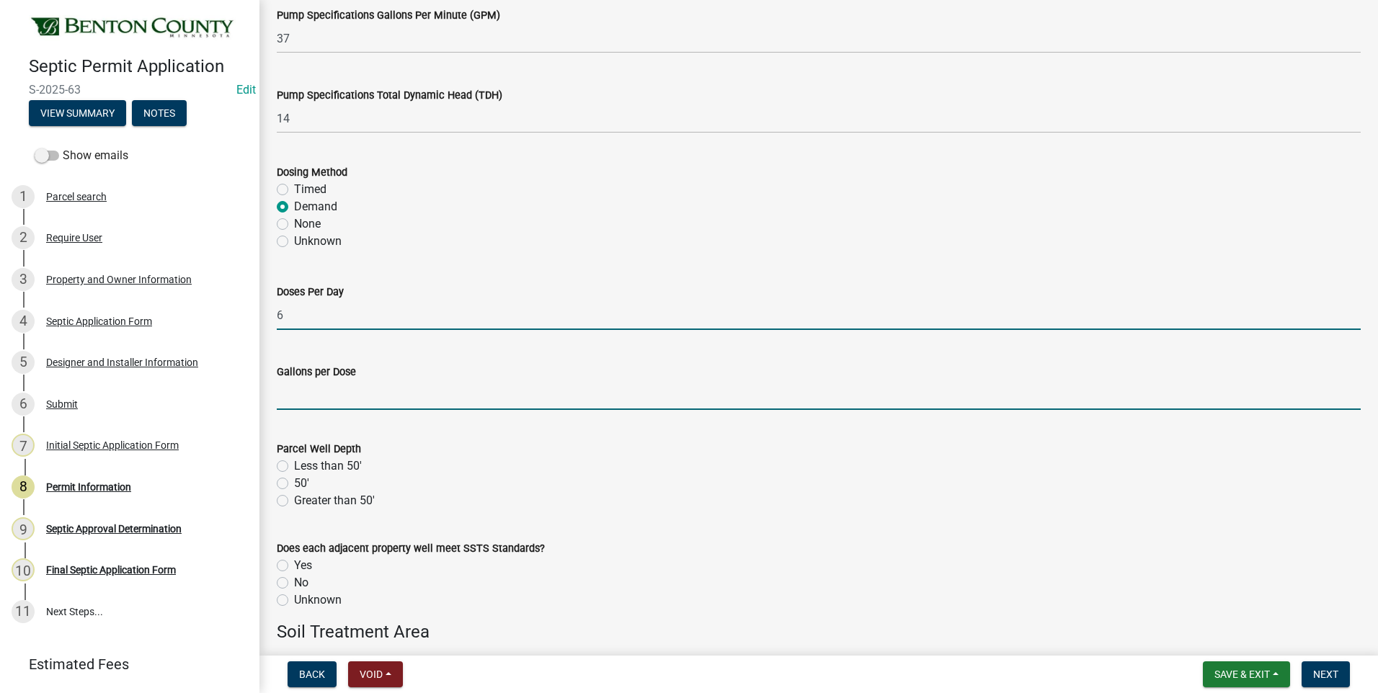
click at [313, 402] on input "text" at bounding box center [819, 396] width 1084 height 30
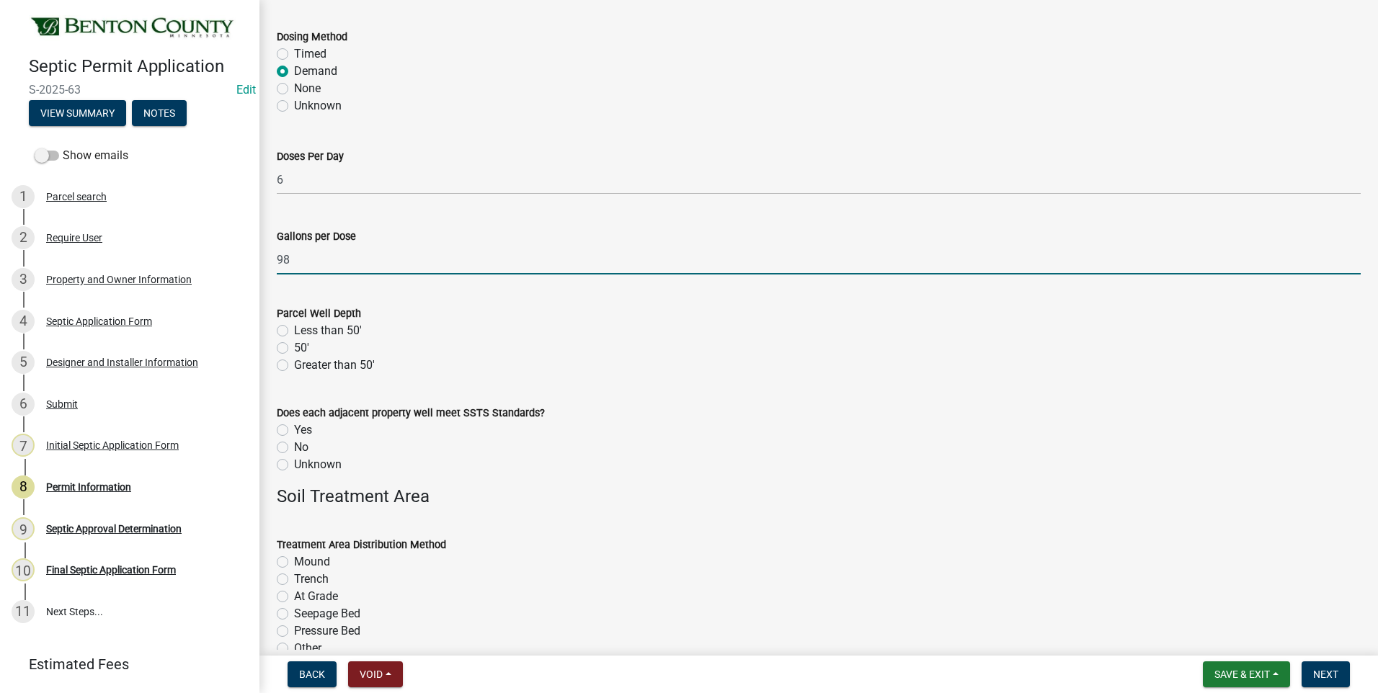
scroll to position [2018, 0]
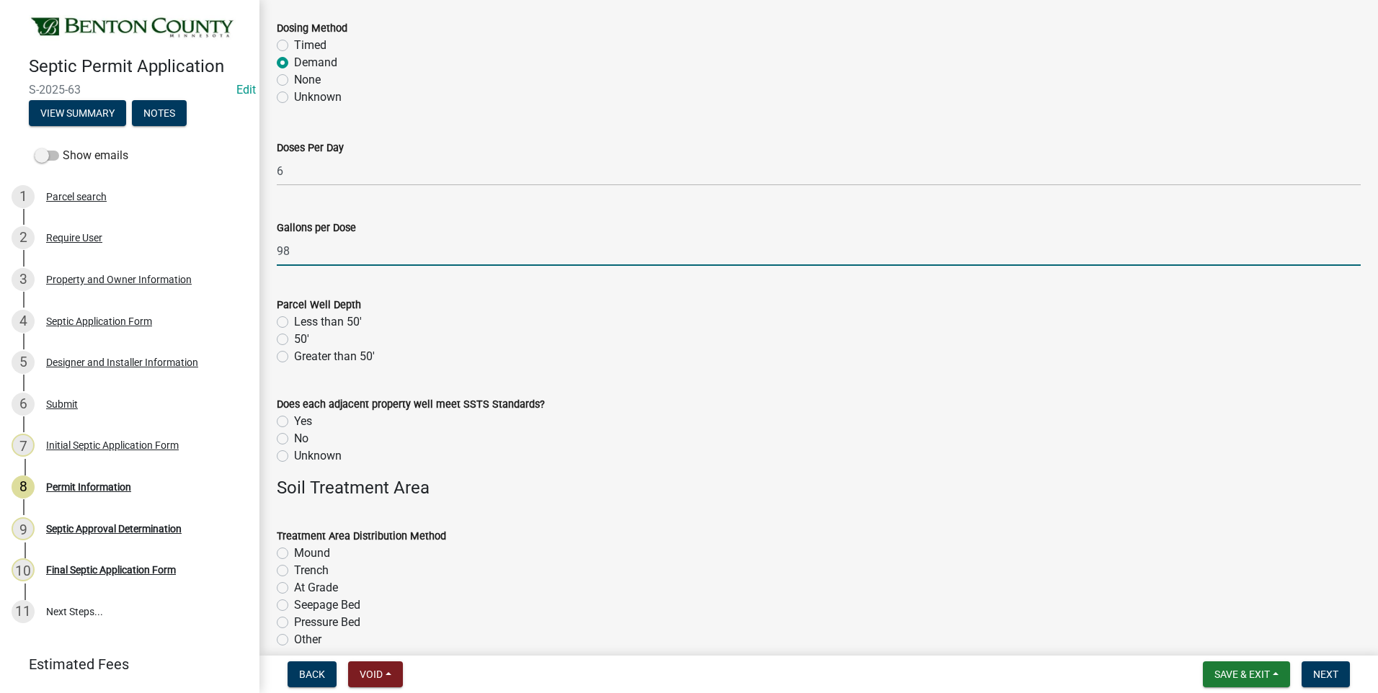
type input "98"
click at [294, 358] on label "Greater than 50'" at bounding box center [334, 356] width 81 height 17
click at [294, 358] on input "Greater than 50'" at bounding box center [298, 352] width 9 height 9
radio input "true"
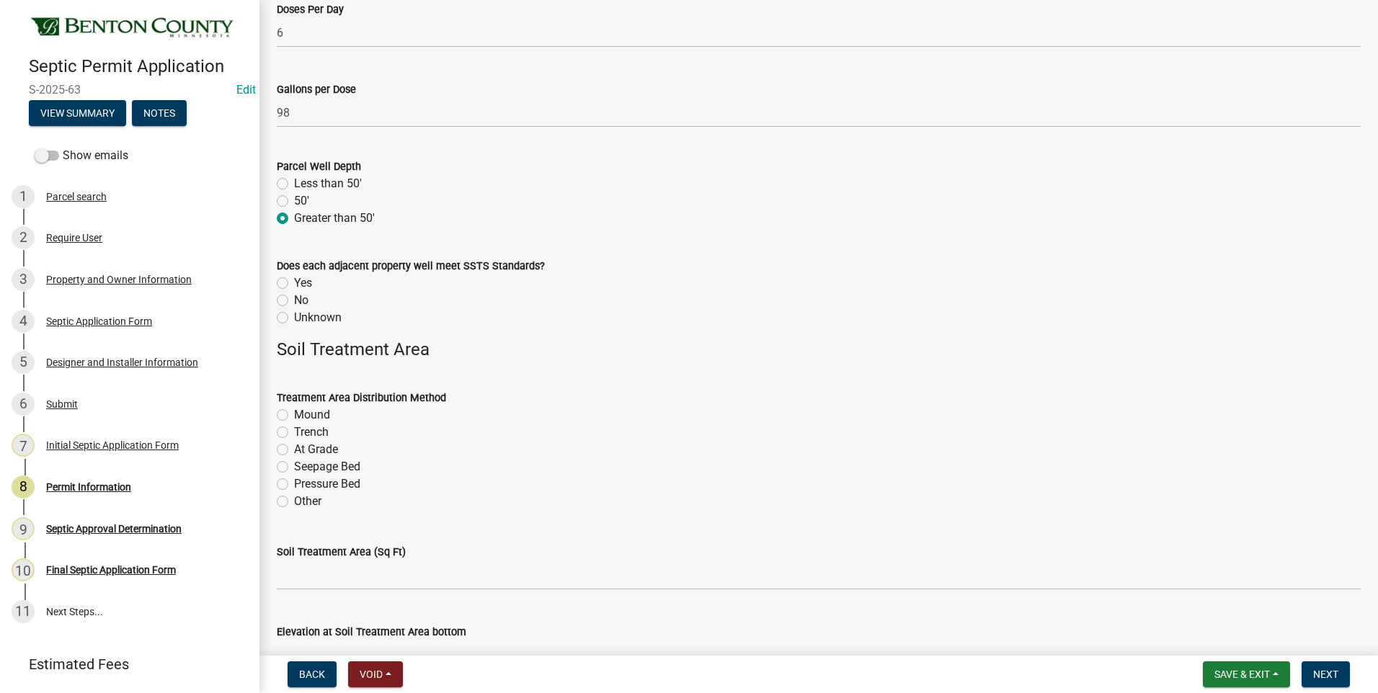
scroll to position [2163, 0]
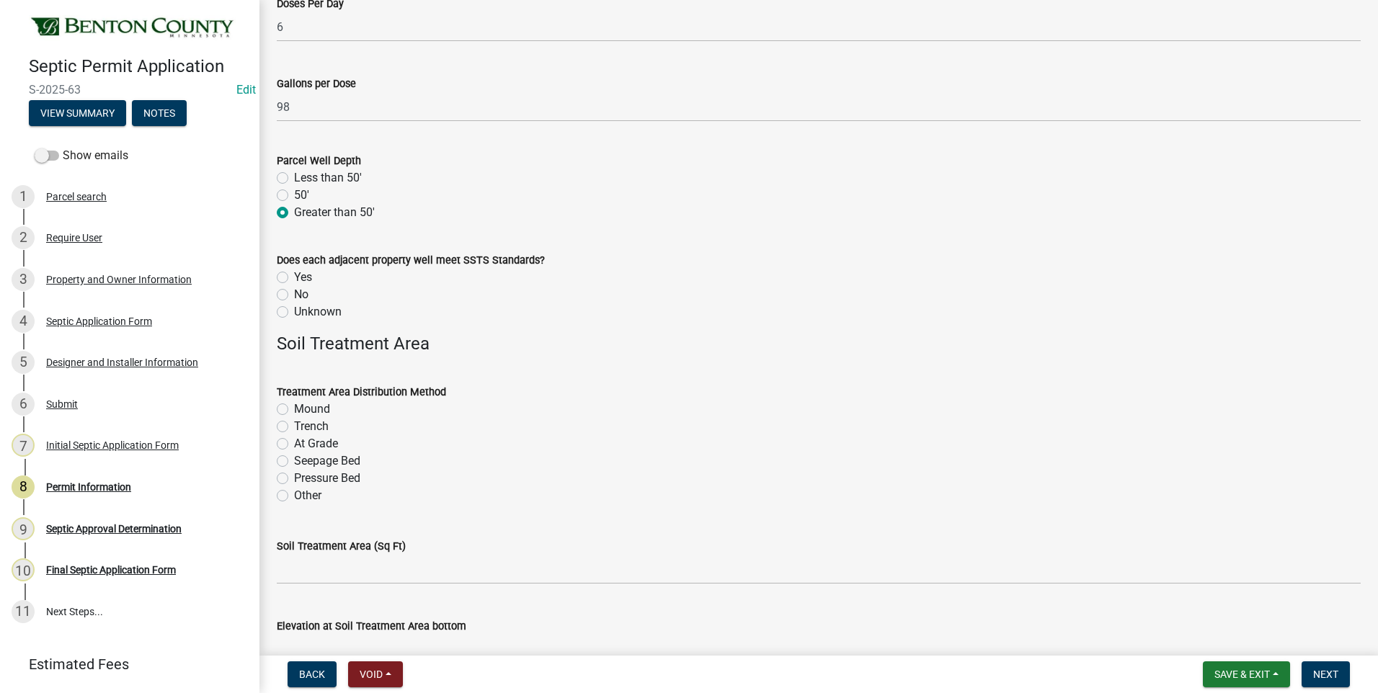
click at [294, 311] on label "Unknown" at bounding box center [318, 311] width 48 height 17
click at [294, 311] on input "Unknown" at bounding box center [298, 307] width 9 height 9
radio input "true"
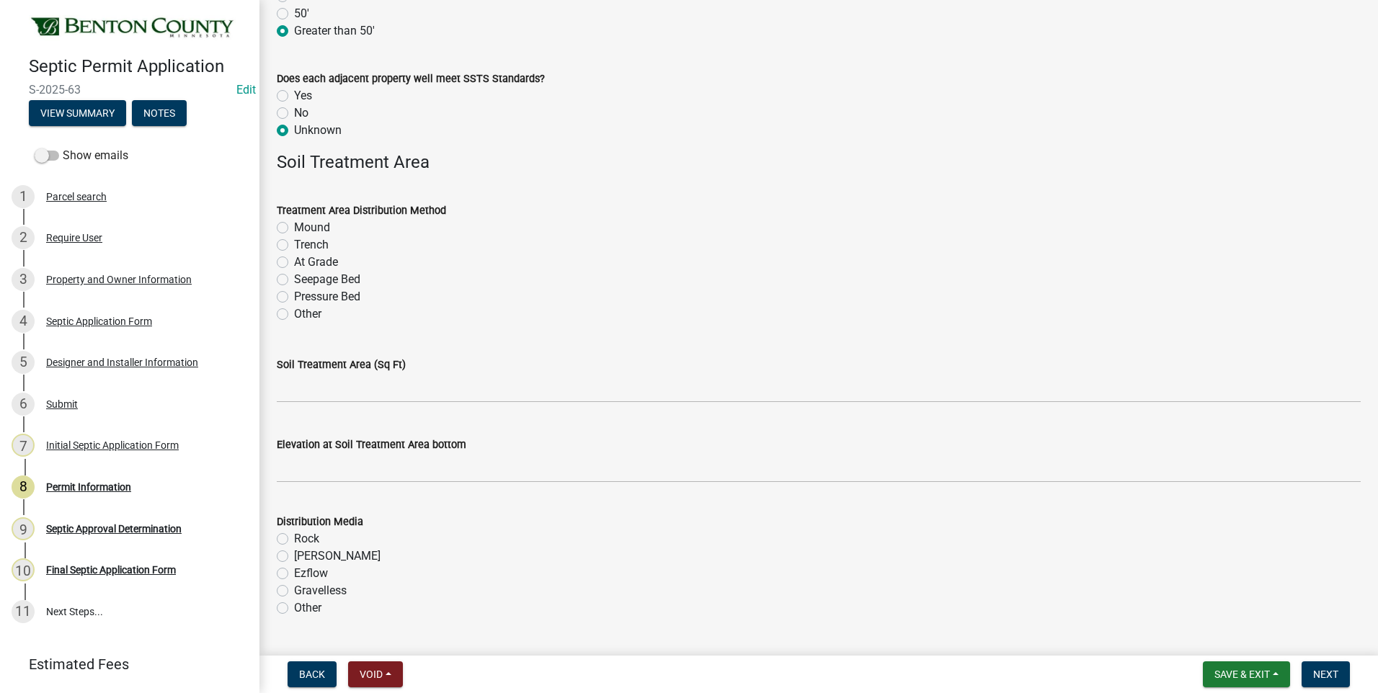
scroll to position [2379, 0]
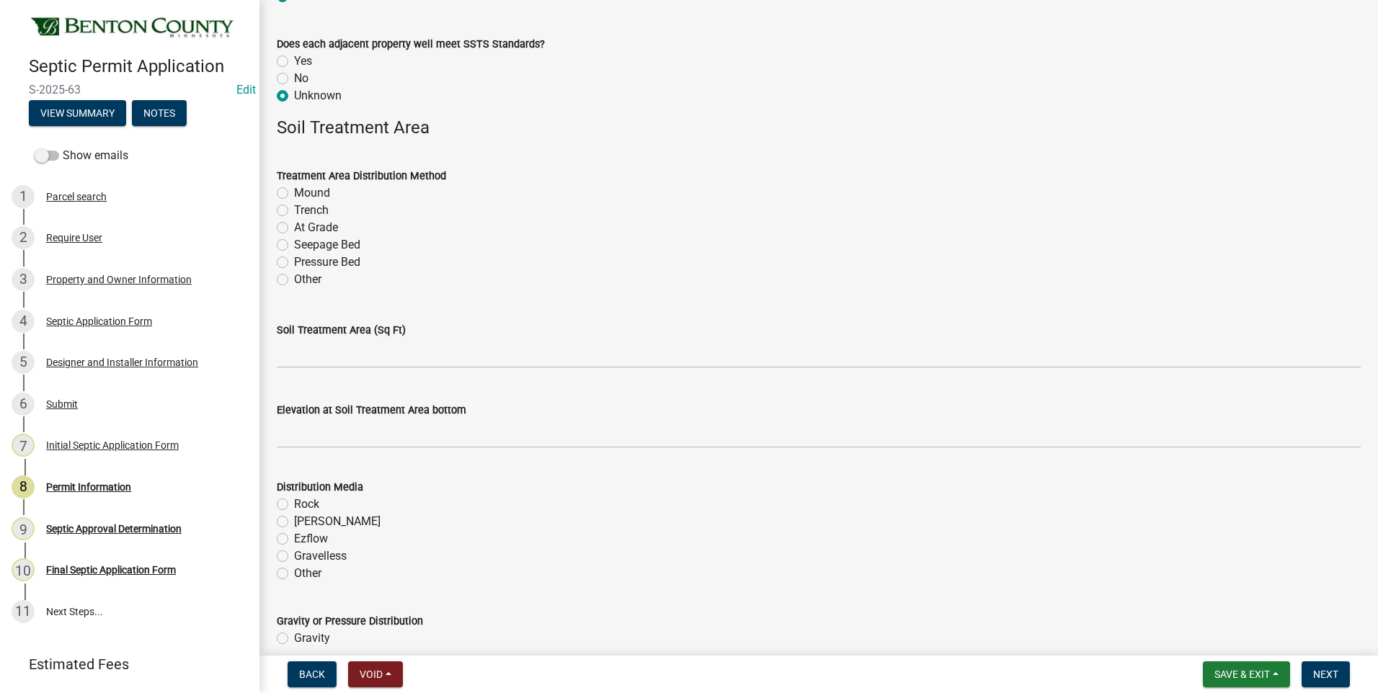
click at [294, 264] on label "Pressure Bed" at bounding box center [327, 262] width 66 height 17
click at [294, 263] on input "Pressure Bed" at bounding box center [298, 258] width 9 height 9
radio input "true"
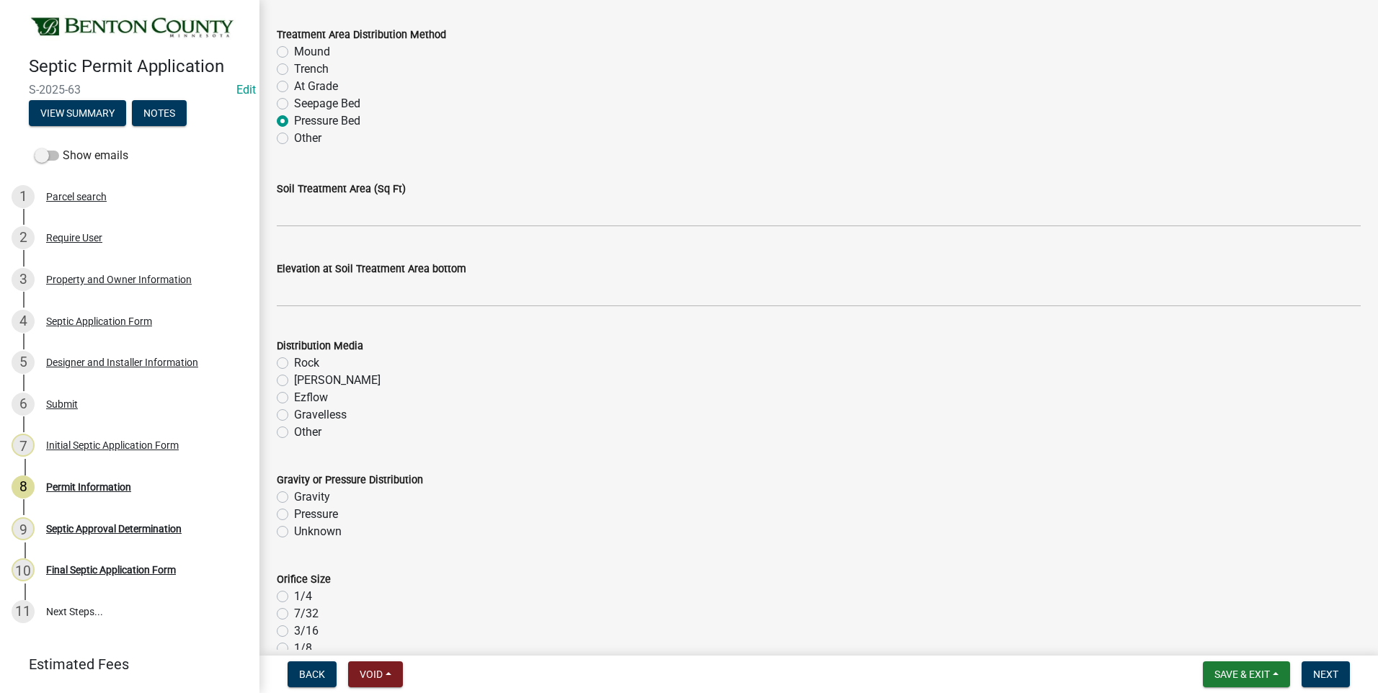
scroll to position [2523, 0]
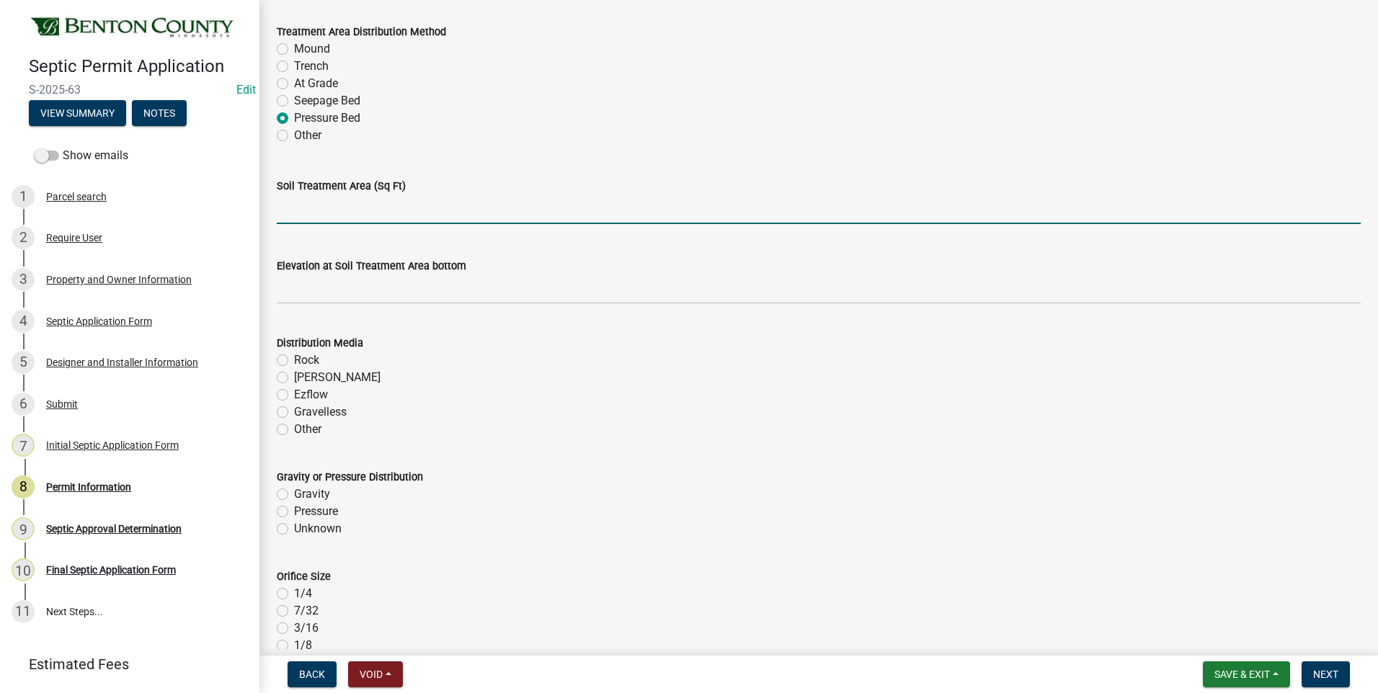
click at [393, 216] on input "text" at bounding box center [819, 210] width 1084 height 30
type input "608"
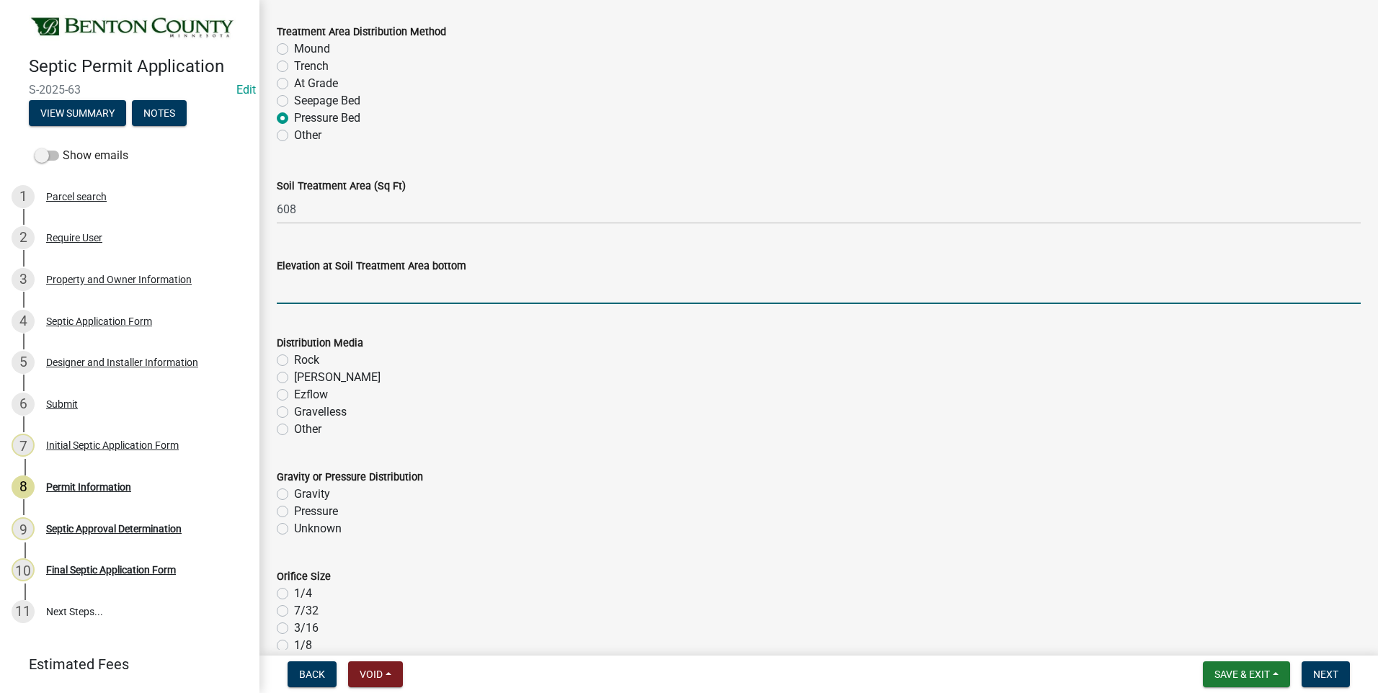
click at [433, 291] on input "text" at bounding box center [819, 290] width 1084 height 30
type input "91"
click at [294, 358] on label "Rock" at bounding box center [306, 360] width 25 height 17
click at [294, 358] on input "Rock" at bounding box center [298, 356] width 9 height 9
radio input "true"
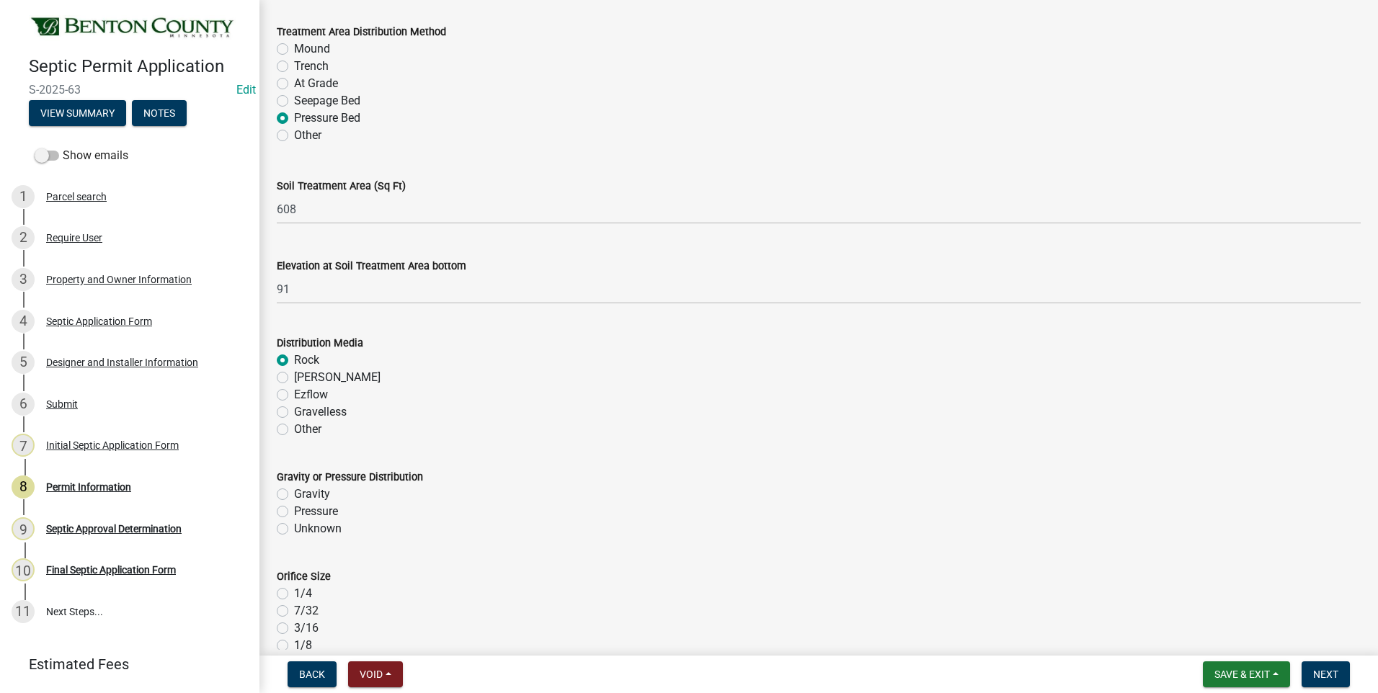
click at [294, 513] on label "Pressure" at bounding box center [316, 511] width 44 height 17
click at [294, 513] on input "Pressure" at bounding box center [298, 507] width 9 height 9
radio input "true"
click at [294, 611] on label "7/32" at bounding box center [306, 611] width 25 height 17
click at [294, 611] on input "7/32" at bounding box center [298, 607] width 9 height 9
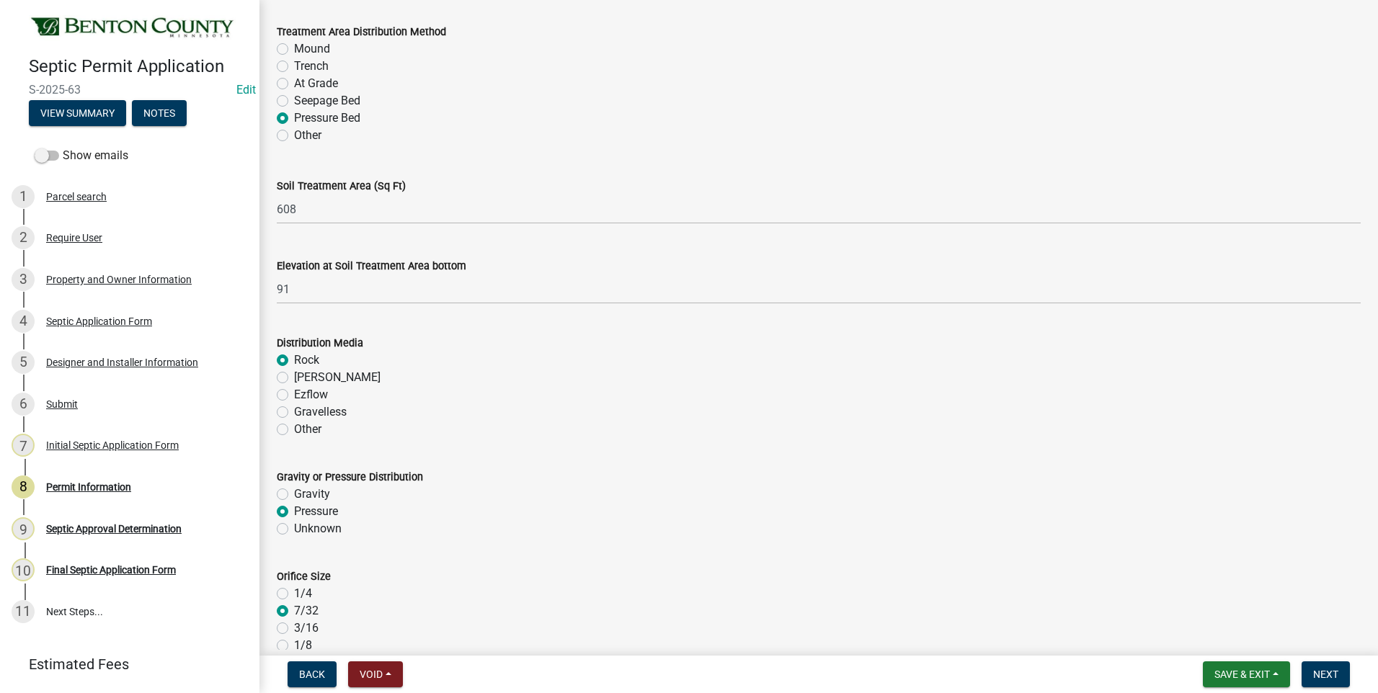
radio input "true"
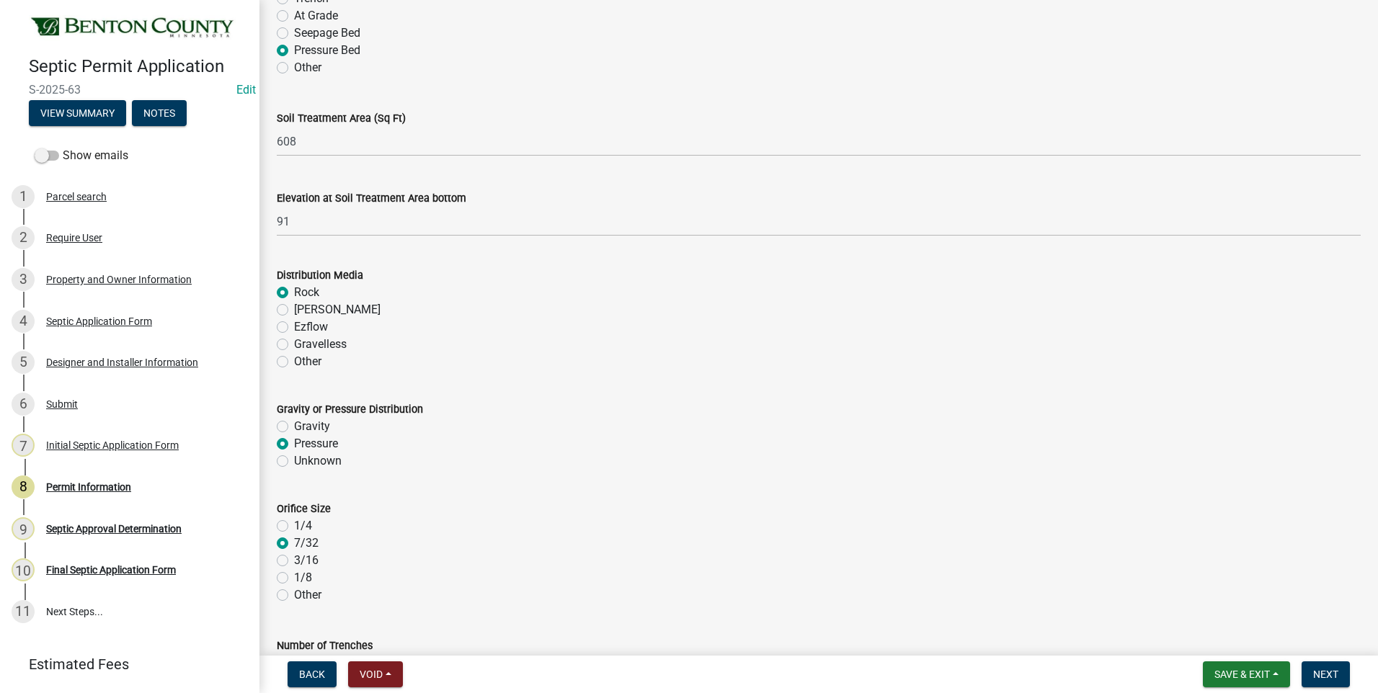
scroll to position [2853, 0]
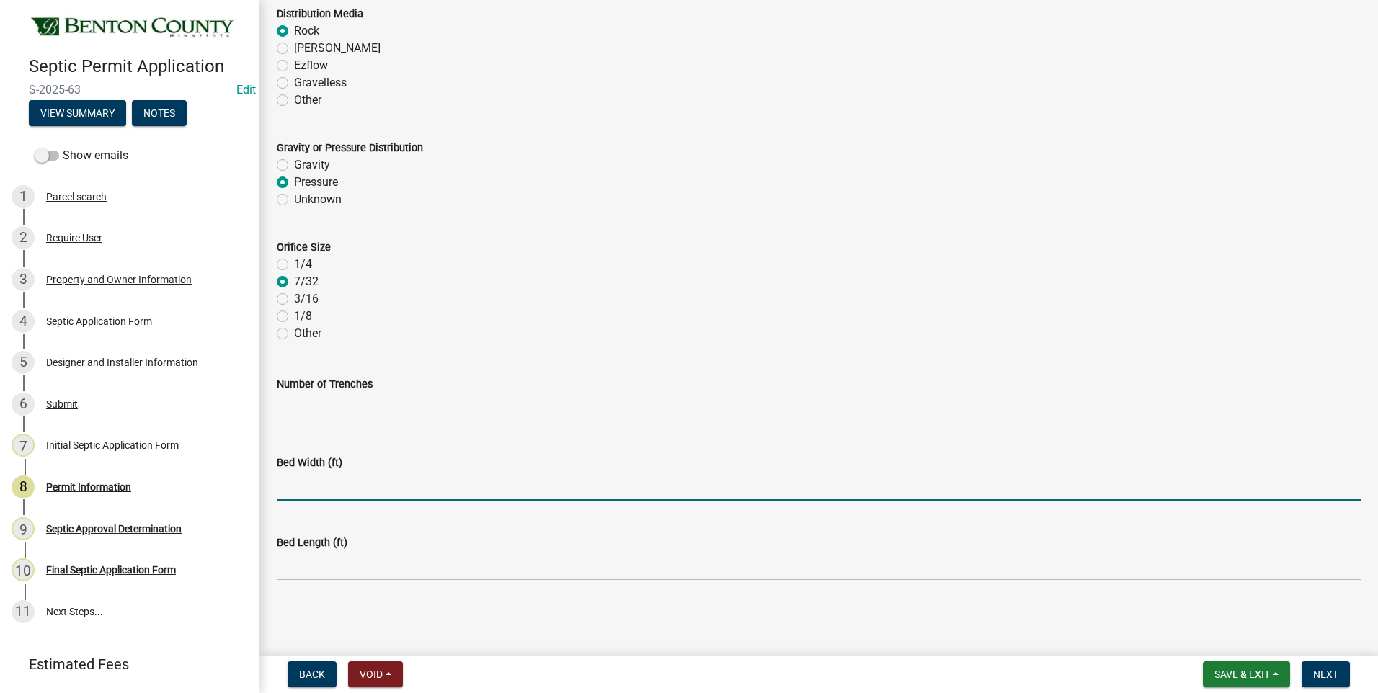
click at [348, 495] on input "text" at bounding box center [819, 486] width 1084 height 30
type input "16"
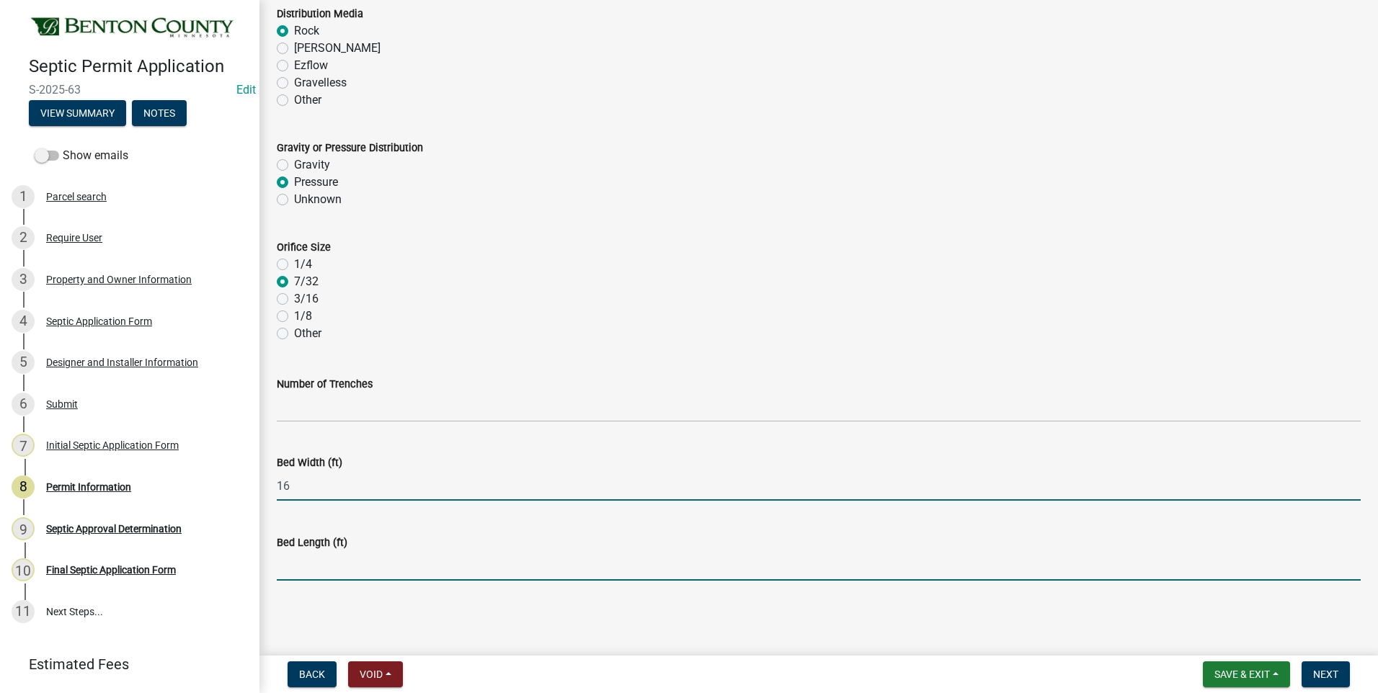
click at [325, 572] on input "text" at bounding box center [819, 566] width 1084 height 30
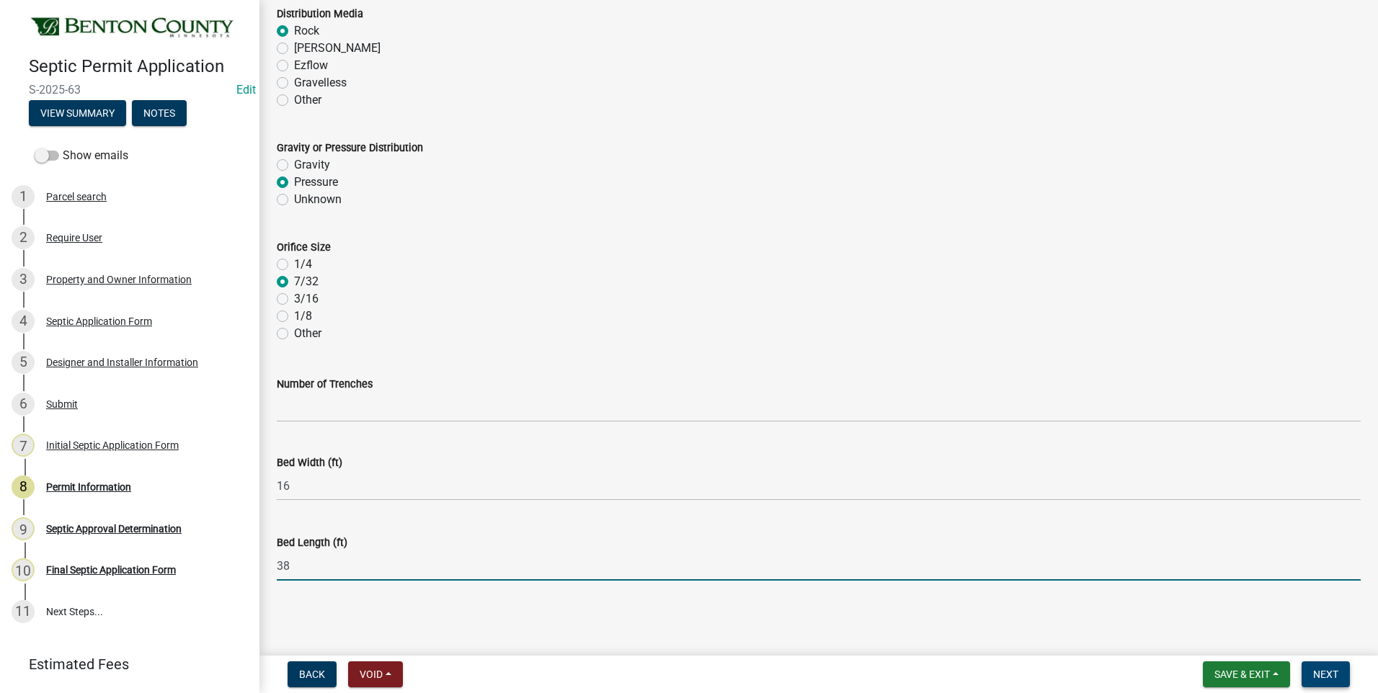
type input "38"
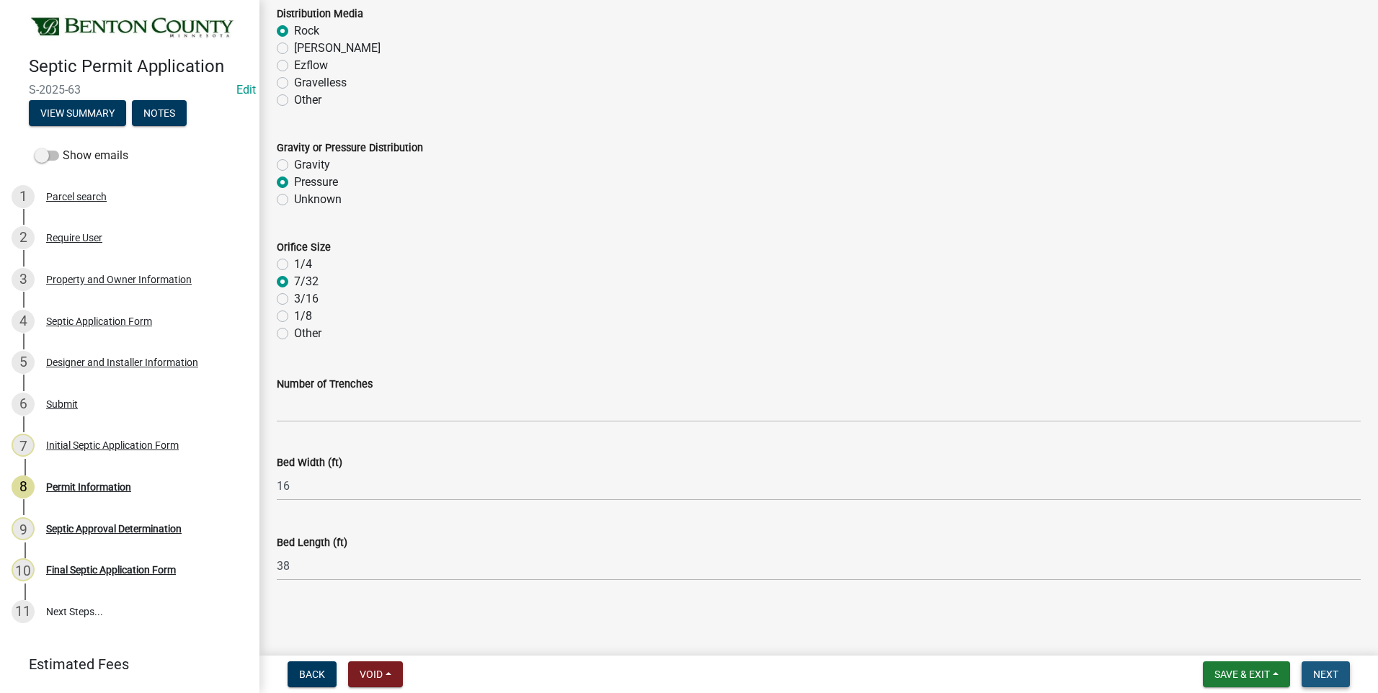
click at [1325, 676] on span "Next" at bounding box center [1325, 675] width 25 height 12
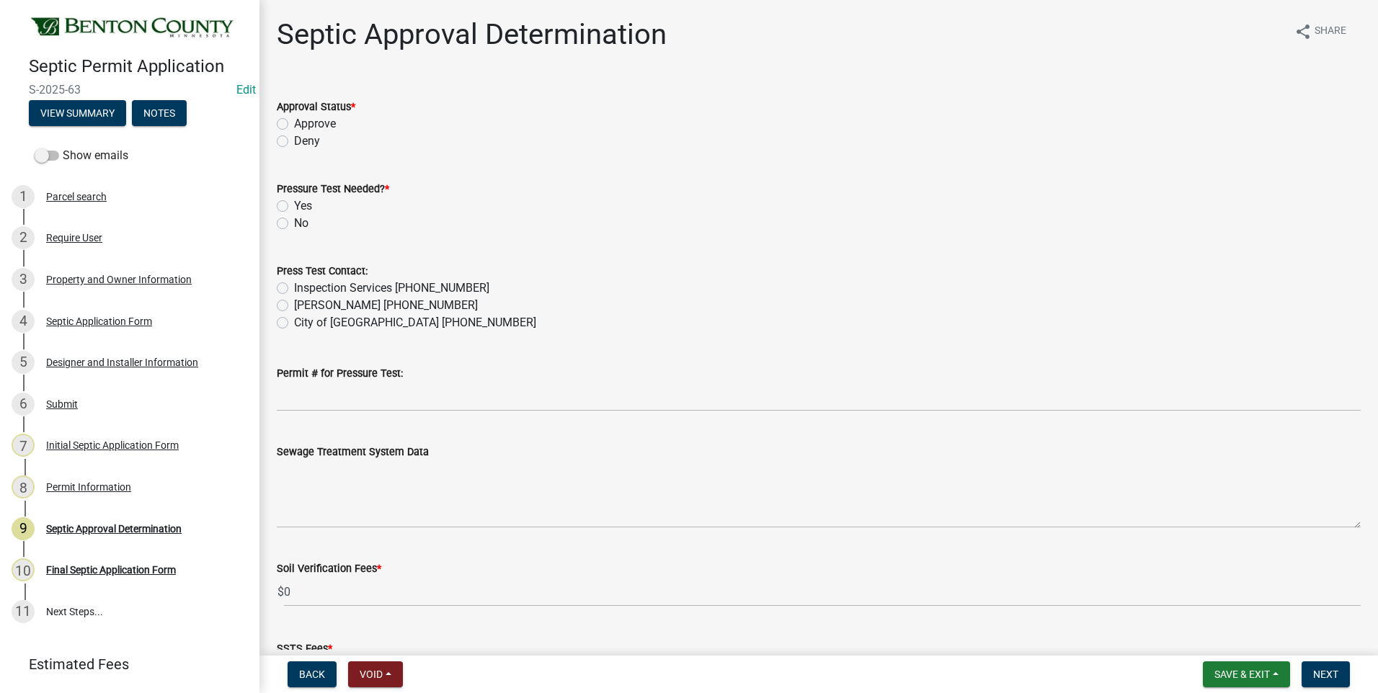
click at [294, 124] on label "Approve" at bounding box center [315, 123] width 42 height 17
click at [294, 124] on input "Approve" at bounding box center [298, 119] width 9 height 9
radio input "true"
click at [294, 206] on label "Yes" at bounding box center [303, 206] width 18 height 17
click at [294, 206] on input "Yes" at bounding box center [298, 202] width 9 height 9
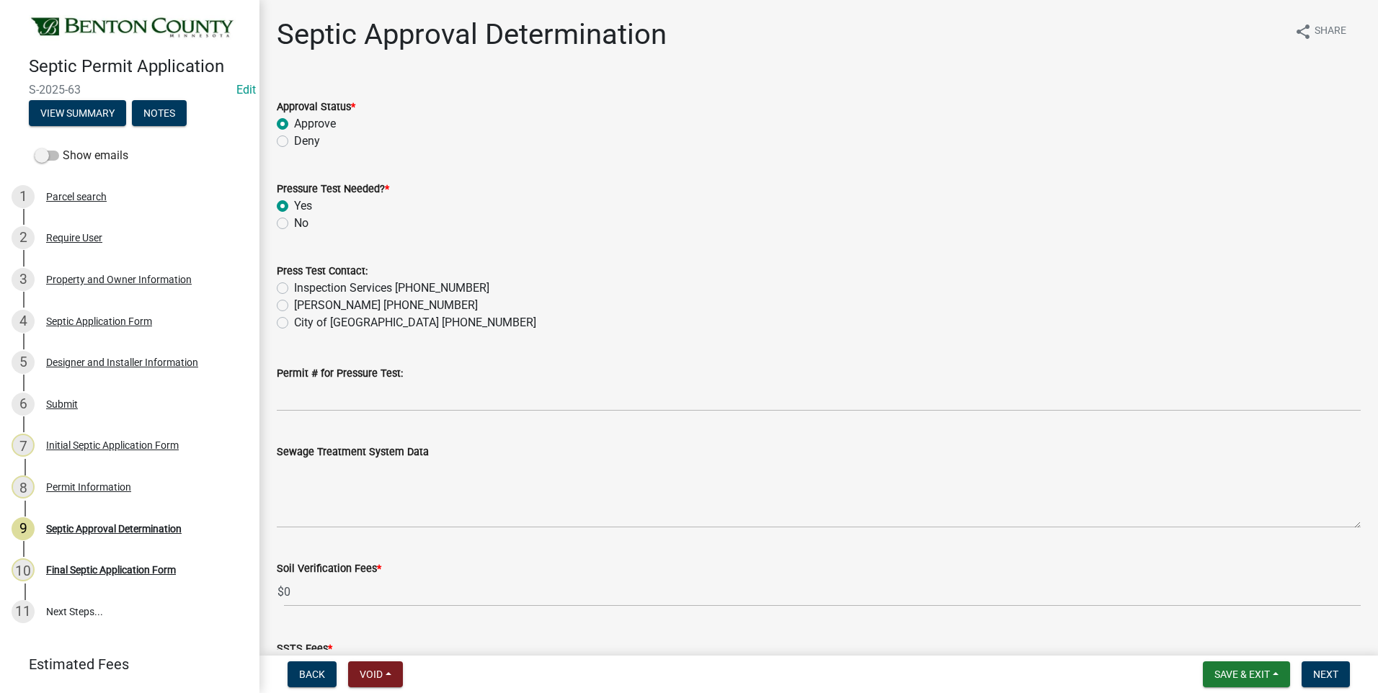
radio input "true"
click at [294, 290] on label "Inspection Services [PHONE_NUMBER]" at bounding box center [391, 288] width 195 height 17
click at [294, 289] on input "Inspection Services [PHONE_NUMBER]" at bounding box center [298, 284] width 9 height 9
radio input "true"
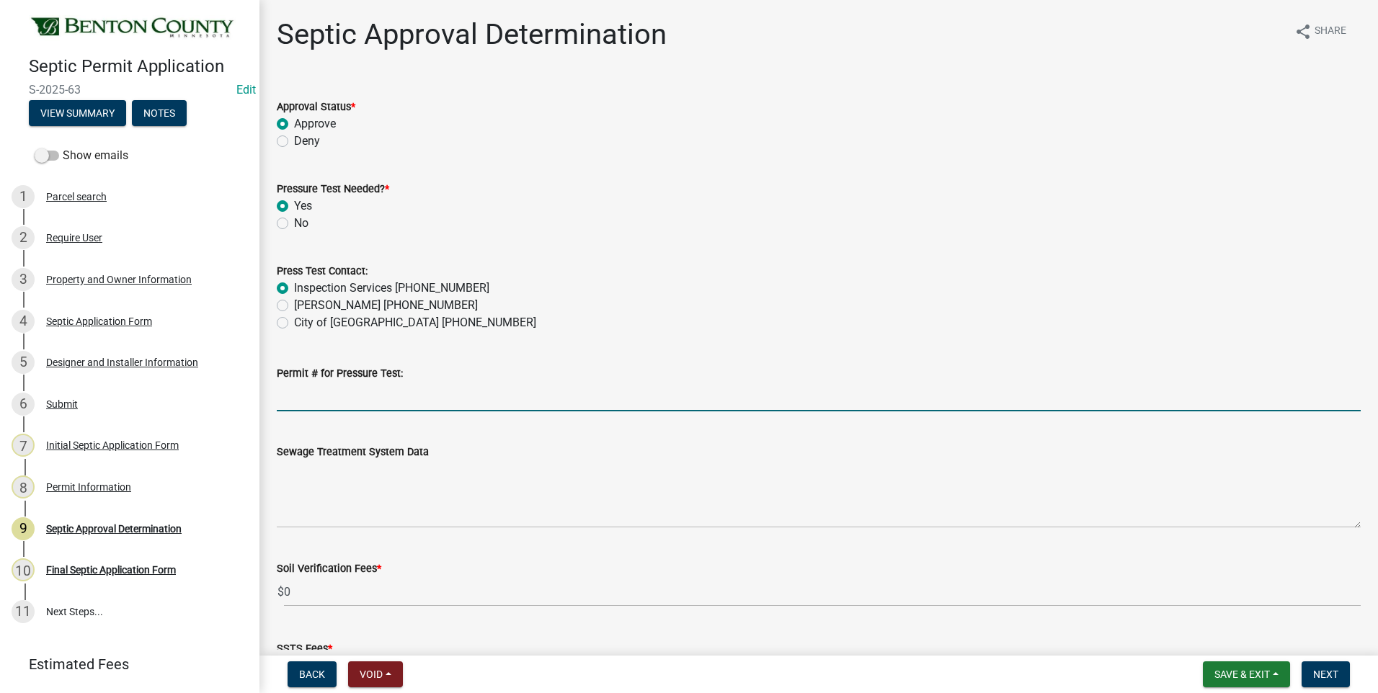
click at [321, 403] on input "Permit # for Pressure Test:" at bounding box center [819, 397] width 1084 height 30
type input "2025-BP-222"
select select "9"
select select "2025"
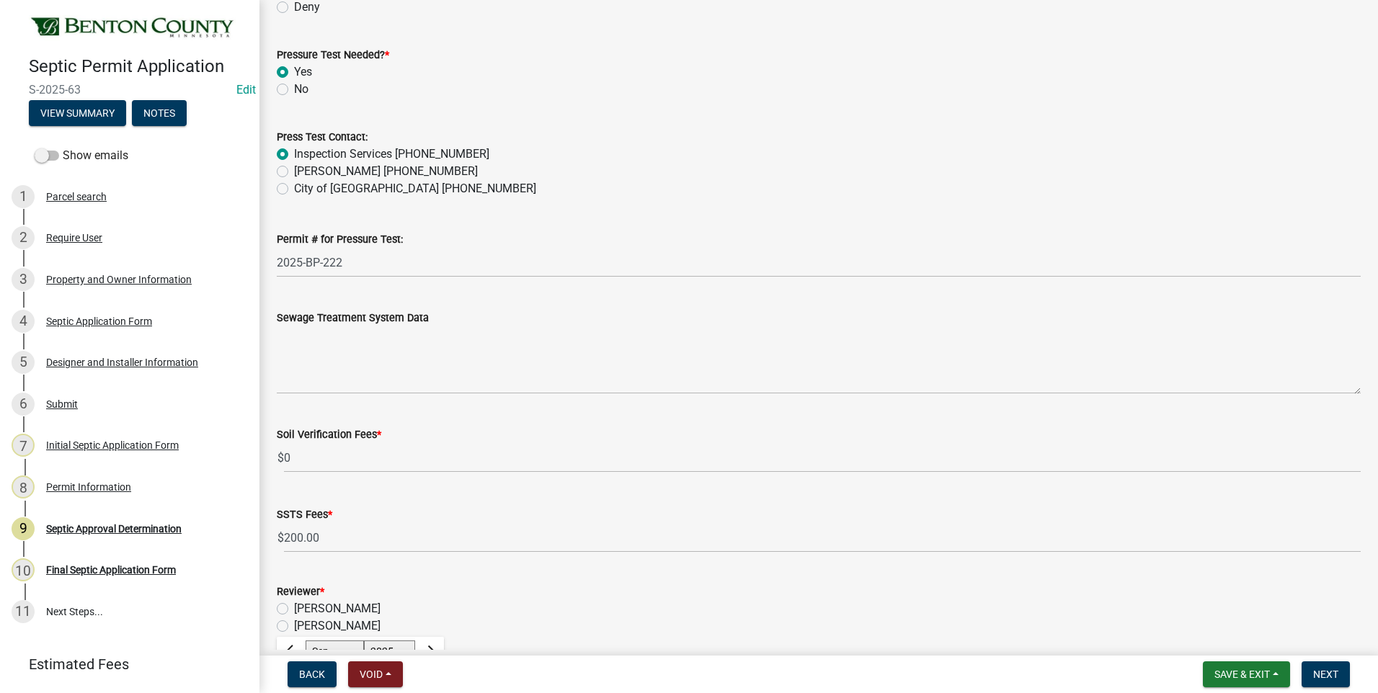
scroll to position [128, 0]
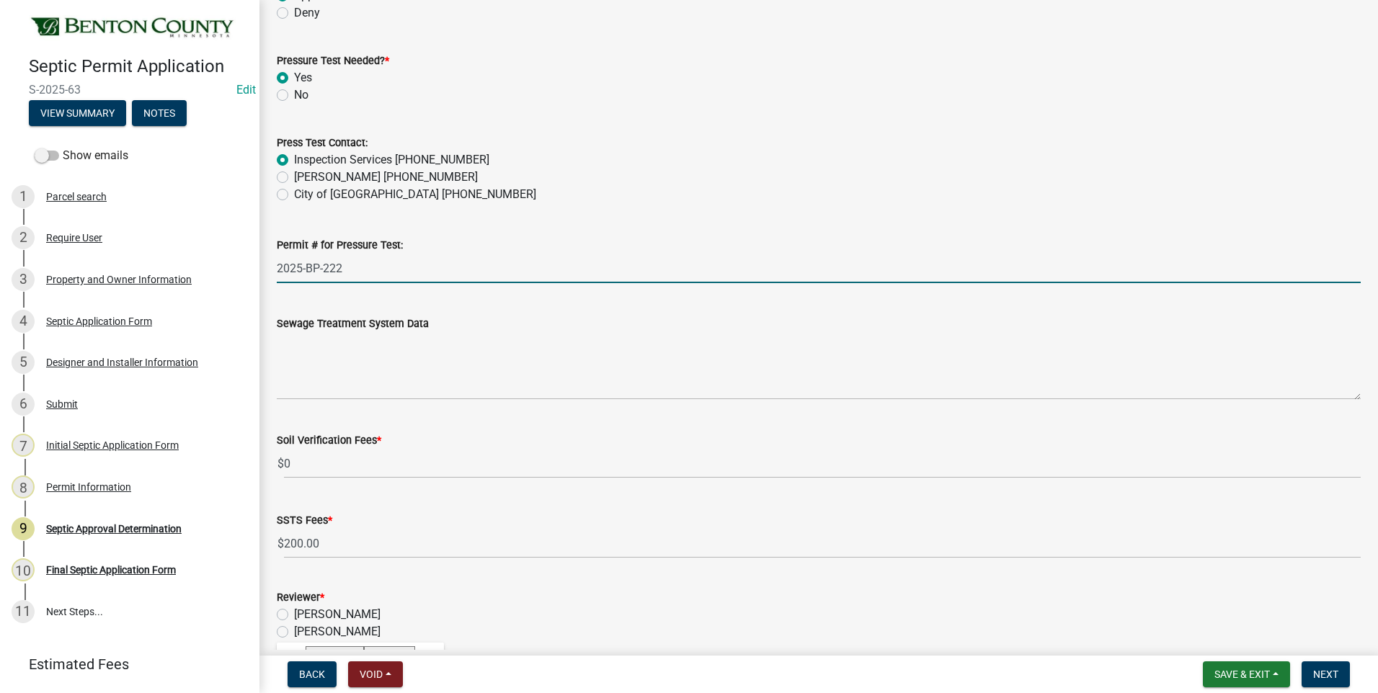
click at [380, 275] on input "2025-BP-222" at bounding box center [819, 269] width 1084 height 30
type input "2025-BP-229"
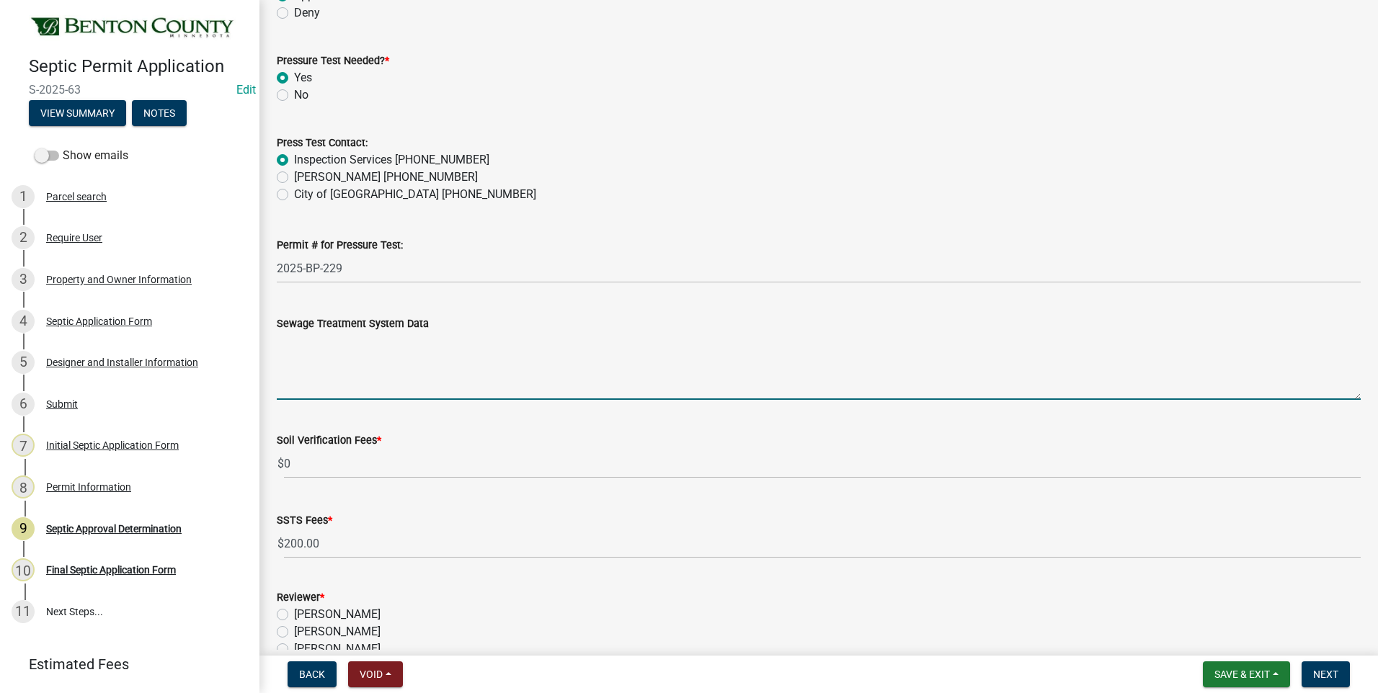
click at [340, 362] on textarea "Sewage Treatment System Data" at bounding box center [819, 366] width 1084 height 68
paste textarea "Installation of a 608 sq ft - 16'x38' PRESSURE BED SYSTEM w/33" max bed depth t…"
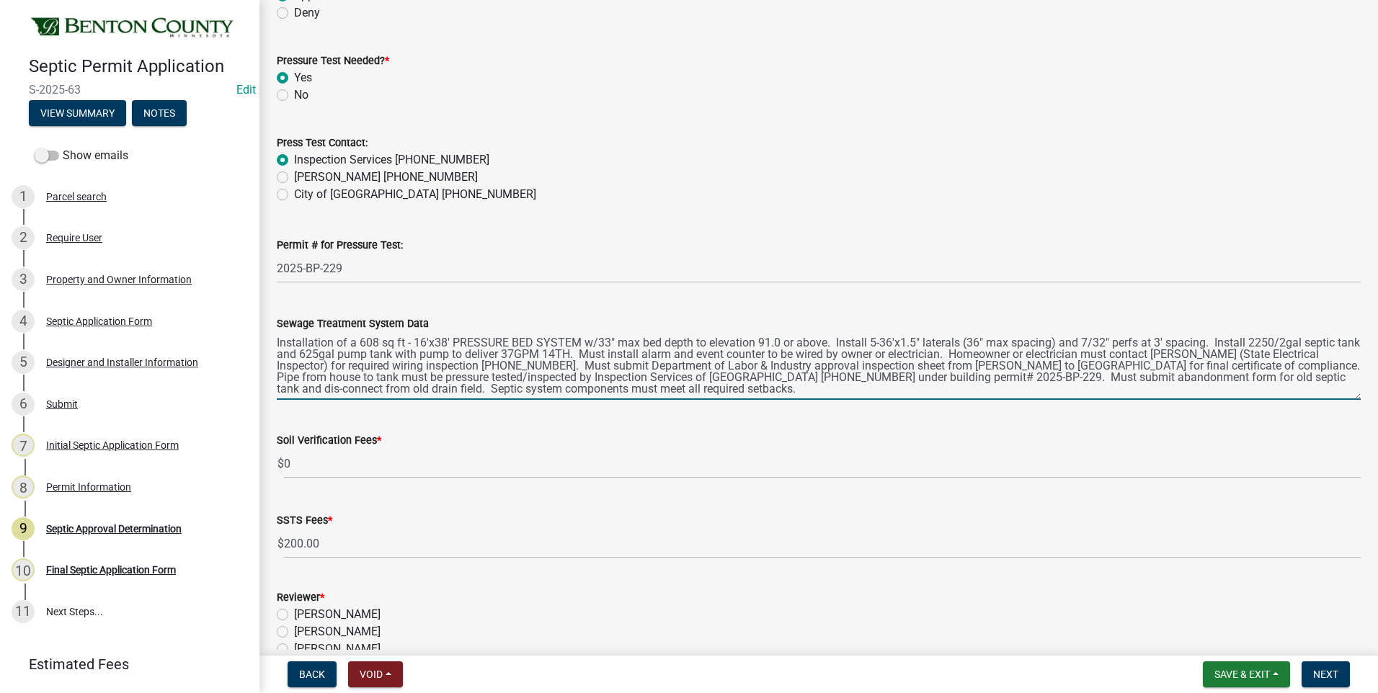
type textarea "Installation of a 608 sq ft - 16'x38' PRESSURE BED SYSTEM w/33" max bed depth t…"
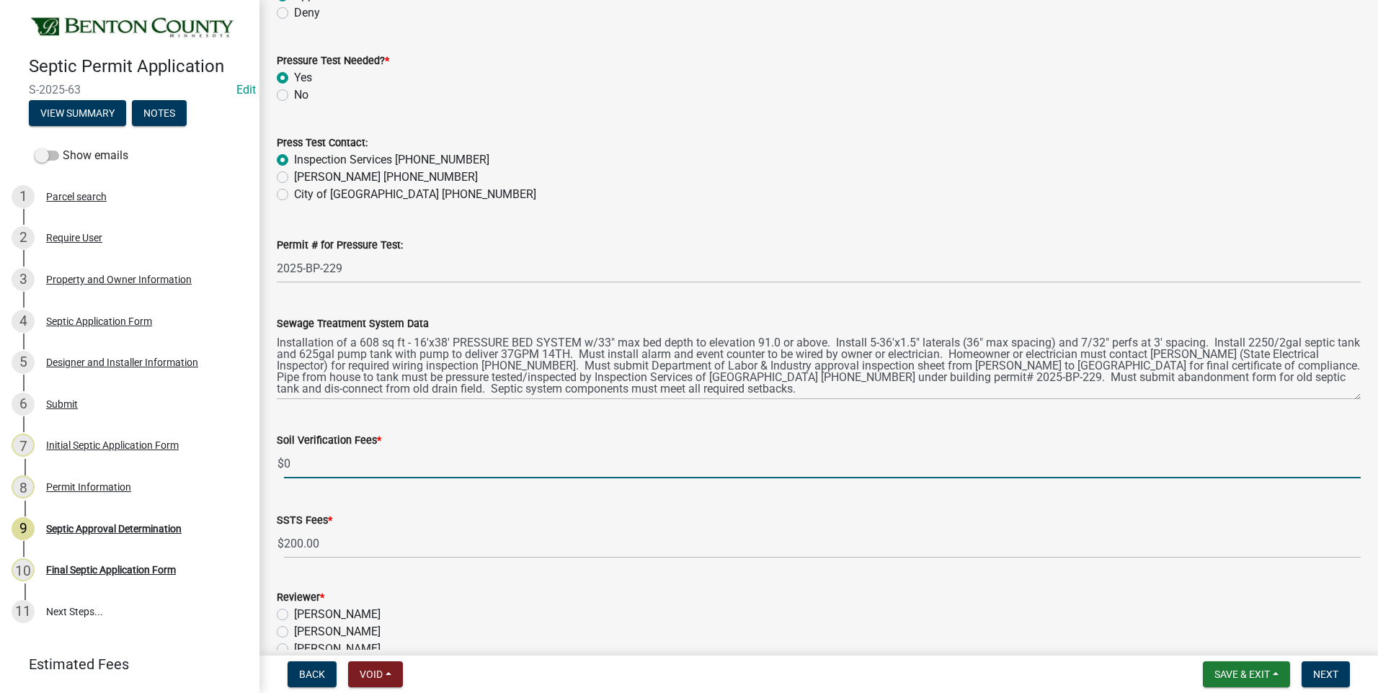
click at [285, 464] on input "0" at bounding box center [822, 464] width 1077 height 30
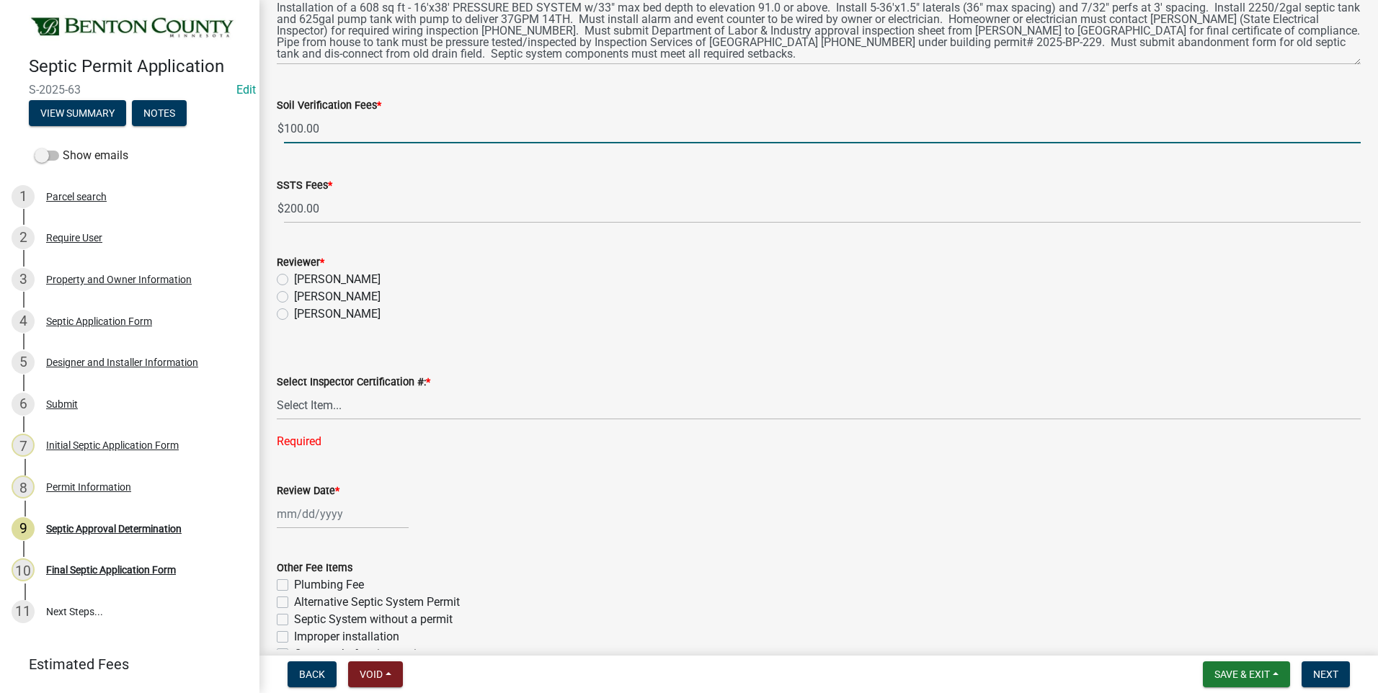
scroll to position [489, 0]
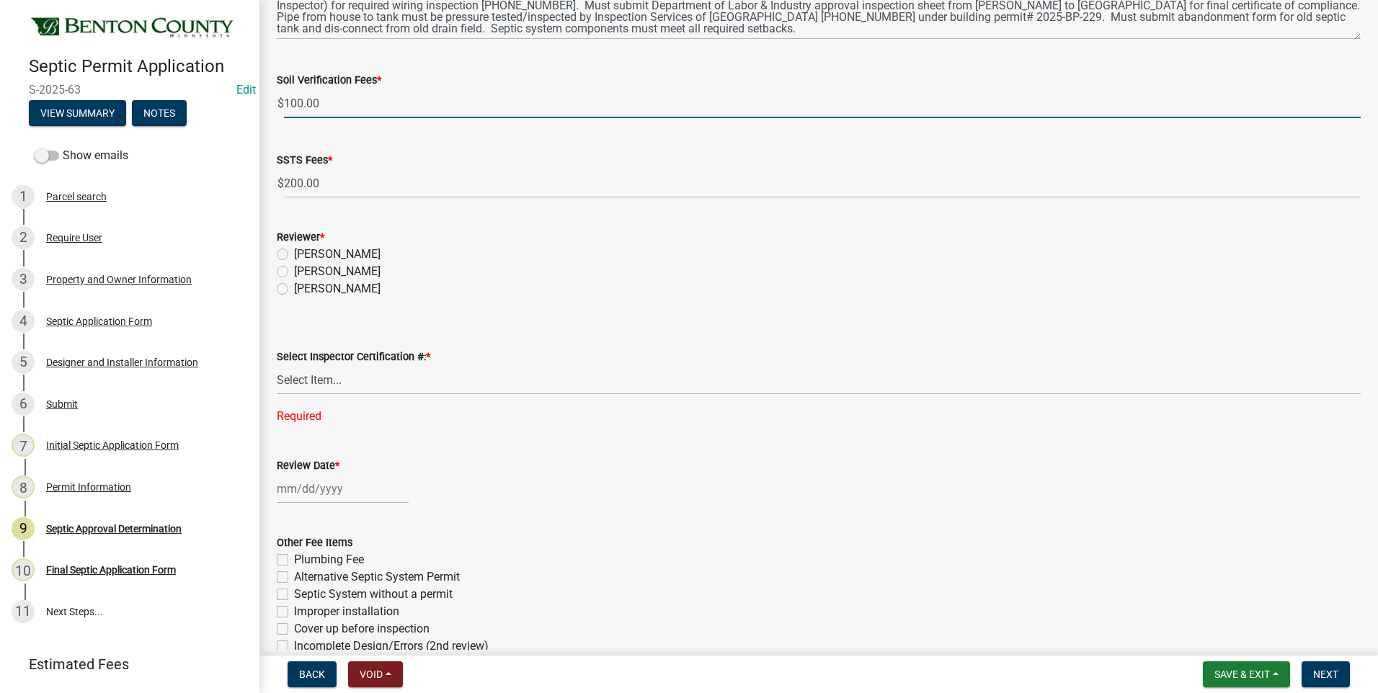
type input "100.00"
click at [294, 272] on label "[PERSON_NAME]" at bounding box center [337, 271] width 87 height 17
click at [294, 272] on input "[PERSON_NAME]" at bounding box center [298, 267] width 9 height 9
radio input "true"
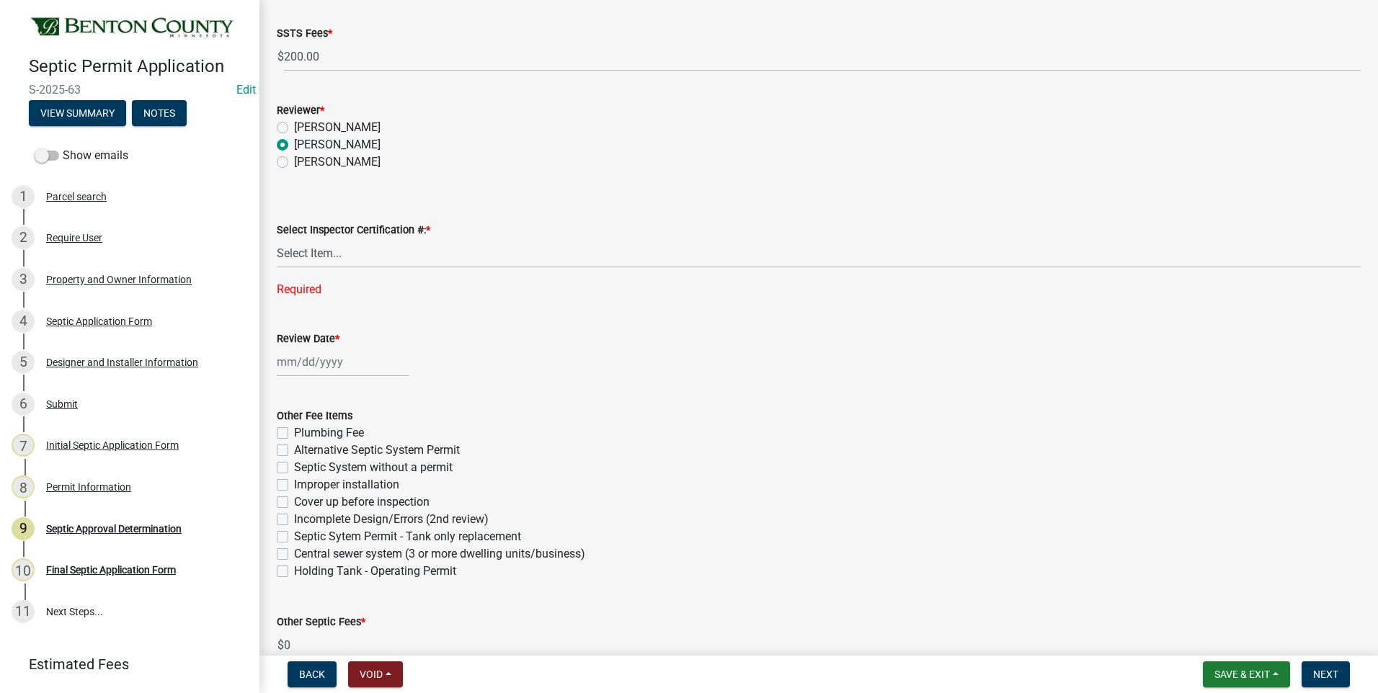
scroll to position [633, 0]
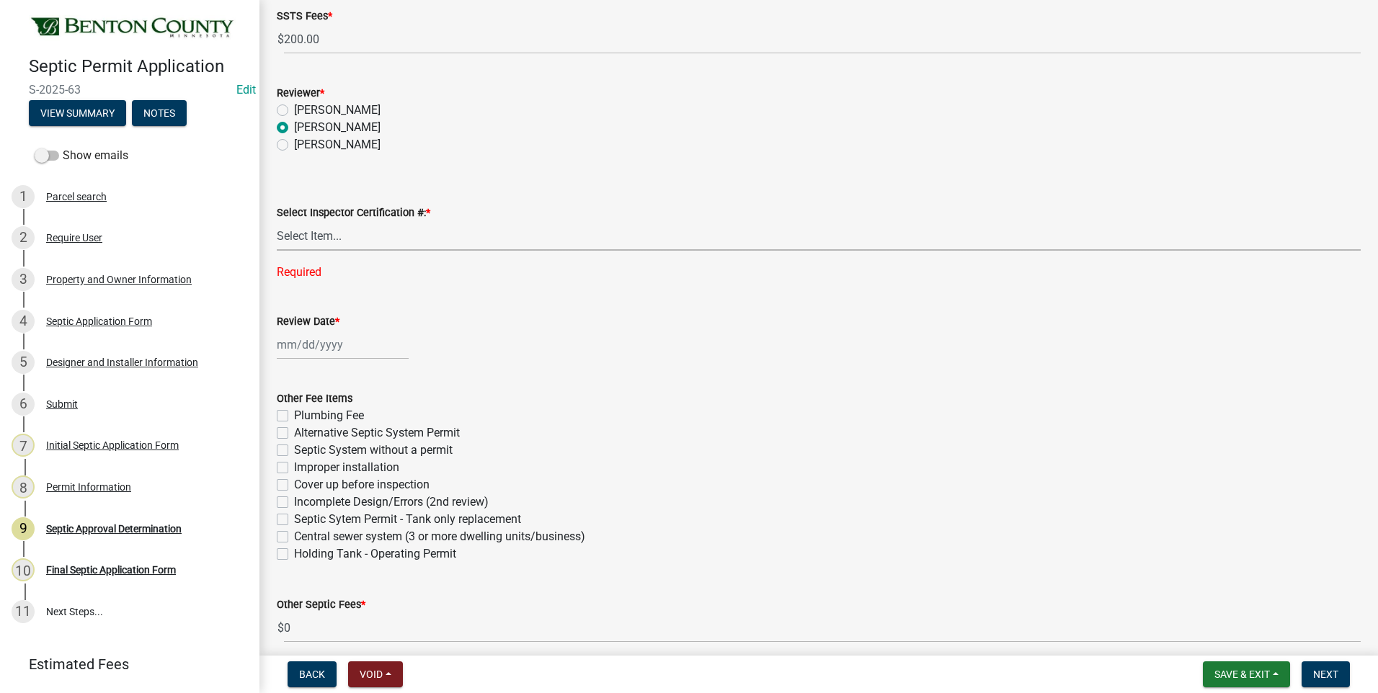
drag, startPoint x: 313, startPoint y: 235, endPoint x: 310, endPoint y: 249, distance: 14.7
click at [313, 235] on select "Select Item... C8970 C10350" at bounding box center [819, 236] width 1084 height 30
click at [277, 221] on select "Select Item... C8970 C10350" at bounding box center [819, 236] width 1084 height 30
select select "d675f826-2bf1-4ce2-9ebe-43c1842a6c70"
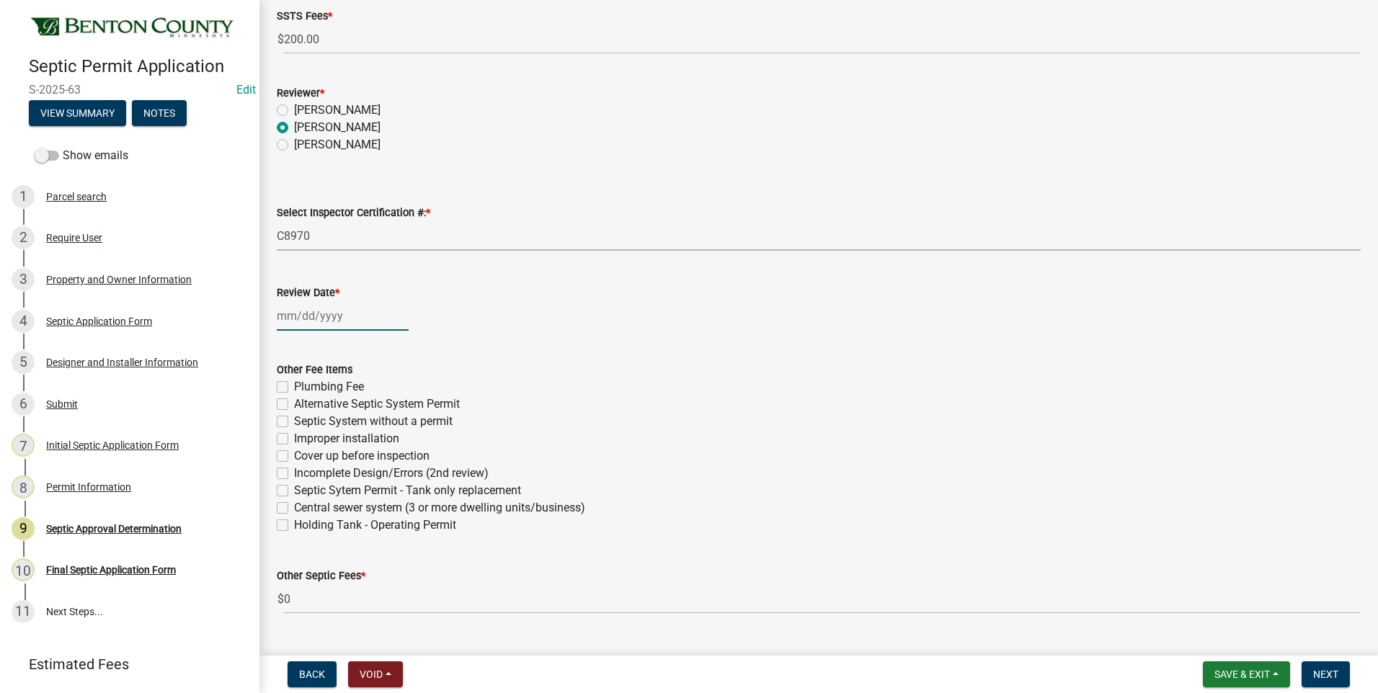
click at [301, 314] on div at bounding box center [343, 316] width 132 height 30
select select "9"
select select "2025"
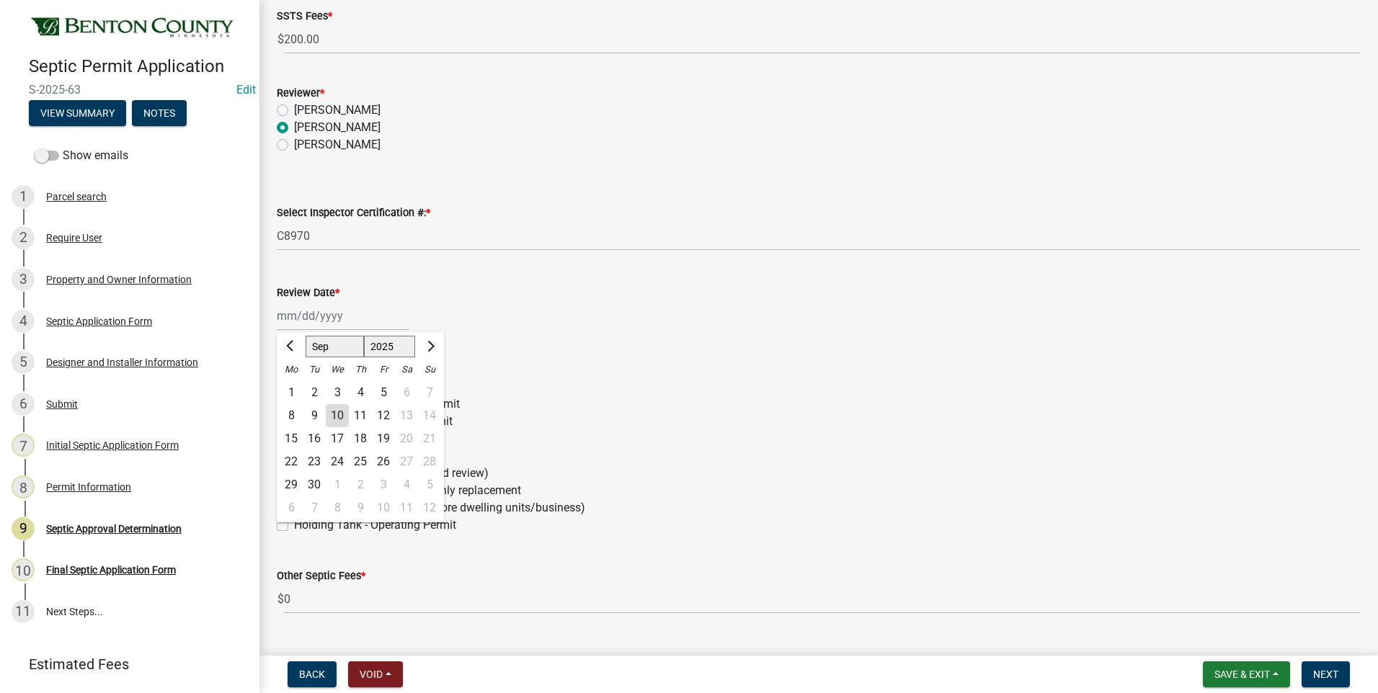
click at [340, 415] on div "10" at bounding box center [337, 415] width 23 height 23
type input "[DATE]"
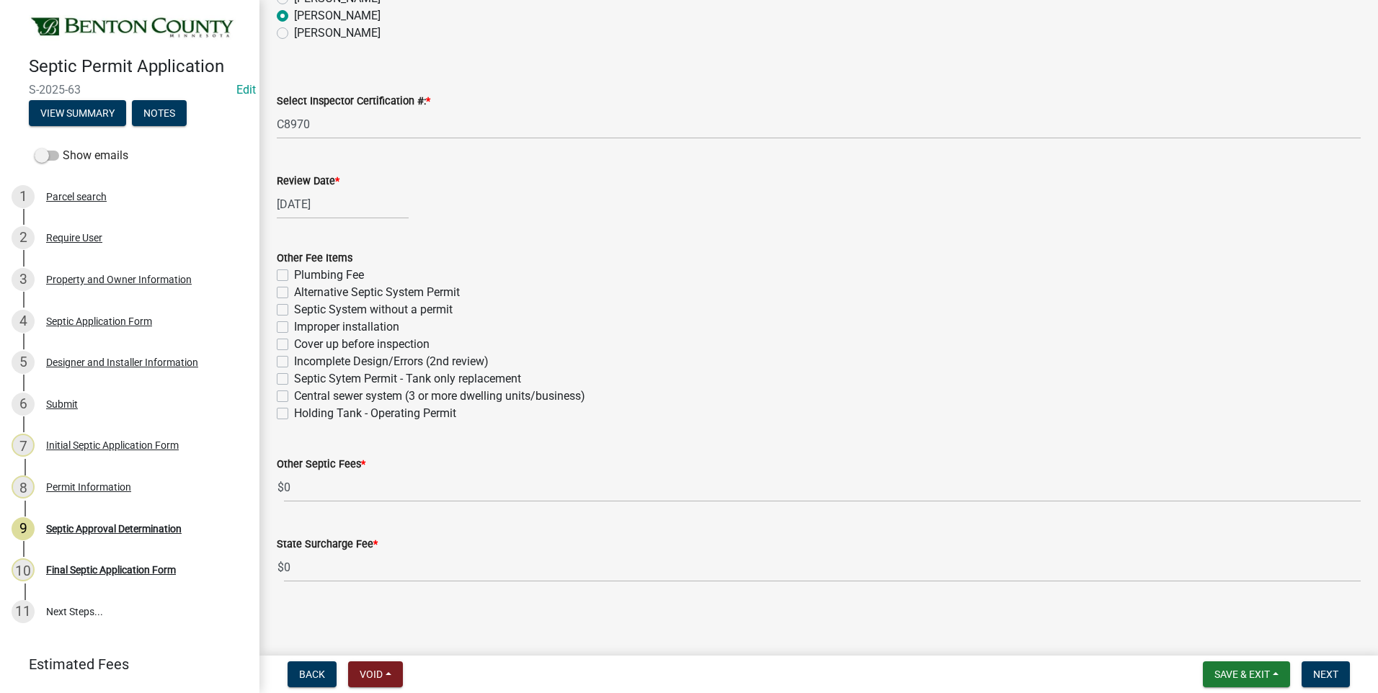
scroll to position [746, 0]
click at [294, 273] on label "Plumbing Fee" at bounding box center [329, 273] width 70 height 17
click at [294, 273] on input "Plumbing Fee" at bounding box center [298, 269] width 9 height 9
checkbox input "true"
checkbox input "false"
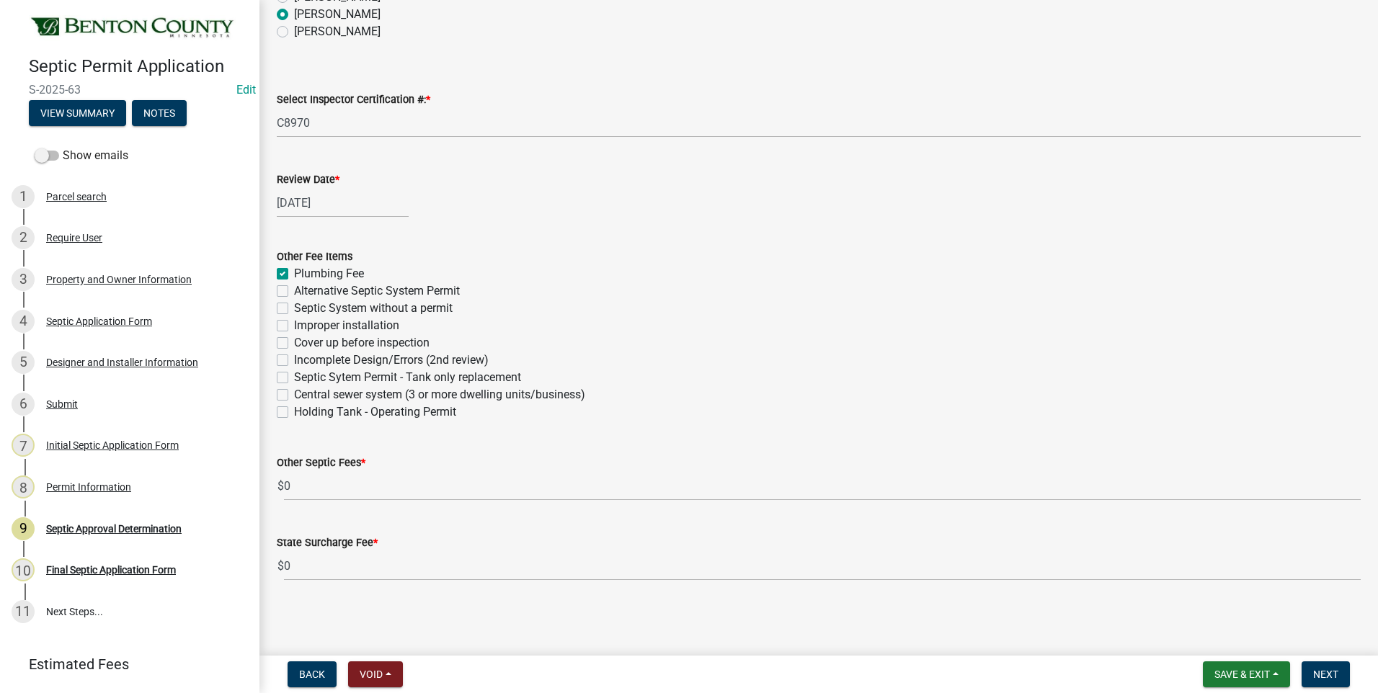
checkbox input "false"
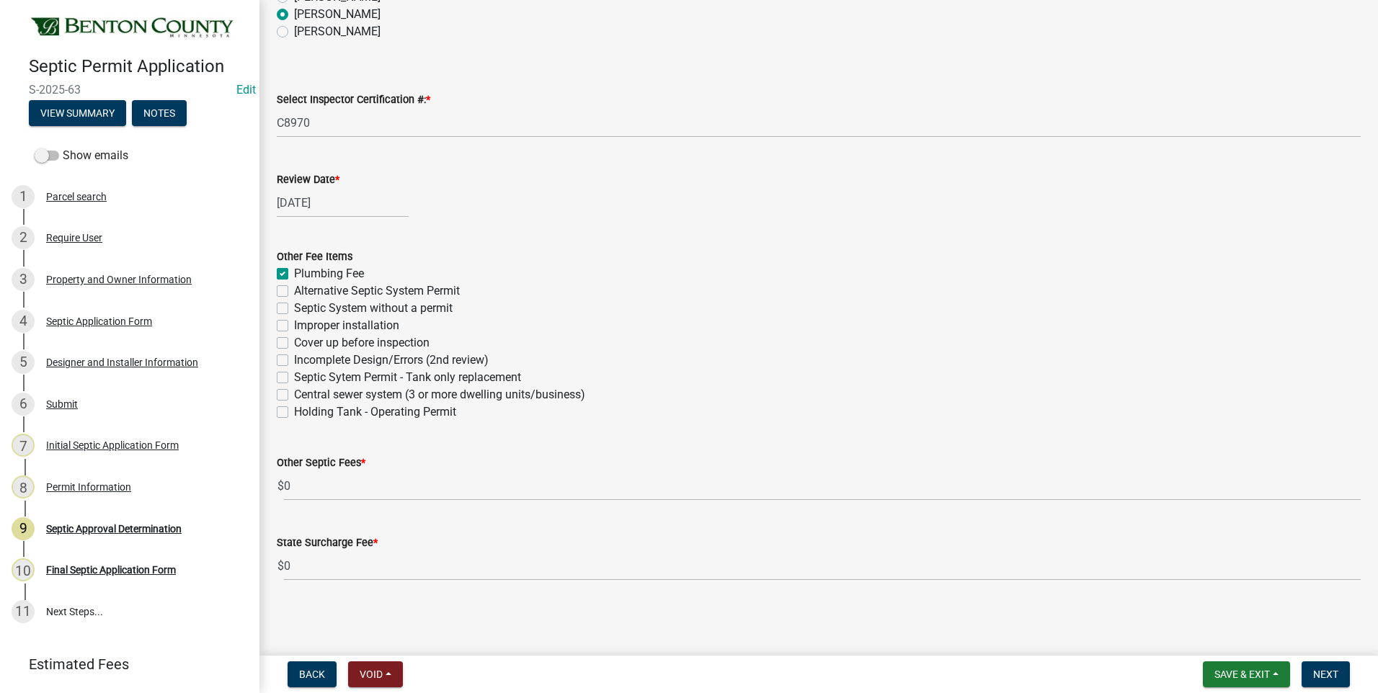
checkbox input "false"
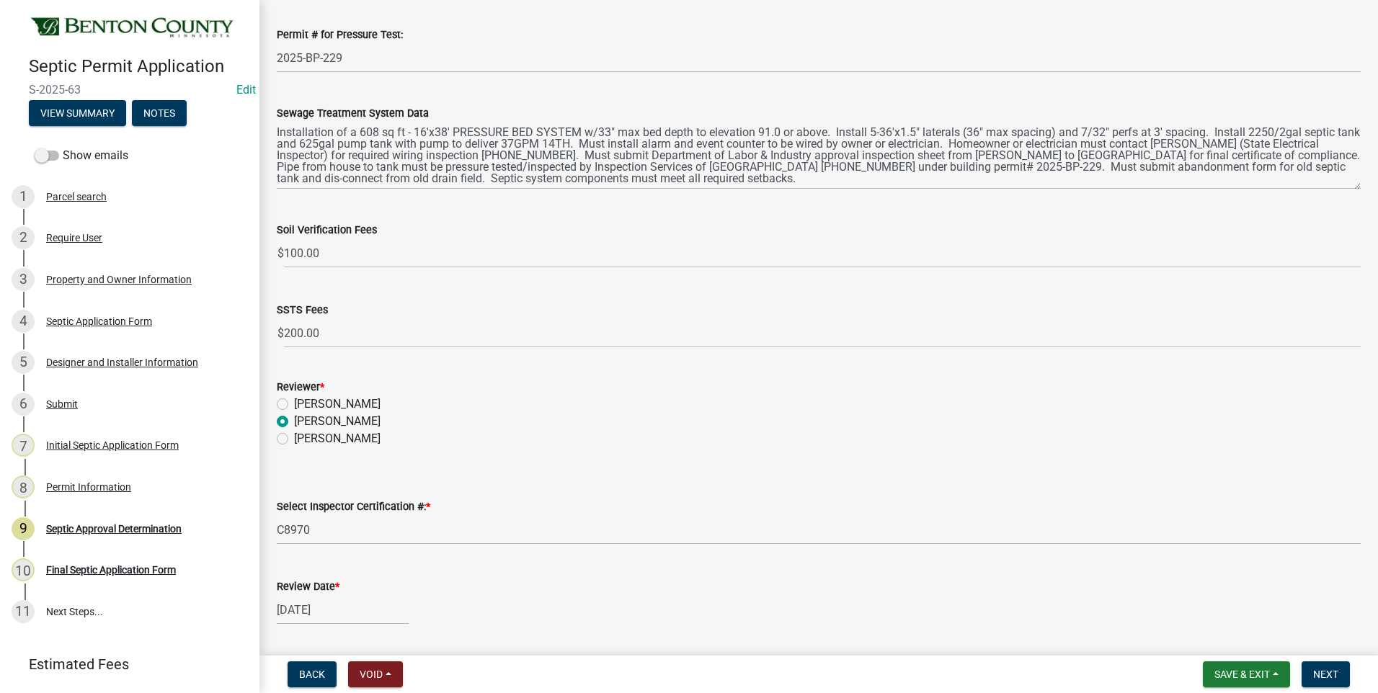
scroll to position [314, 0]
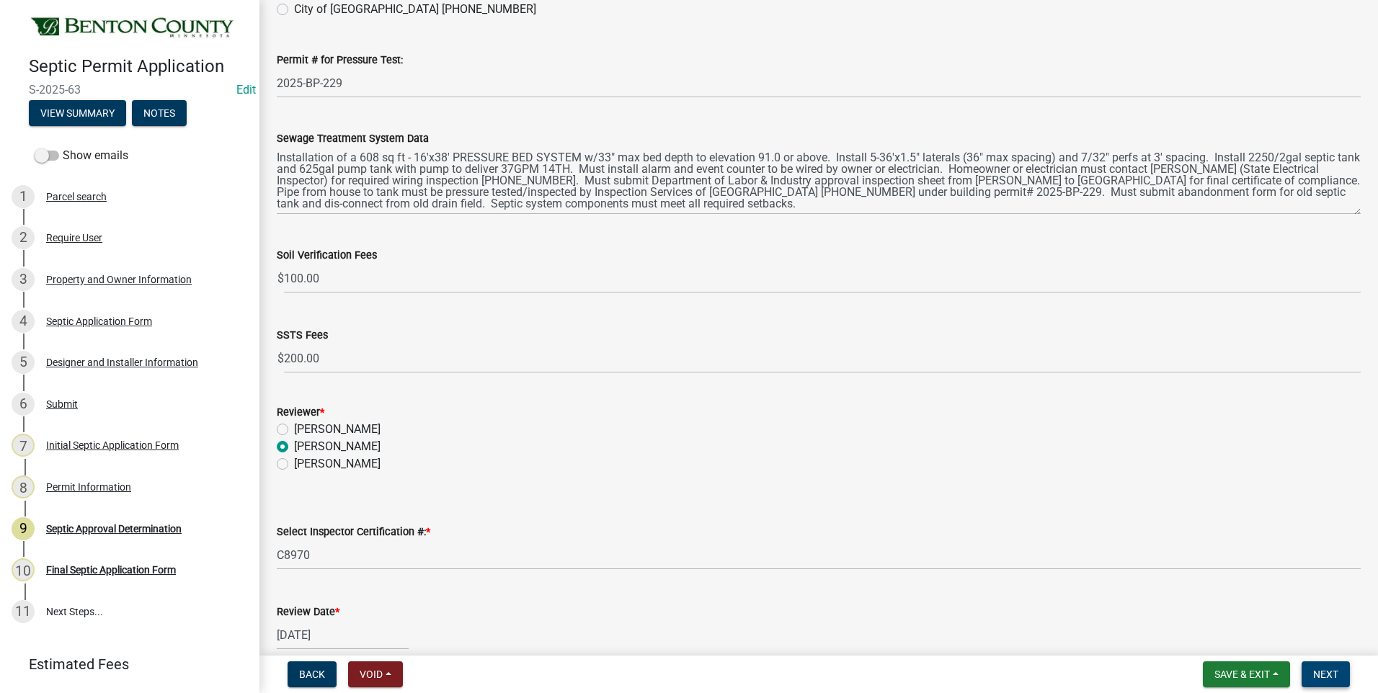
click at [1322, 679] on span "Next" at bounding box center [1325, 675] width 25 height 12
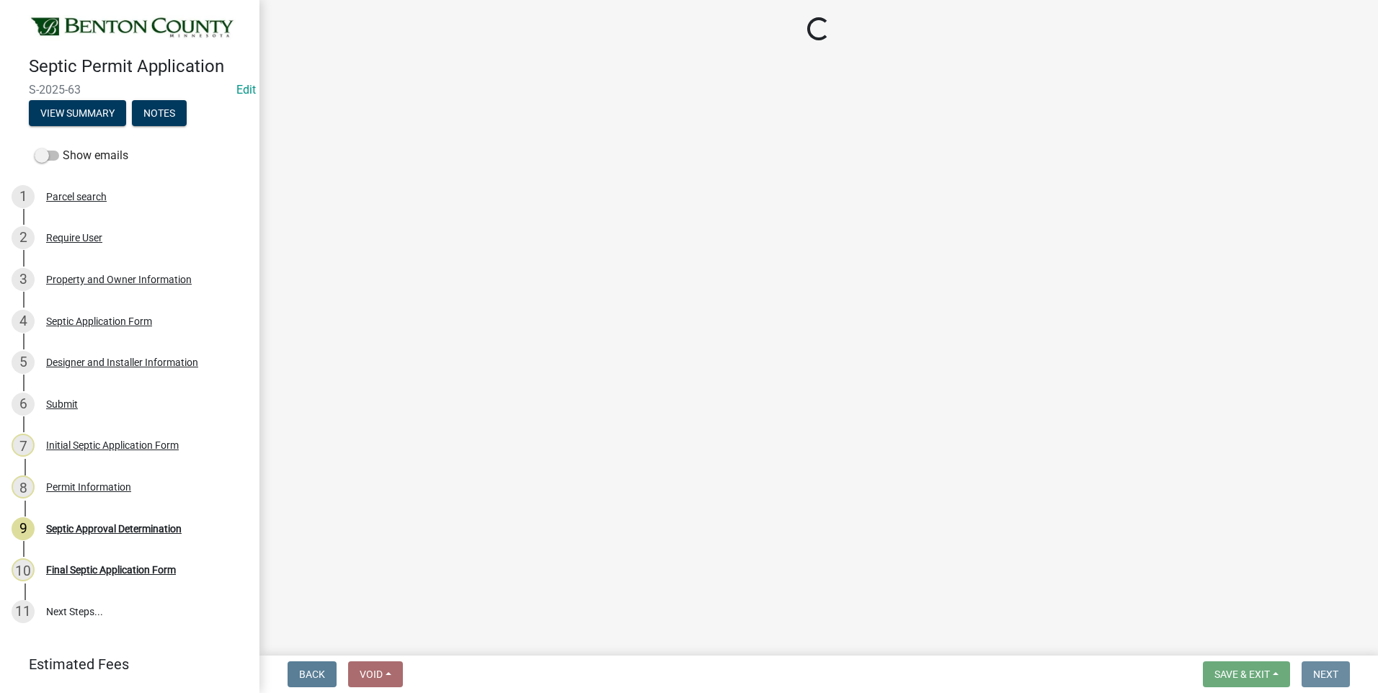
scroll to position [0, 0]
select select "3: 3"
